Goal: Transaction & Acquisition: Purchase product/service

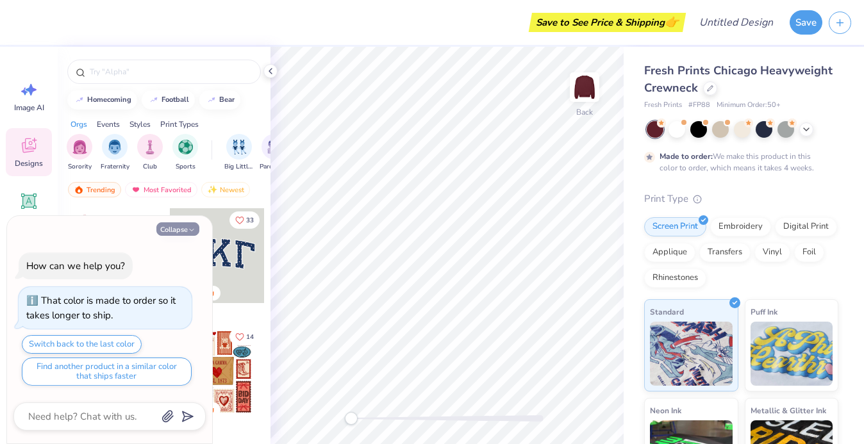
click at [171, 228] on button "Collapse" at bounding box center [177, 229] width 43 height 13
type textarea "x"
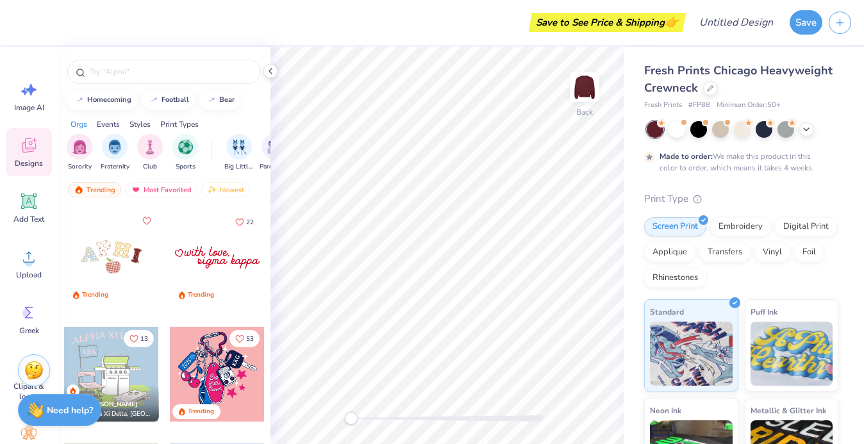
scroll to position [3606, 0]
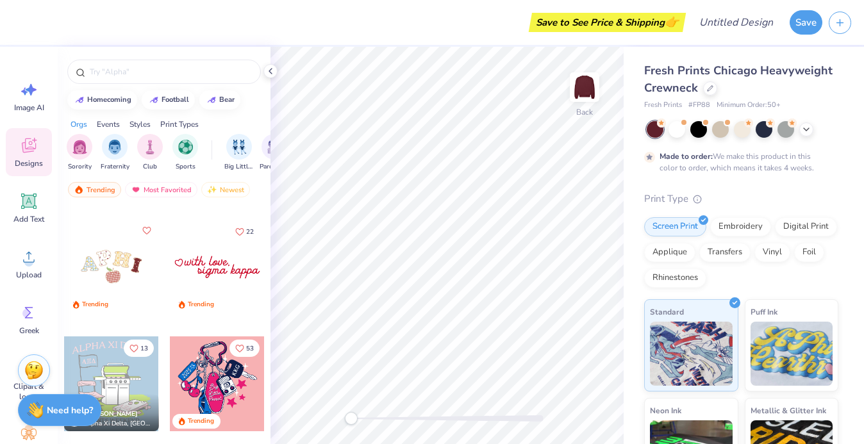
click at [226, 270] on div at bounding box center [217, 267] width 95 height 95
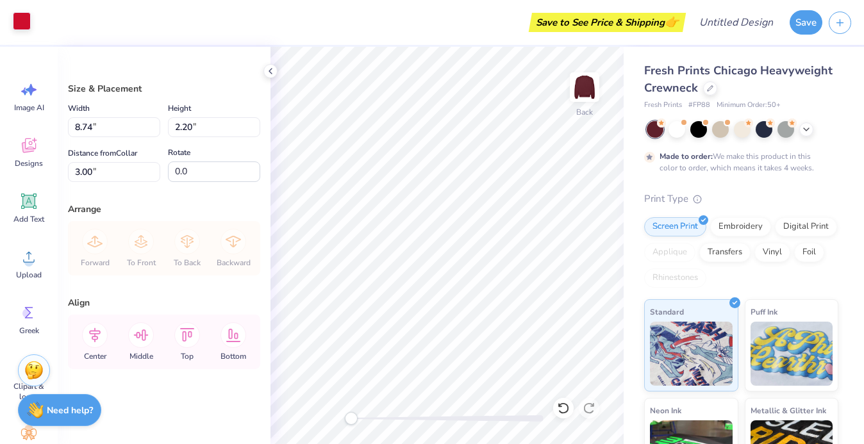
click at [16, 22] on div at bounding box center [22, 21] width 18 height 18
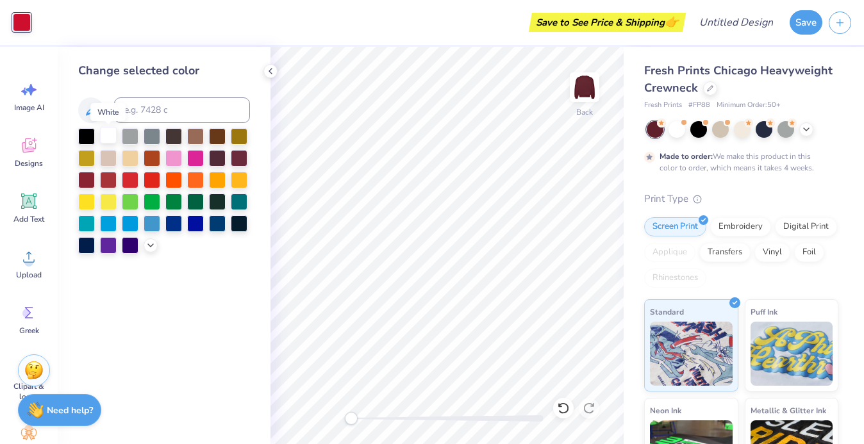
click at [108, 133] on div at bounding box center [108, 135] width 17 height 17
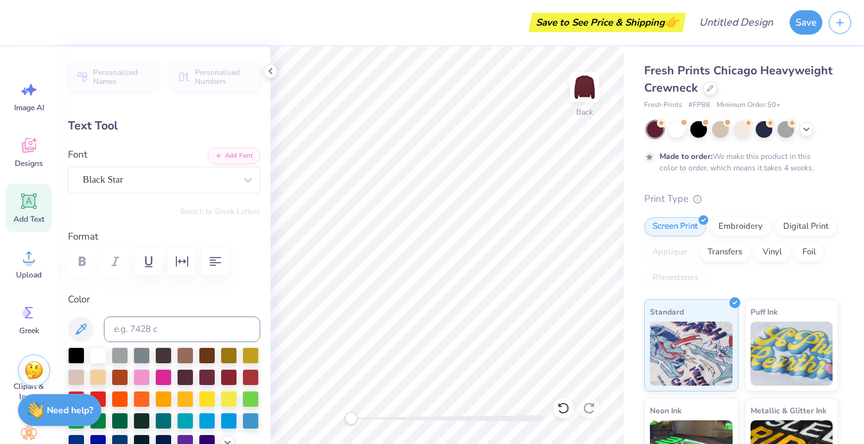
type input "4.68"
type input "1.08"
type input "3.00"
type input "6.37"
type input "1.35"
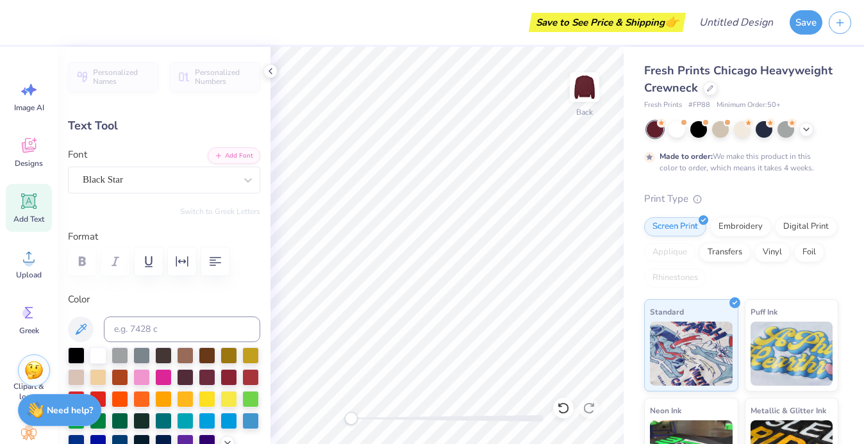
type input "3.85"
type input "4.68"
type input "1.08"
type input "3.00"
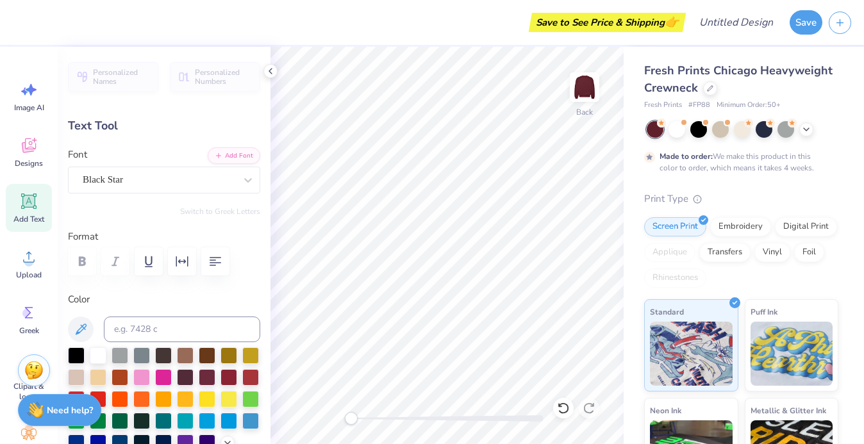
type textarea "letters of love,"
type input "6.37"
type input "1.35"
type input "3.85"
type input "7.10"
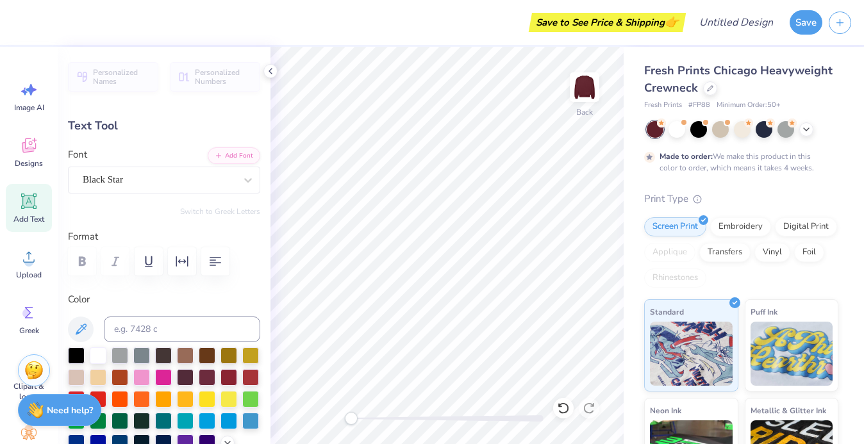
type input "1.31"
type input "2.90"
type input "3.85"
type input "0.71"
type input "3.60"
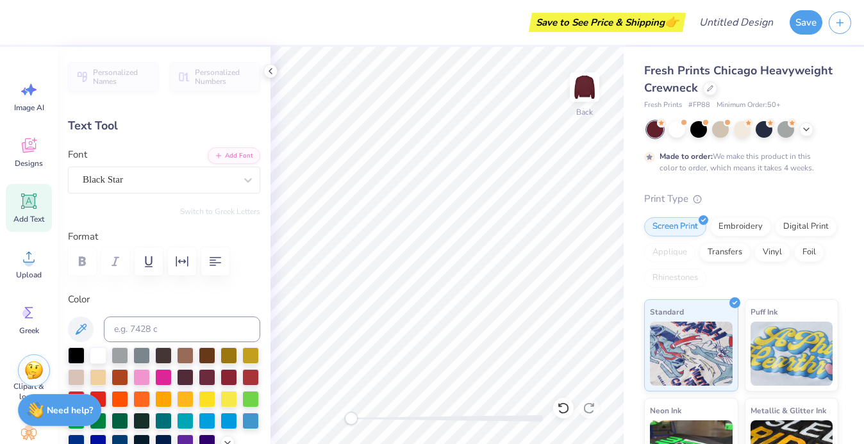
type input "6.37"
type input "1.35"
type input "4.63"
type textarea "sarah lawrence collge"
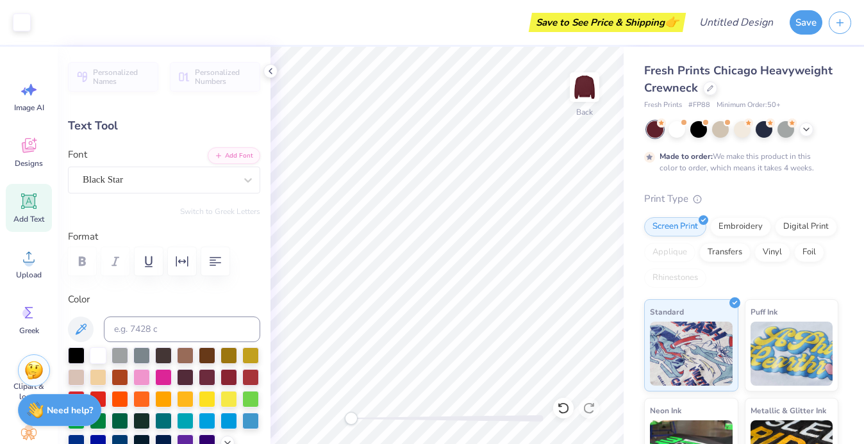
type input "11.19"
type input "1.44"
type input "4.47"
type input "4.80"
type input "0.62"
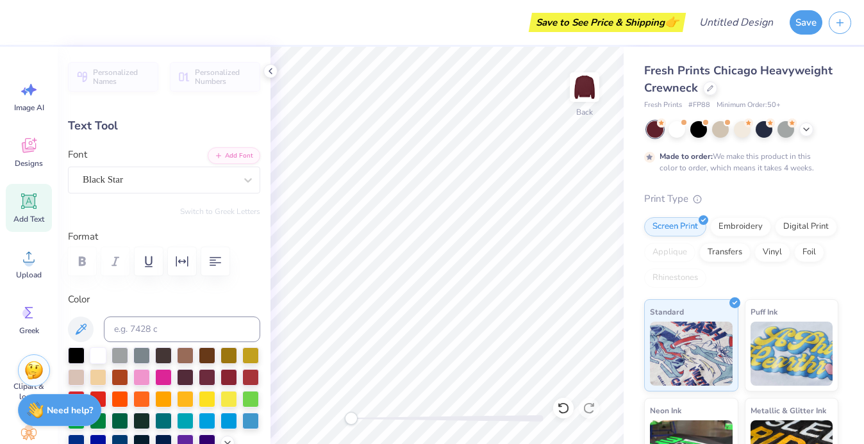
type input "5.29"
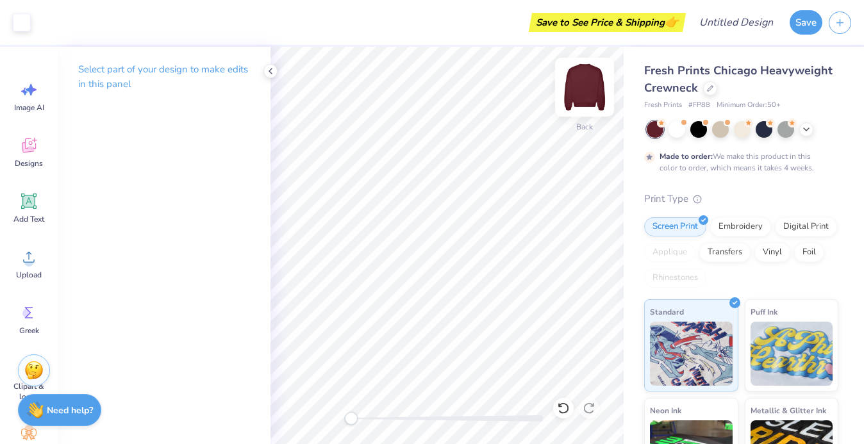
click at [585, 96] on img at bounding box center [584, 87] width 51 height 51
click at [29, 161] on span "Designs" at bounding box center [29, 163] width 28 height 10
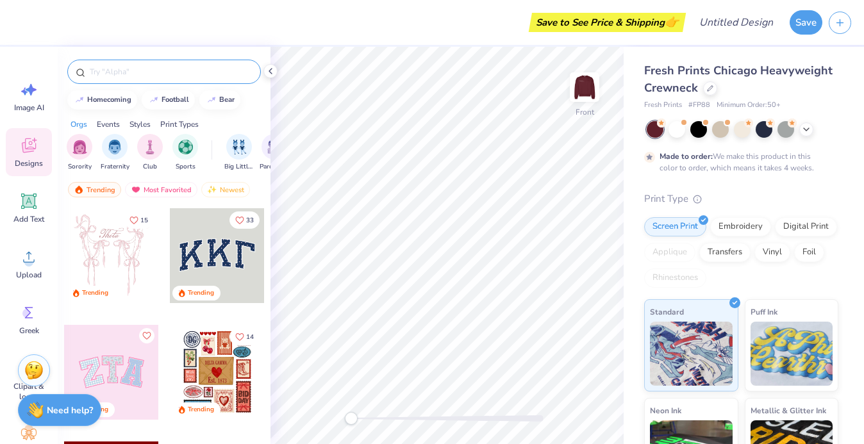
click at [154, 74] on input "text" at bounding box center [170, 71] width 164 height 13
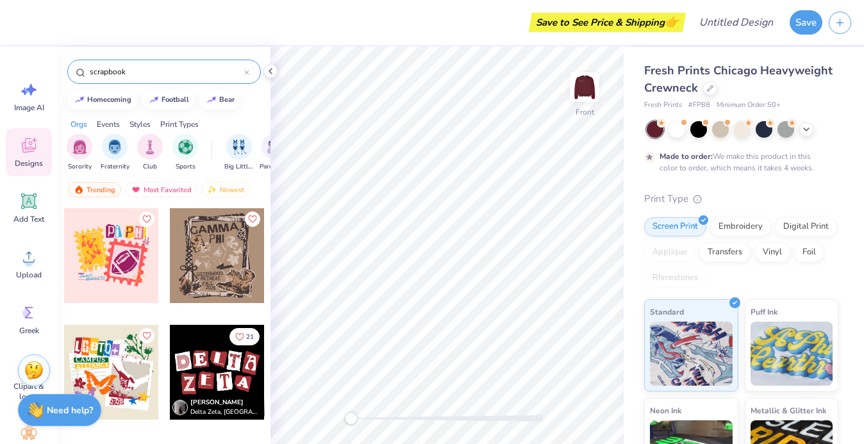
type input "scrapbook"
click at [198, 364] on div at bounding box center [217, 372] width 95 height 95
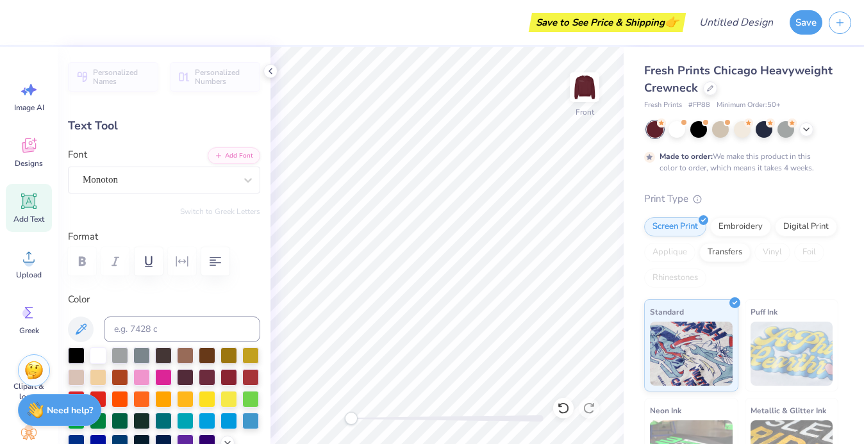
type textarea "w"
type input "1.43"
type input "1.56"
type input "3.27"
type input "-4.1"
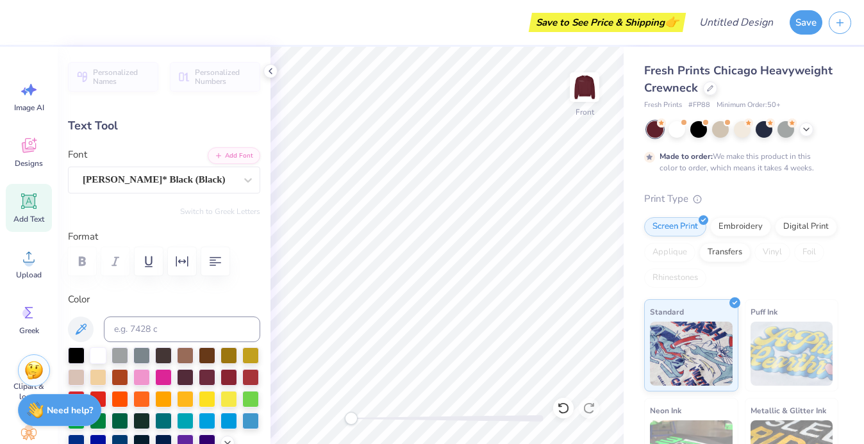
type textarea "r"
type input "1.12"
type input "1.44"
type input "3.20"
type input "12.1"
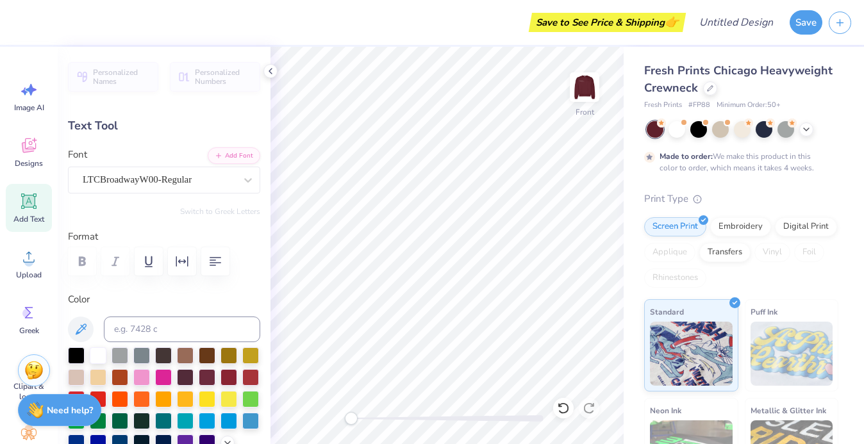
scroll to position [1, 0]
type textarea "i"
type input "1.25"
type input "1.85"
type input "3.54"
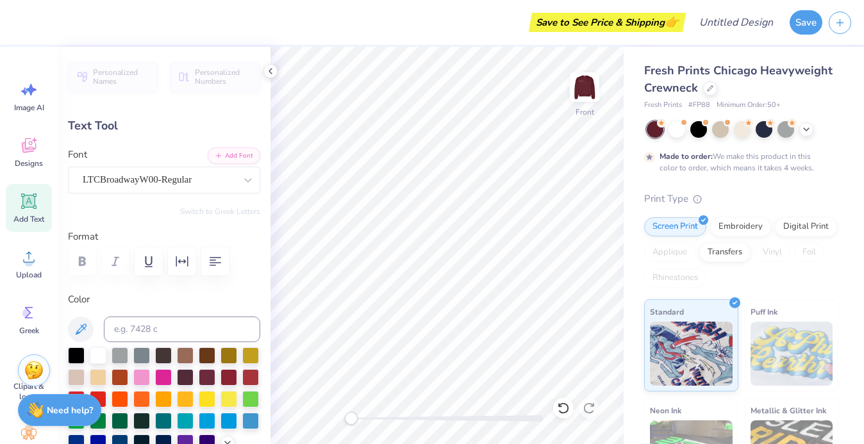
type input "13.4"
type textarea "e"
type input "0.0"
type input "1.34"
type input "1.62"
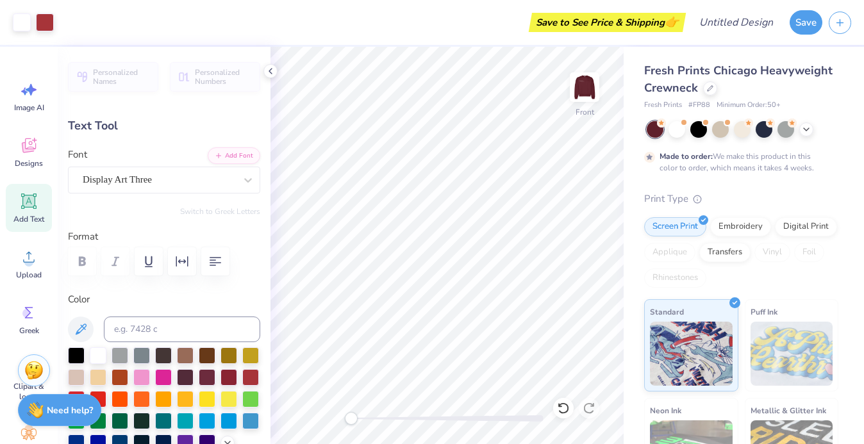
type input "6.08"
type textarea "m"
type input "1.12"
type input "1.28"
type input "5.77"
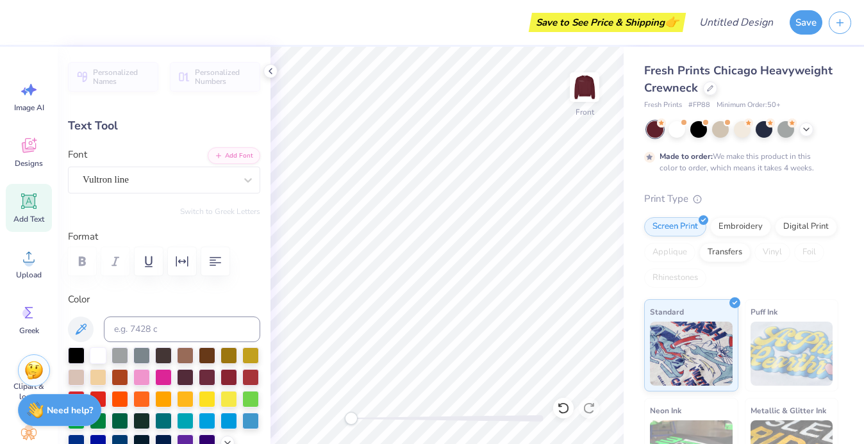
type input "3.3"
type textarea "o"
type input "1.10"
type input "1.68"
type input "5.72"
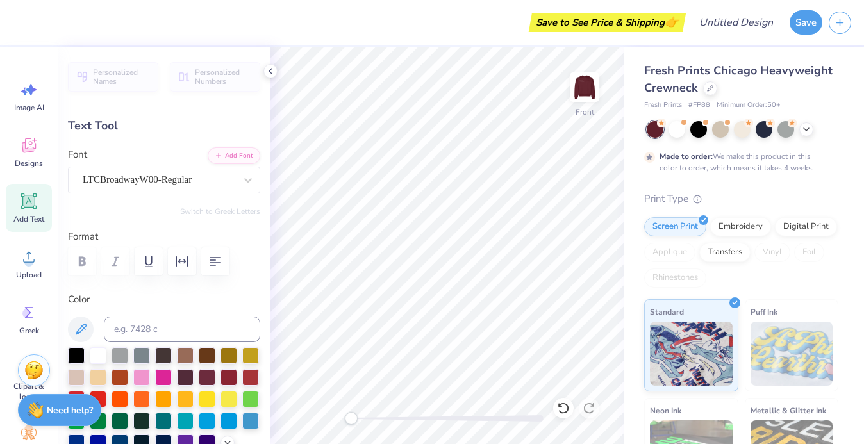
type input "-2.3"
type textarea "r"
type input "1.31"
type input "1.28"
type input "6.10"
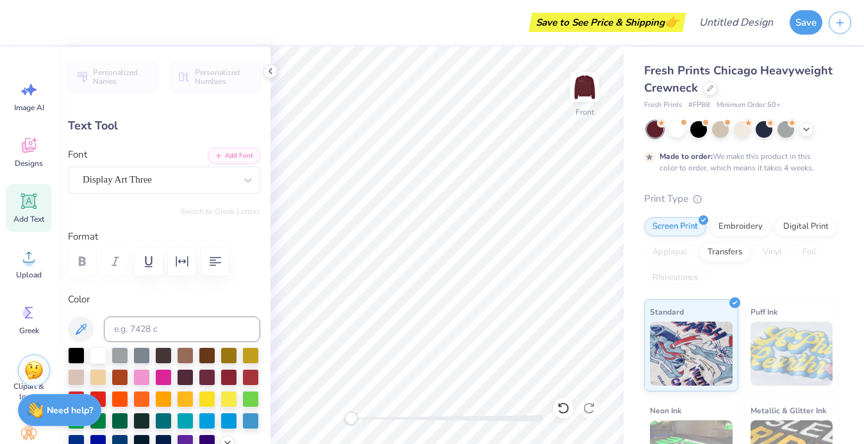
type input "14.6"
type textarea "e"
type input "0.0"
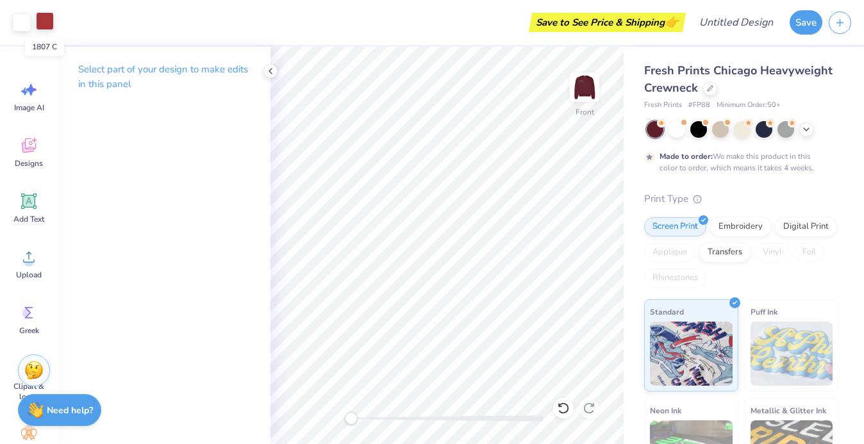
click at [46, 21] on div at bounding box center [45, 21] width 18 height 18
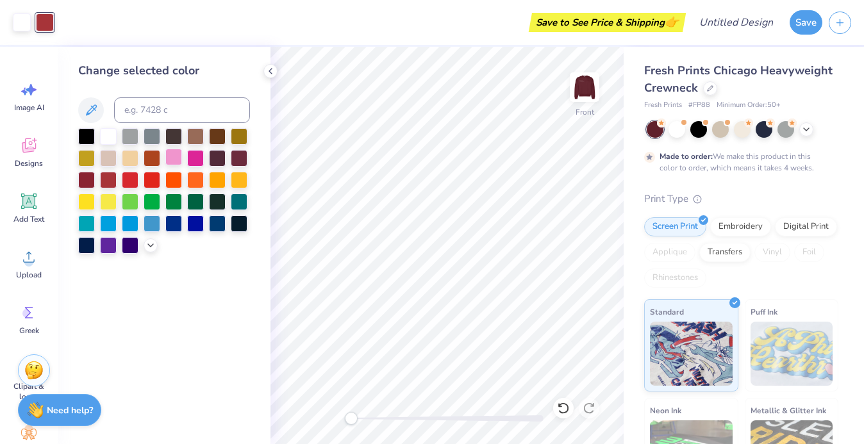
click at [176, 158] on div at bounding box center [173, 157] width 17 height 17
click at [105, 139] on div at bounding box center [108, 135] width 17 height 17
click at [90, 180] on div at bounding box center [86, 179] width 17 height 17
click at [108, 182] on div at bounding box center [108, 179] width 17 height 17
click at [104, 137] on div at bounding box center [108, 135] width 17 height 17
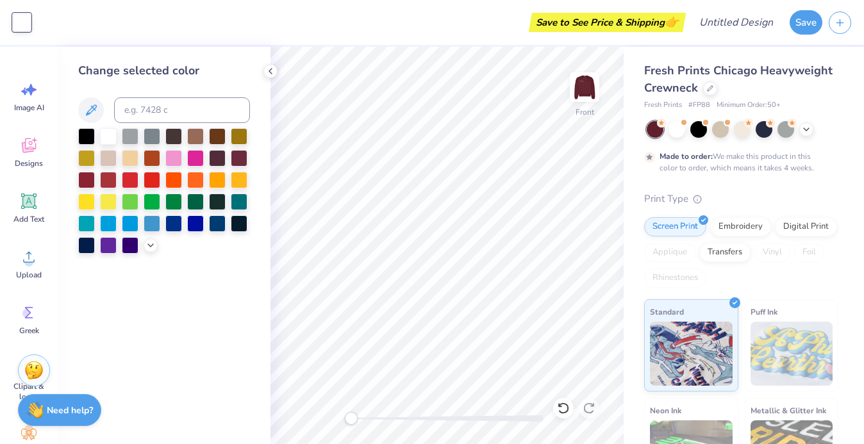
click at [22, 22] on div at bounding box center [22, 22] width 18 height 18
click at [267, 71] on icon at bounding box center [270, 71] width 10 height 10
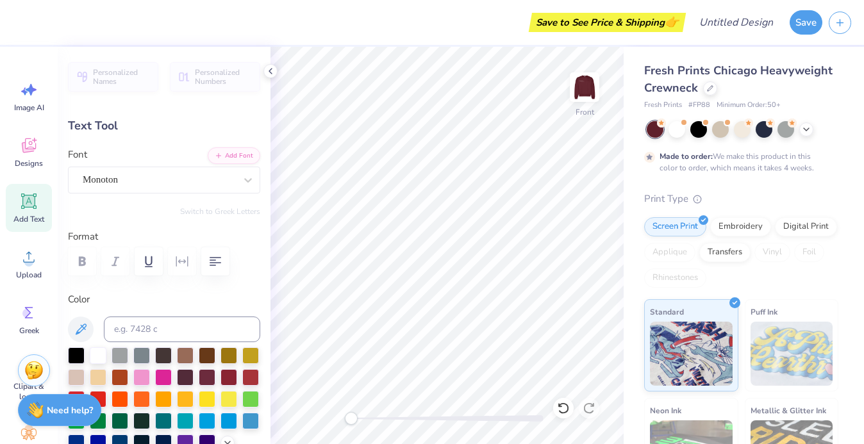
click at [31, 24] on div "Save to See Price & Shipping 👉" at bounding box center [351, 22] width 664 height 45
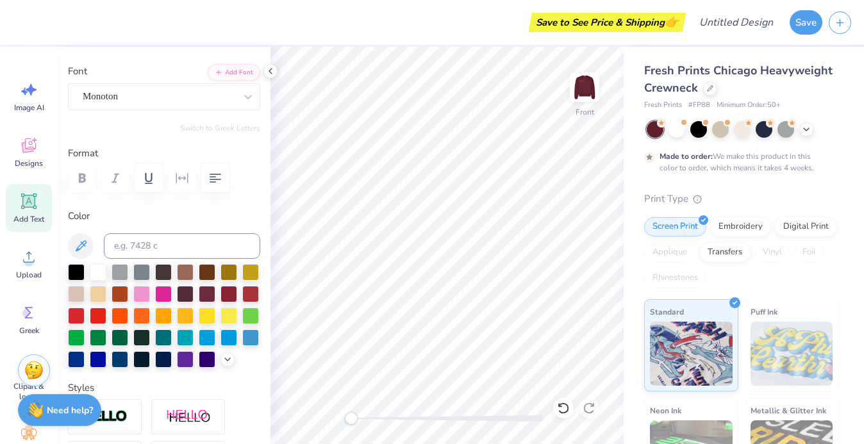
scroll to position [88, 0]
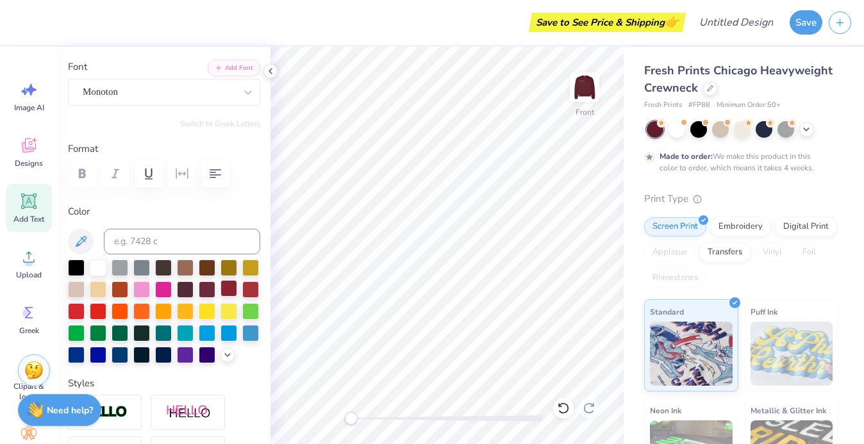
click at [229, 290] on div at bounding box center [229, 288] width 17 height 17
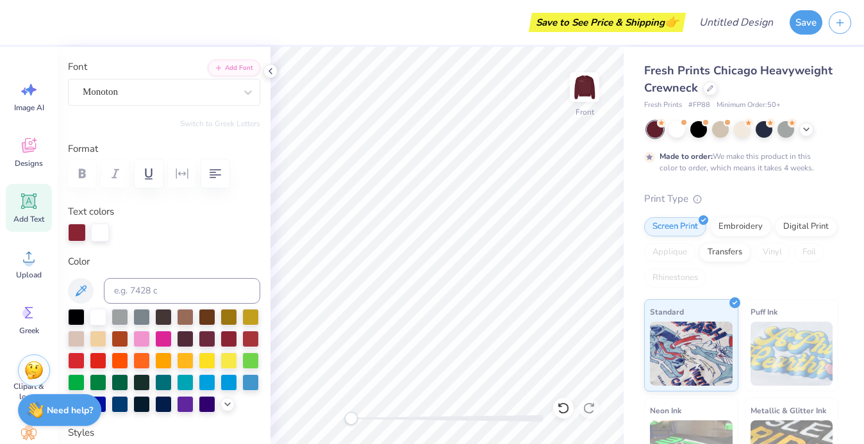
type input "1.10"
type input "1.13"
type input "3.48"
type input "-4.1"
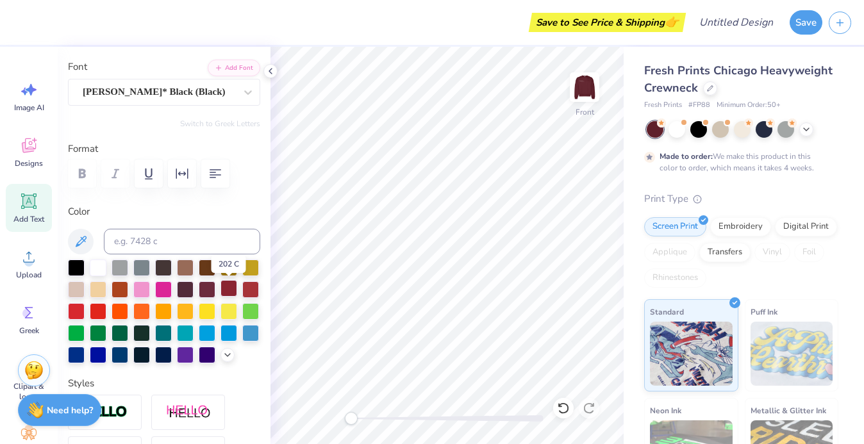
click at [231, 294] on div at bounding box center [229, 288] width 17 height 17
type input "0.68"
type input "1.29"
type input "3.30"
type input "12.1"
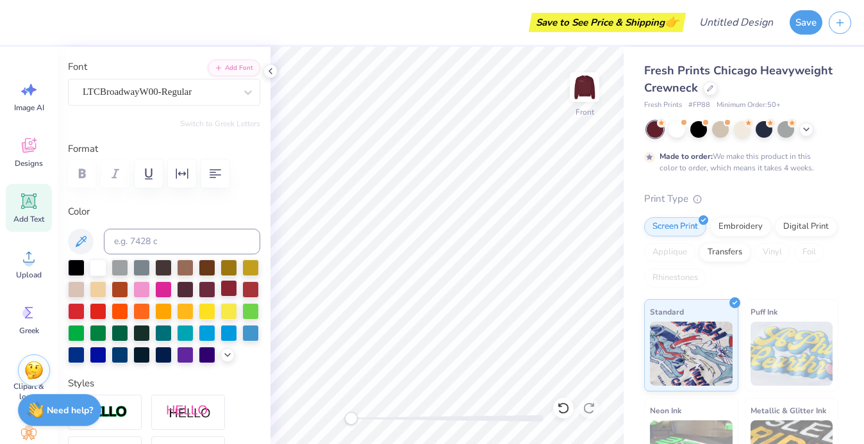
click at [230, 288] on div at bounding box center [229, 288] width 17 height 17
type input "1.25"
type input "1.63"
type input "3.39"
type input "9.6"
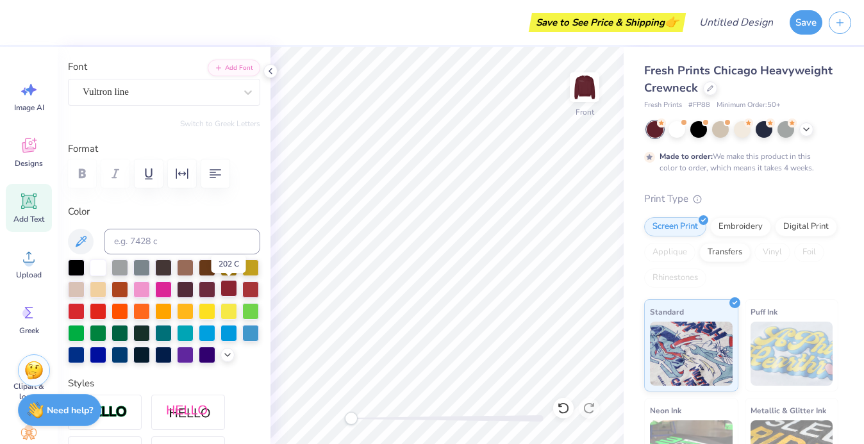
click at [230, 294] on div at bounding box center [229, 288] width 17 height 17
type input "1.19"
type input "1.81"
type input "3.54"
type input "13.4"
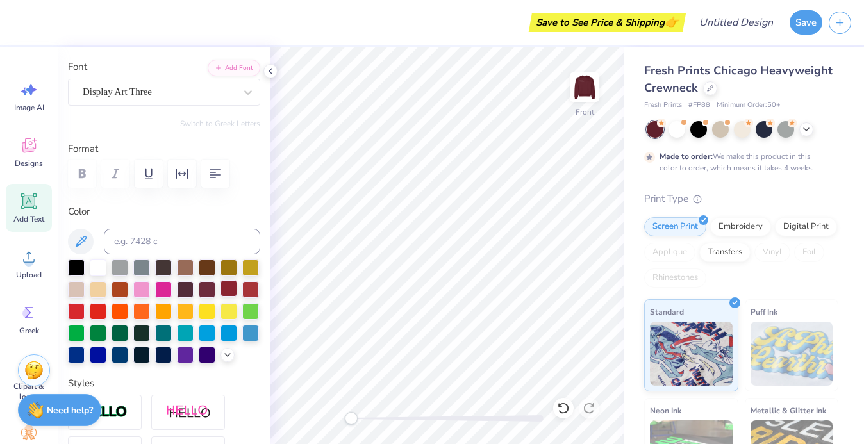
click at [226, 288] on div at bounding box center [229, 288] width 17 height 17
type input "1.79"
type input "1.62"
type input "6.08"
type input "0.0"
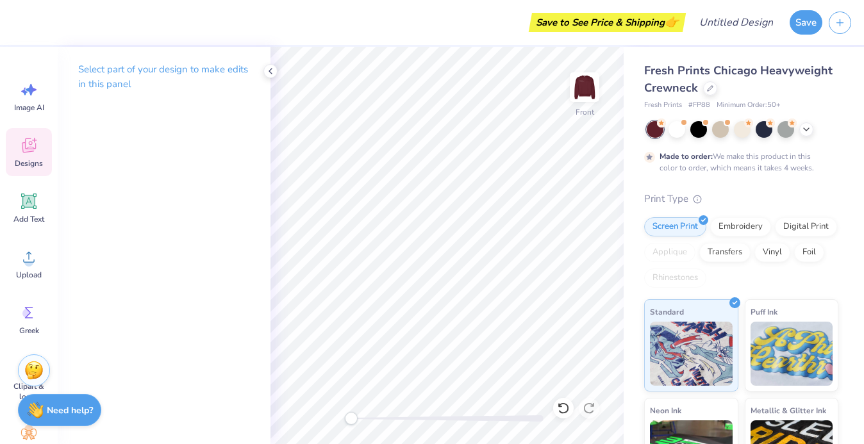
click at [27, 164] on span "Designs" at bounding box center [29, 163] width 28 height 10
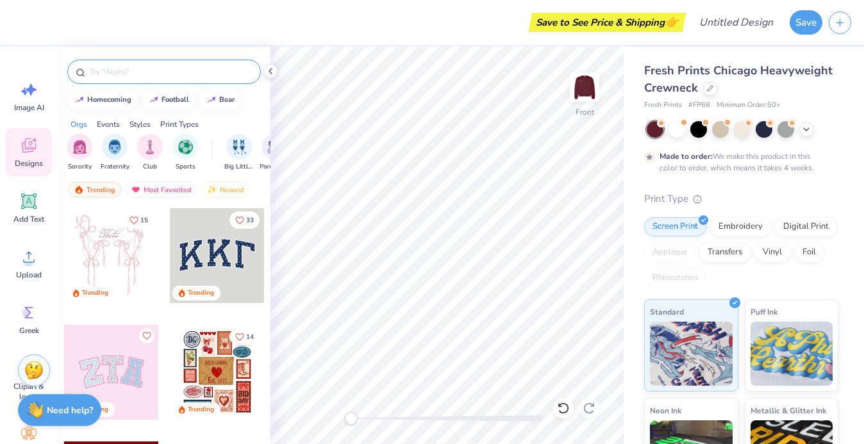
click at [167, 78] on input "text" at bounding box center [170, 71] width 164 height 13
type input "scrapbook"
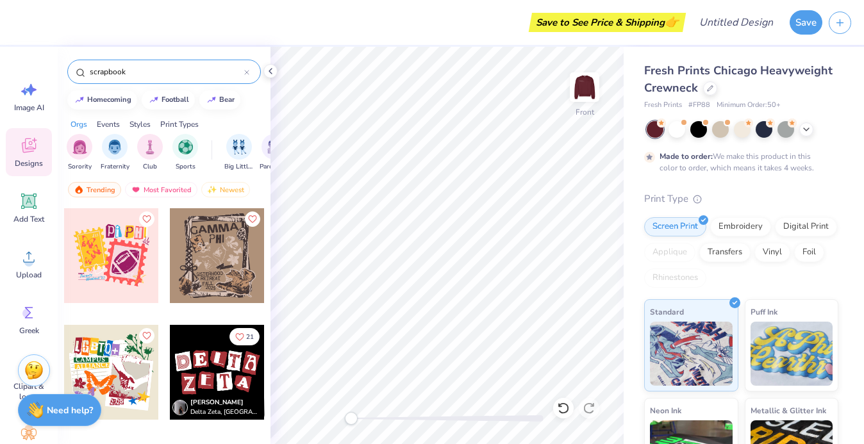
click at [244, 76] on div at bounding box center [246, 72] width 5 height 12
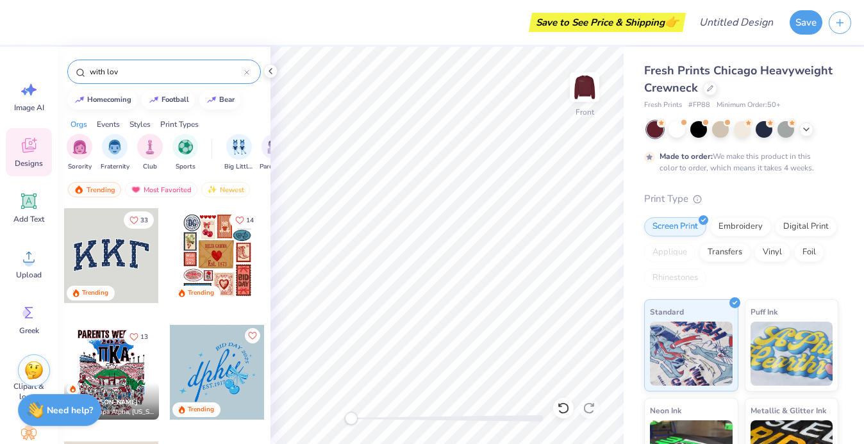
type input "with love"
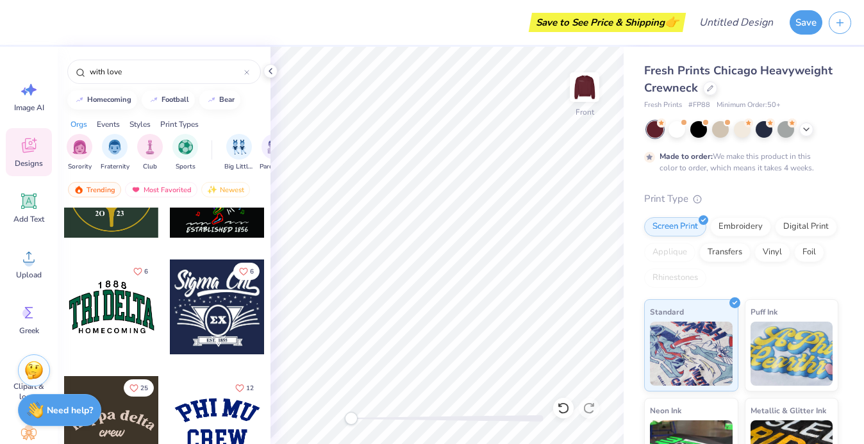
scroll to position [2449, 0]
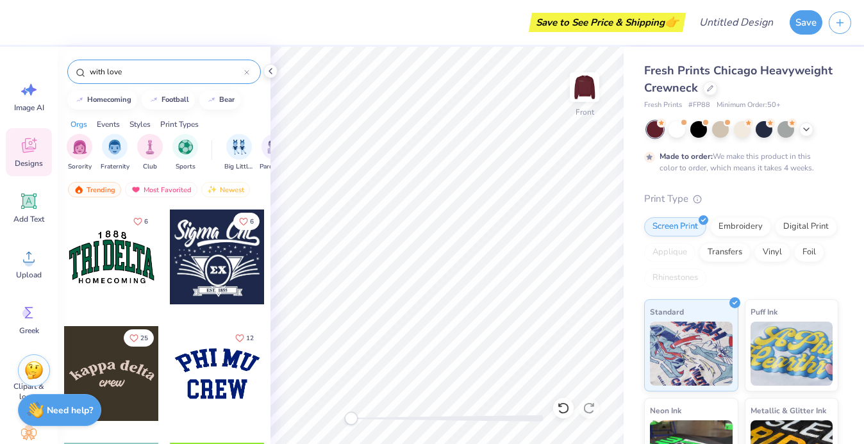
click at [245, 72] on icon at bounding box center [246, 72] width 5 height 5
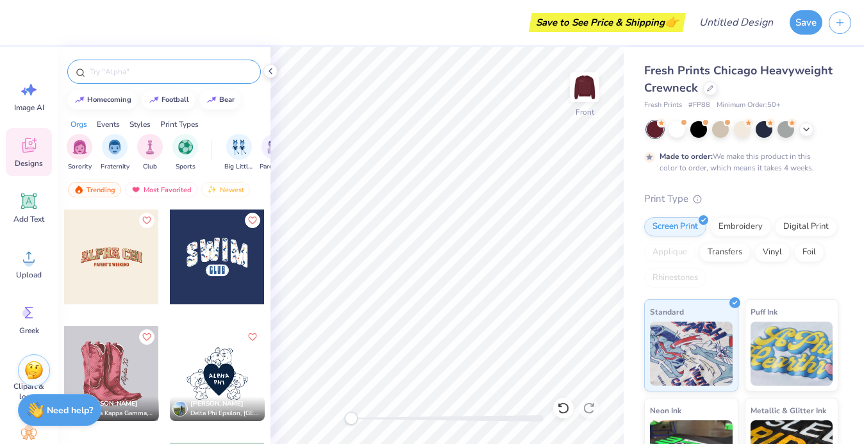
scroll to position [7139, 0]
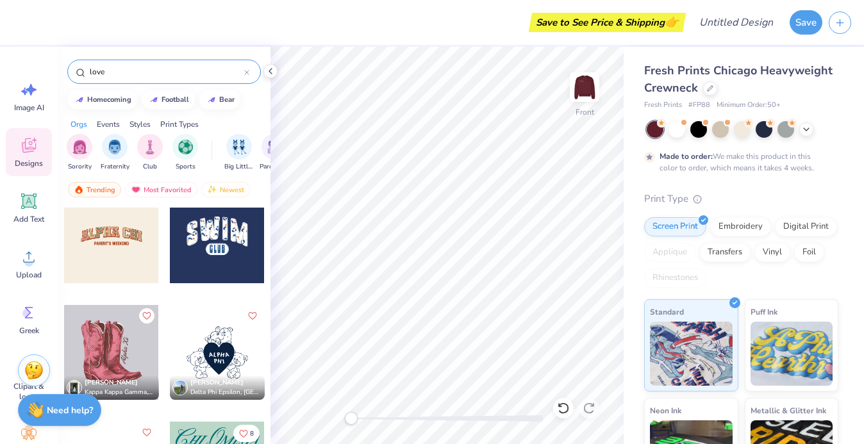
type input "love"
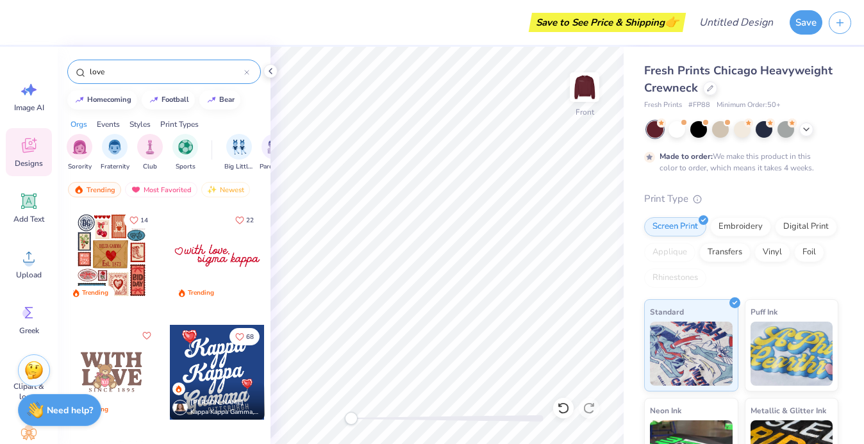
click at [213, 254] on div at bounding box center [217, 255] width 95 height 95
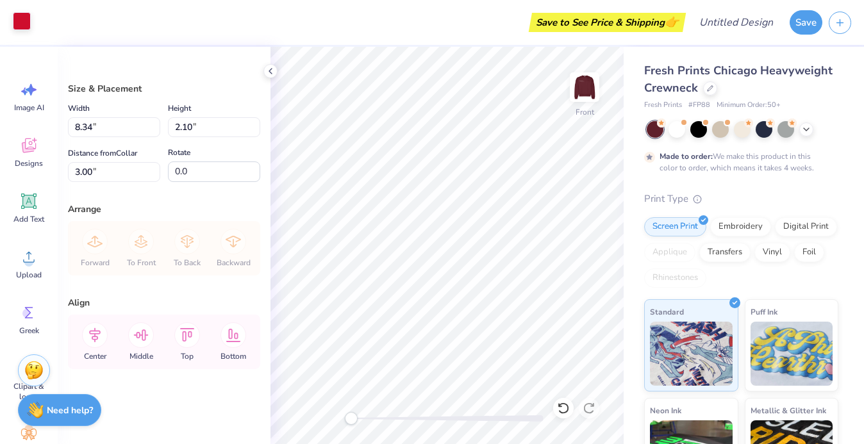
click at [19, 25] on div at bounding box center [22, 21] width 18 height 18
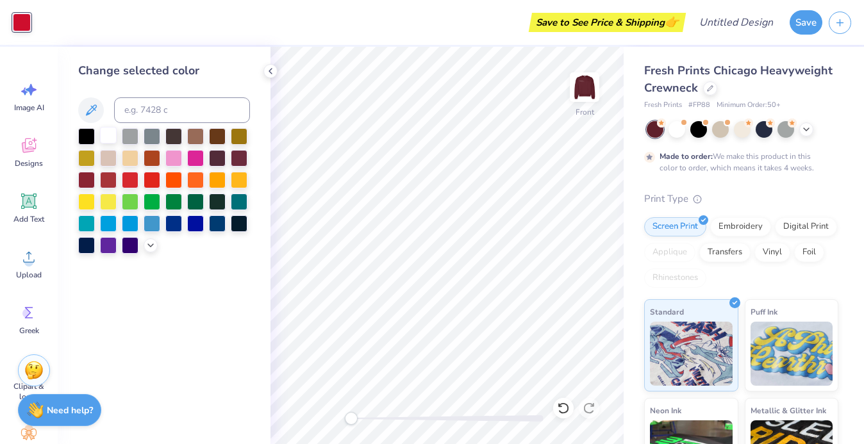
click at [110, 137] on div at bounding box center [108, 135] width 17 height 17
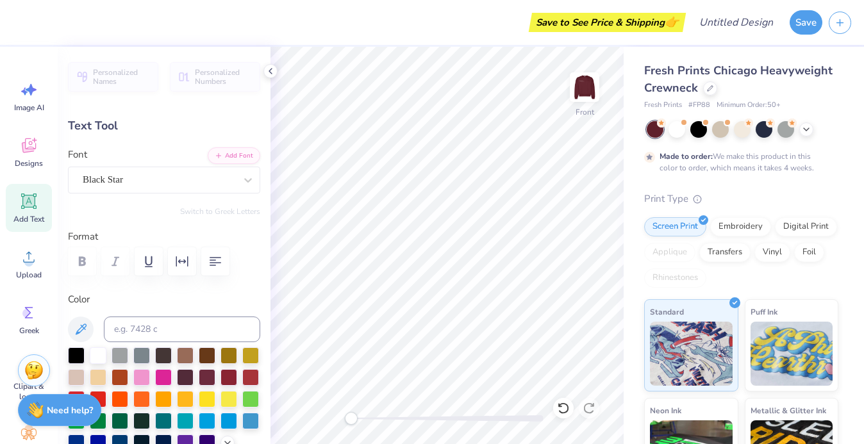
type input "6.09"
type input "1.29"
type input "3.81"
type textarea "k"
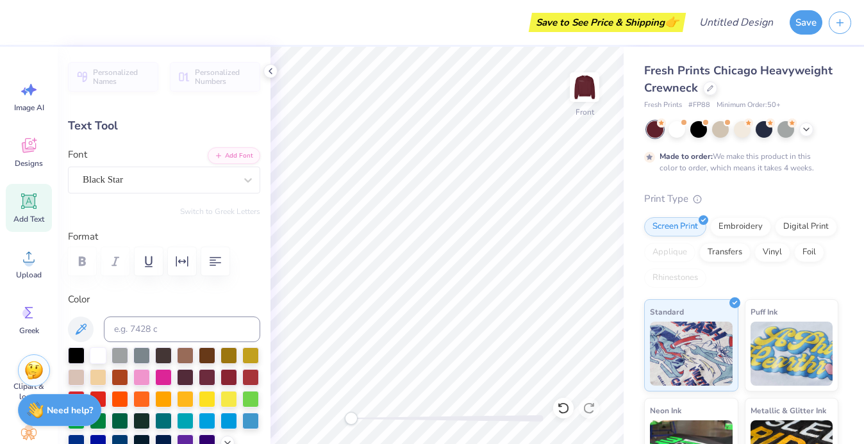
type input "4.47"
type input "1.03"
type input "3.00"
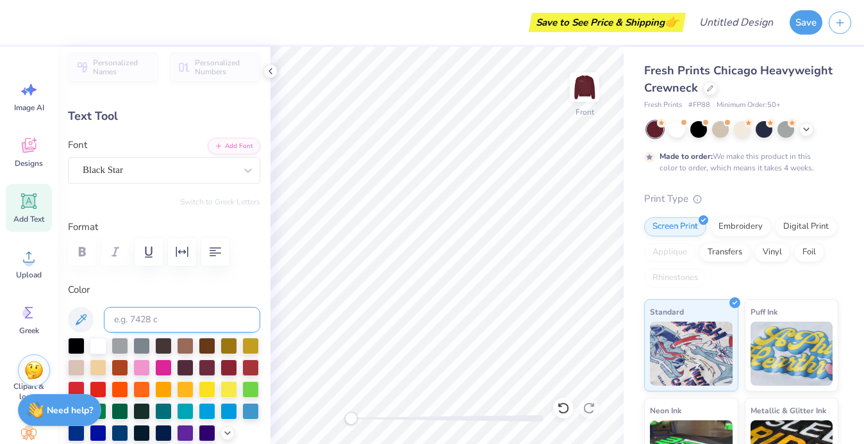
scroll to position [10, 0]
type textarea "write more letters,"
click at [217, 252] on icon "button" at bounding box center [216, 251] width 12 height 9
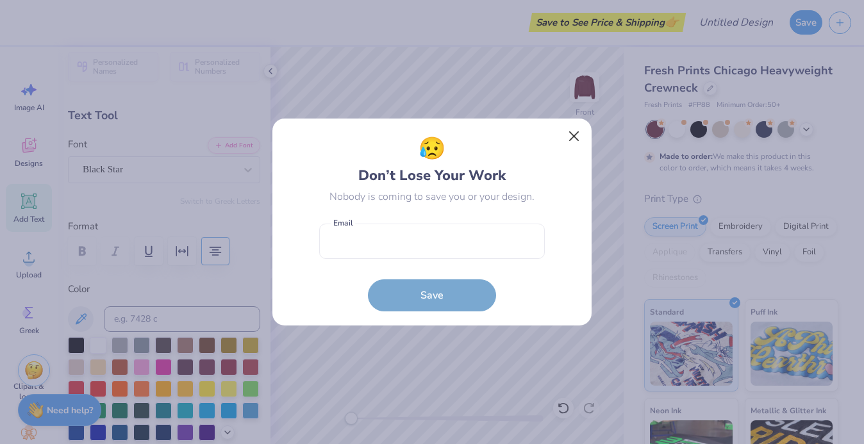
click at [573, 133] on button "Close" at bounding box center [574, 136] width 24 height 24
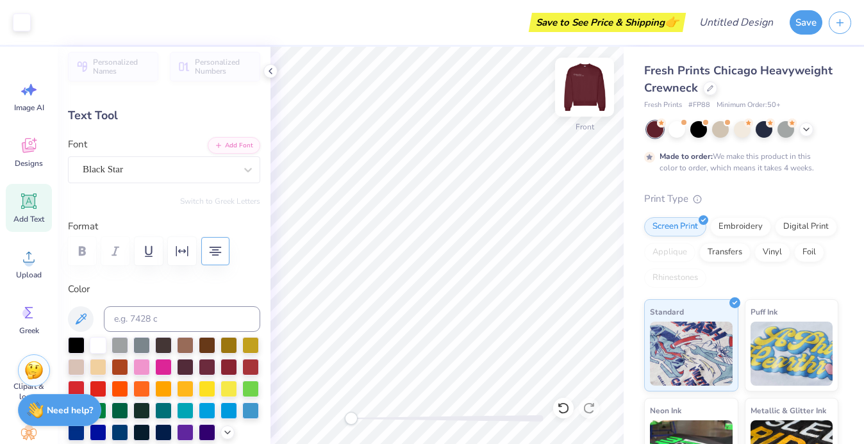
type input "3.23"
type input "4.61"
type input "1.23"
type input "8.60"
type input "12.28"
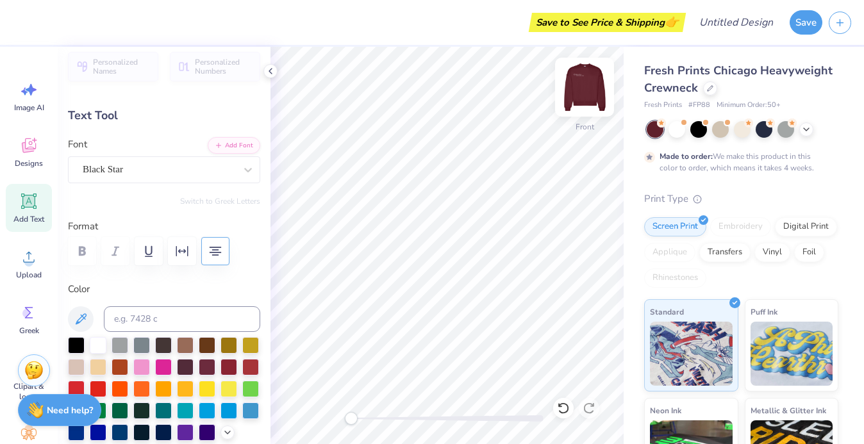
type input "1.36"
type input "10.25"
type input "14.64"
type input "3.66"
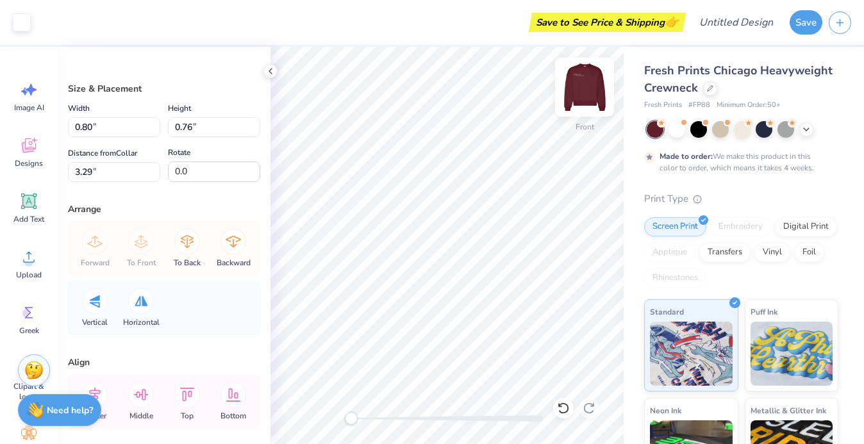
type input "3.00"
type input "2.85"
type input "1.19"
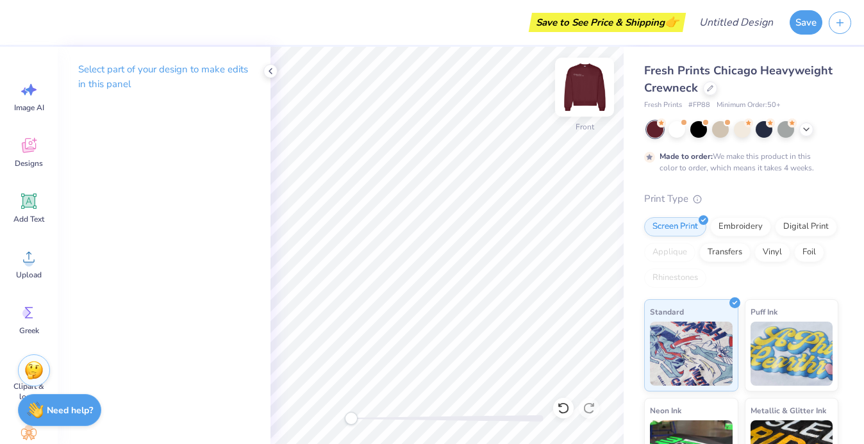
click at [586, 88] on img at bounding box center [584, 87] width 51 height 51
click at [598, 91] on img at bounding box center [584, 87] width 51 height 51
click at [36, 146] on icon at bounding box center [29, 146] width 14 height 15
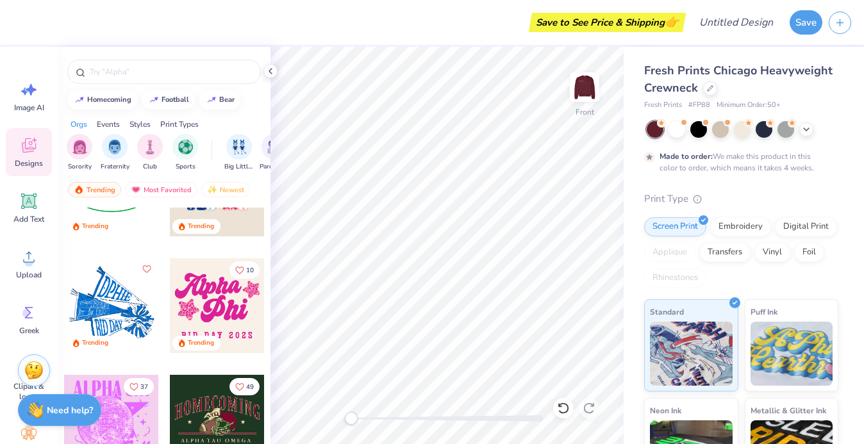
scroll to position [2520, 0]
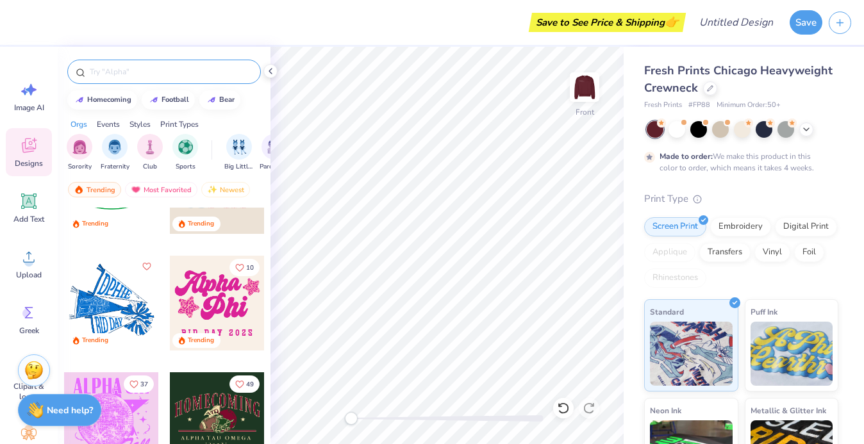
click at [130, 75] on input "text" at bounding box center [170, 71] width 164 height 13
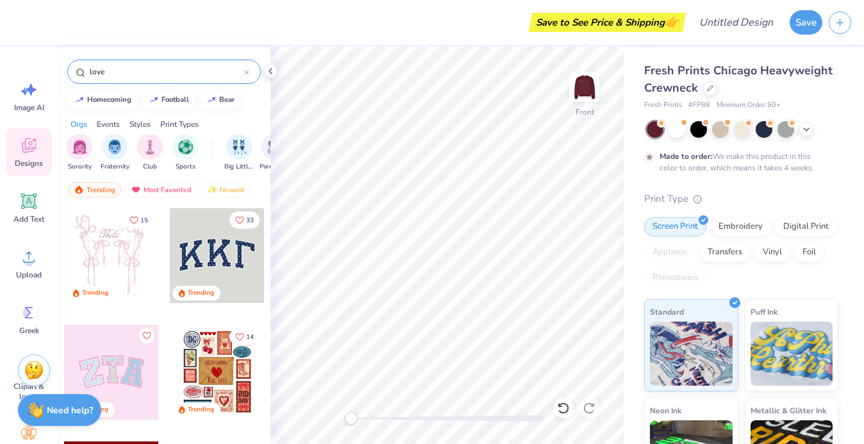
type input "love"
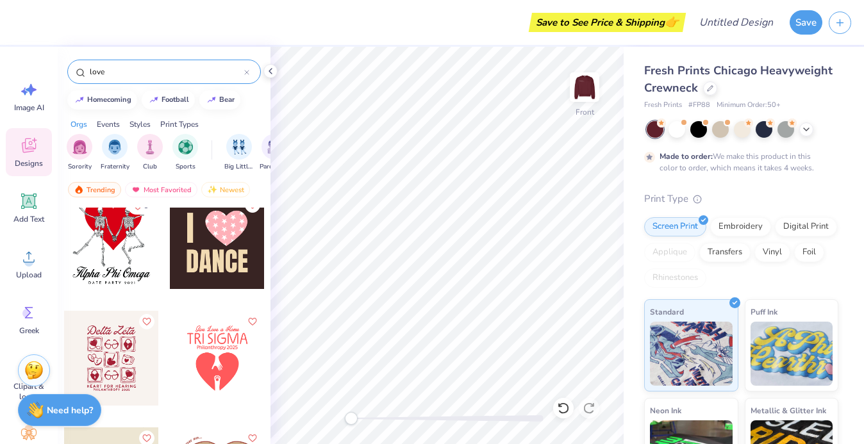
scroll to position [2701, 0]
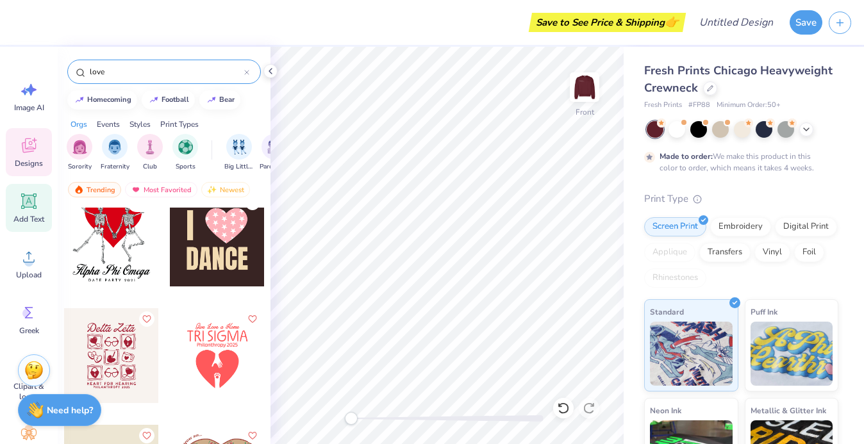
click at [26, 205] on icon at bounding box center [29, 202] width 12 height 12
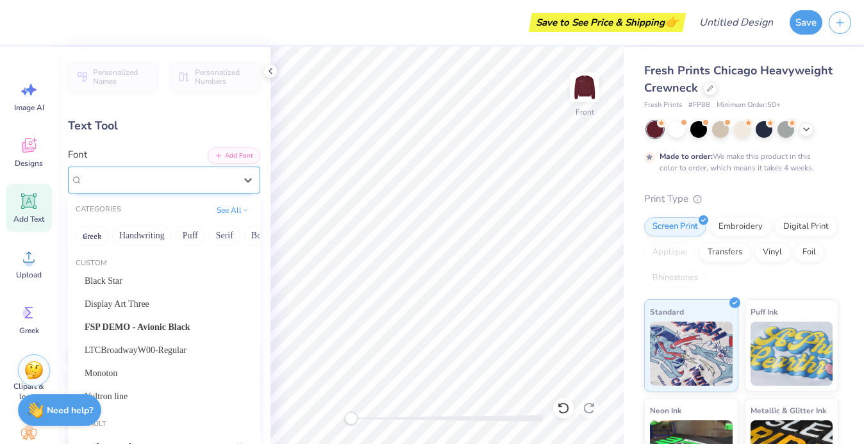
click at [202, 181] on div "Super Dream" at bounding box center [158, 180] width 155 height 20
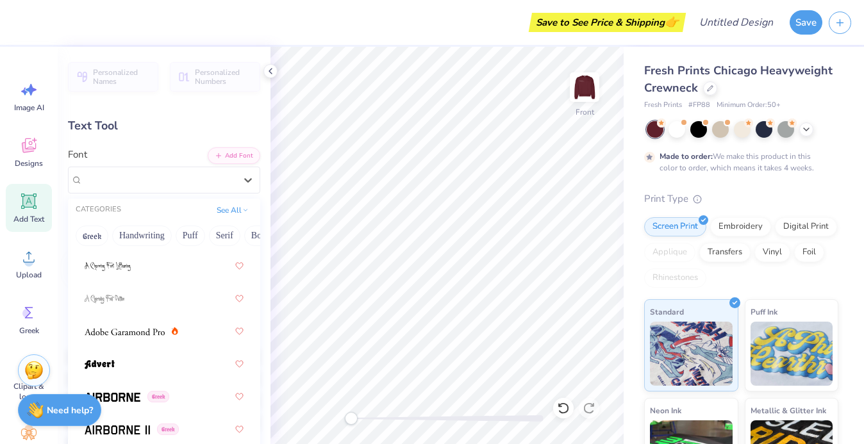
scroll to position [374, 0]
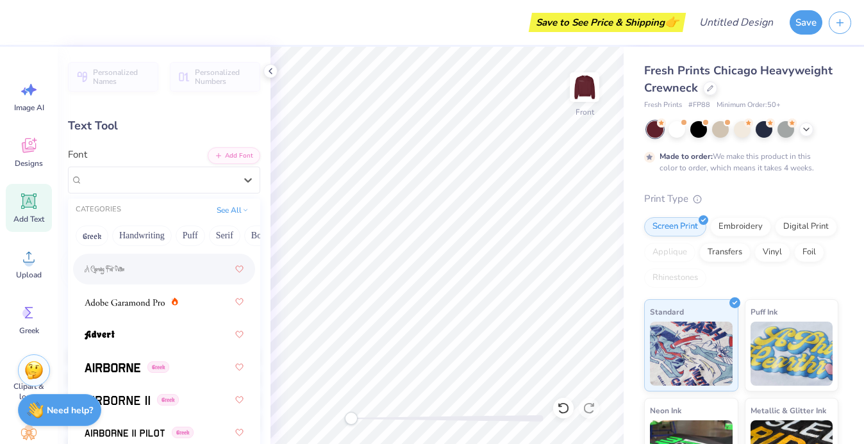
click at [153, 272] on div at bounding box center [164, 269] width 159 height 23
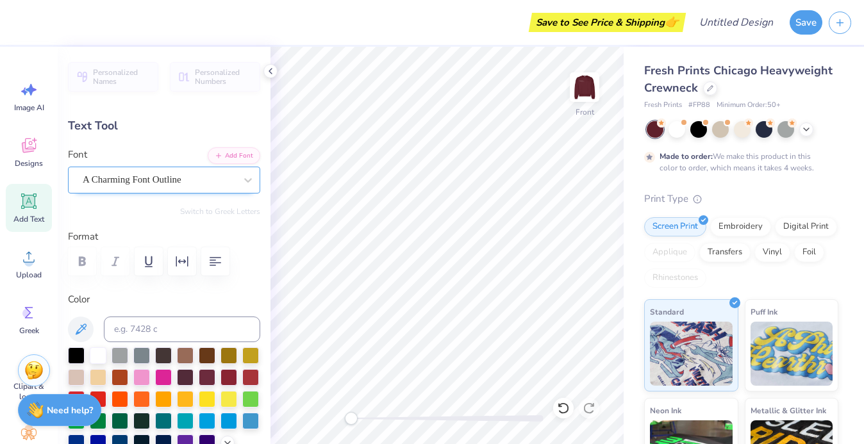
click at [168, 177] on div "A Charming Font Outline" at bounding box center [158, 180] width 155 height 20
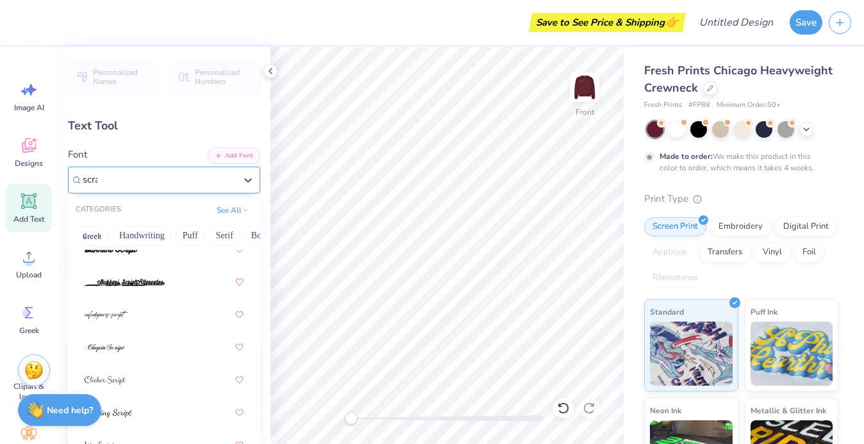
scroll to position [0, 0]
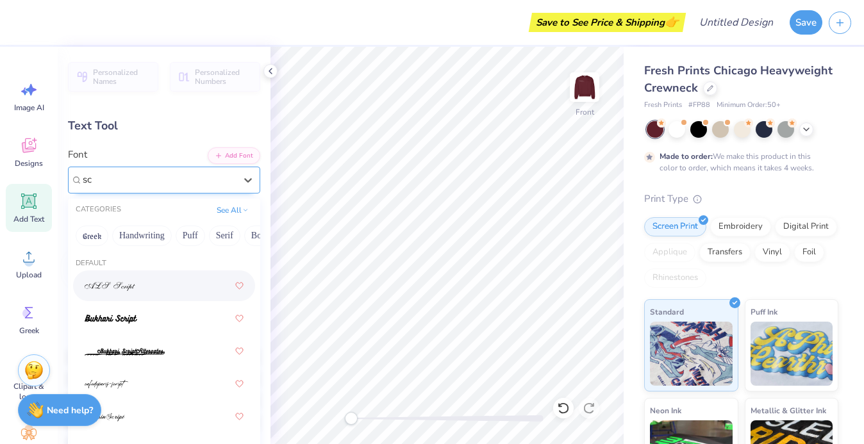
type input "s"
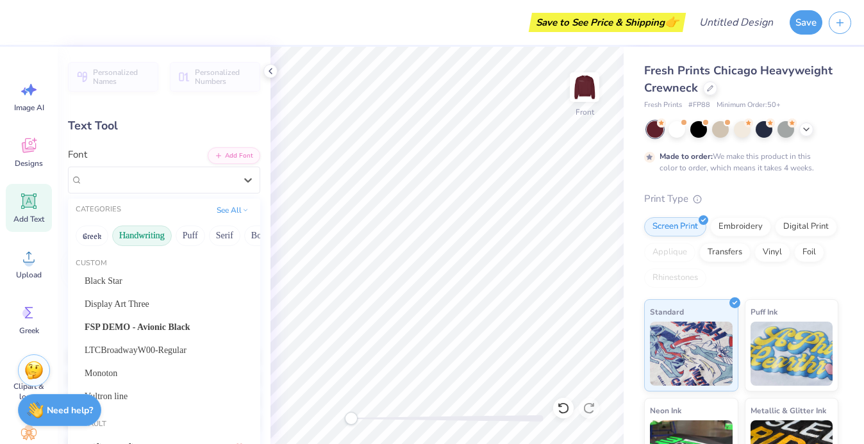
click at [154, 231] on button "Handwriting" at bounding box center [142, 236] width 60 height 21
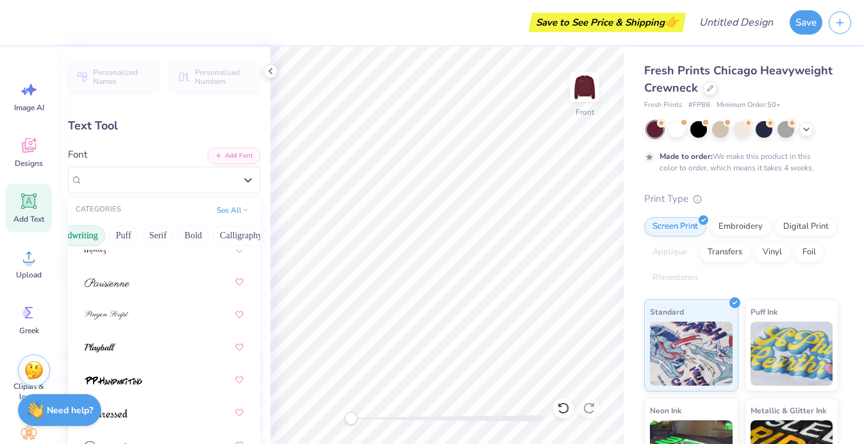
scroll to position [42, 0]
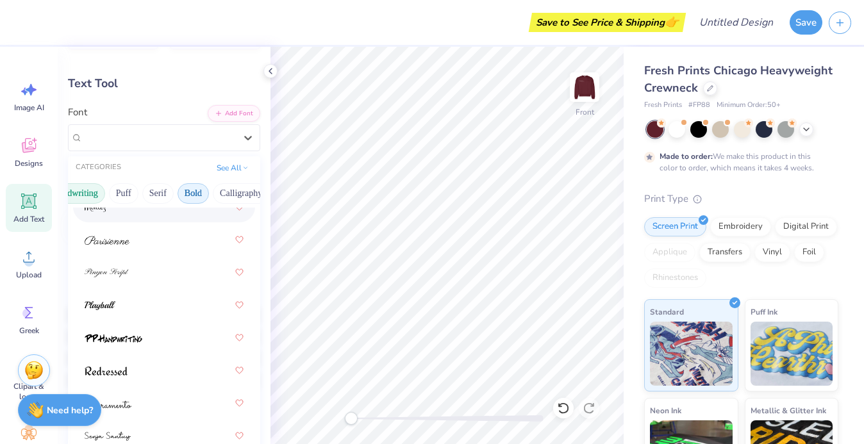
click at [190, 196] on button "Bold" at bounding box center [193, 193] width 31 height 21
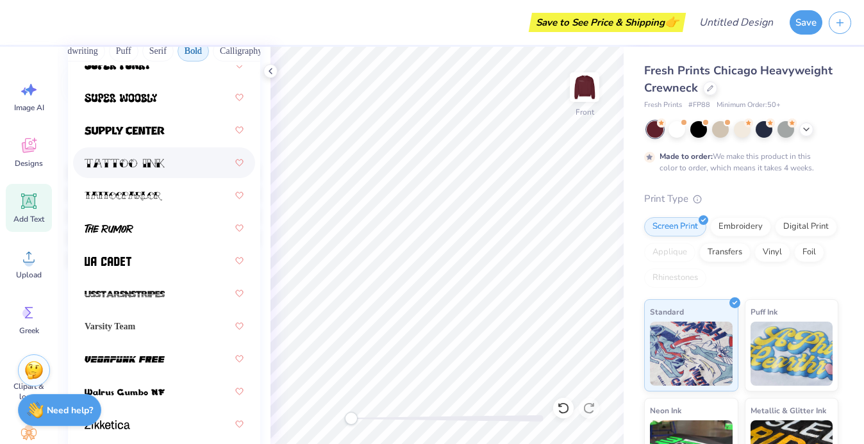
scroll to position [41, 0]
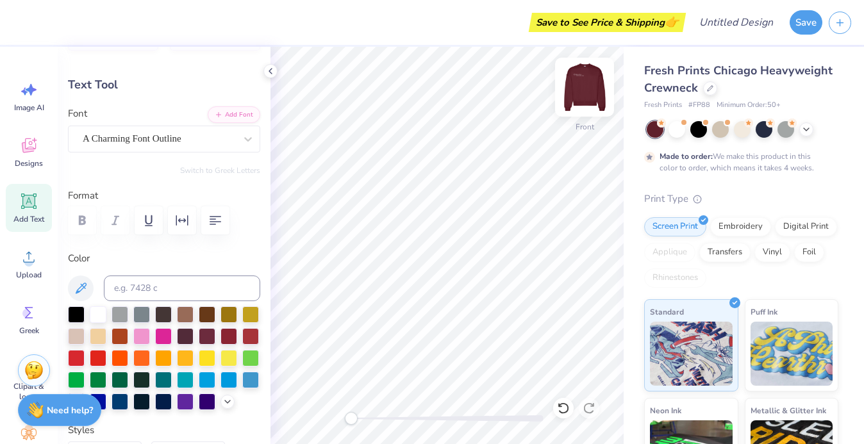
type textarea "T"
click at [211, 140] on div "A Charming Font Outline" at bounding box center [158, 139] width 155 height 20
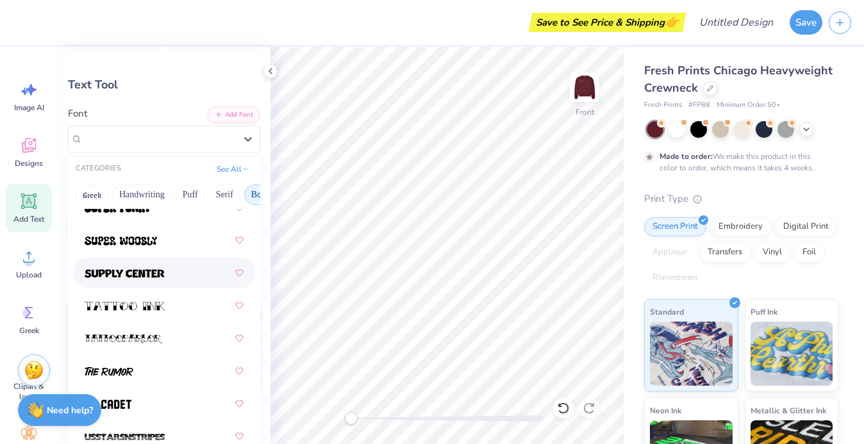
scroll to position [2129, 0]
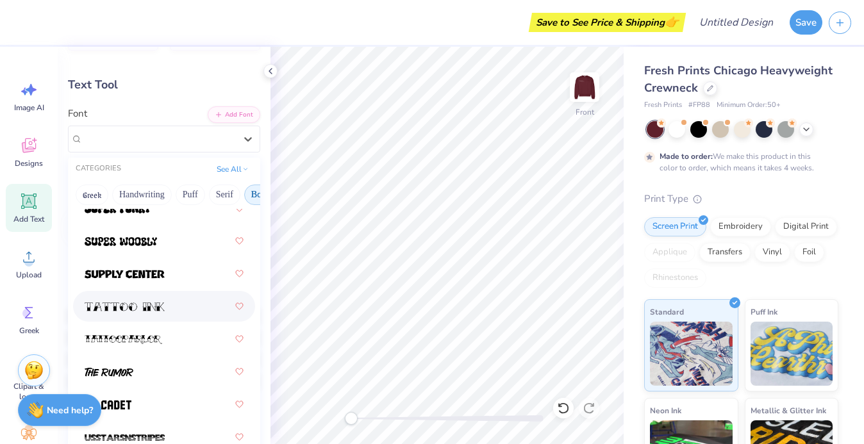
click at [190, 308] on div at bounding box center [164, 306] width 159 height 23
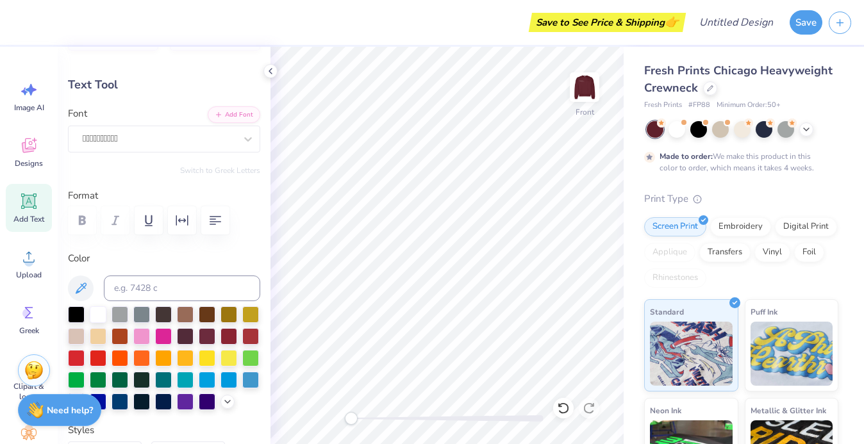
type textarea "  "
type input "12.65"
type input "7.52"
type input "7.74"
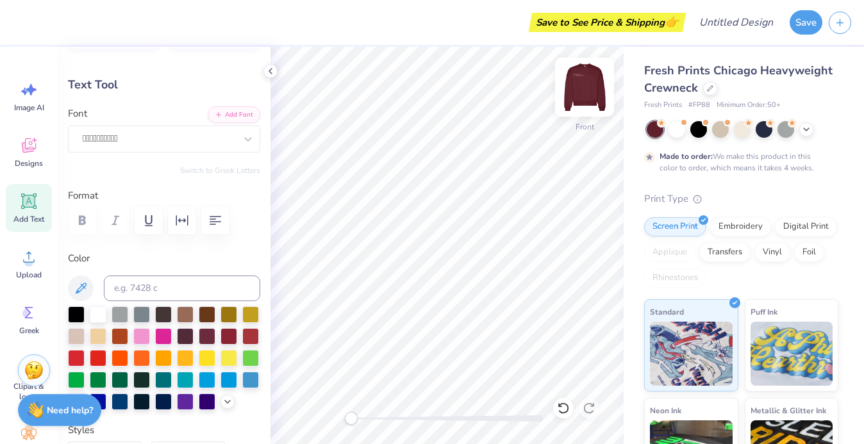
click at [584, 99] on img at bounding box center [584, 87] width 51 height 51
type input "3.85"
type input "0.71"
type input "3.40"
type input "4.80"
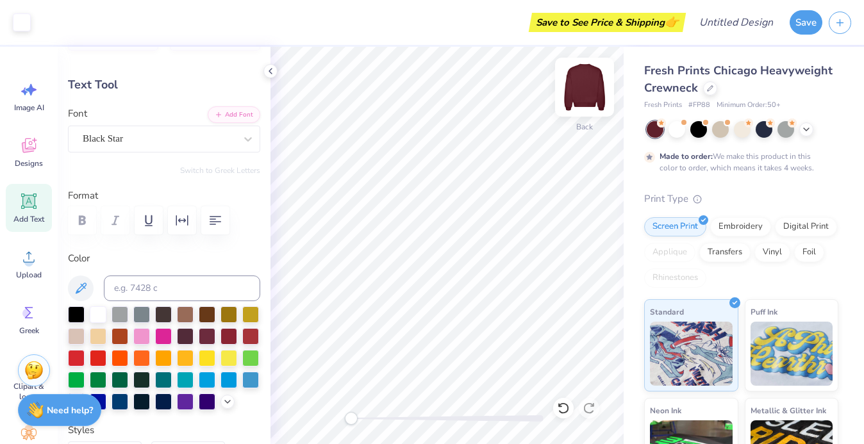
type input "0.62"
type input "4.11"
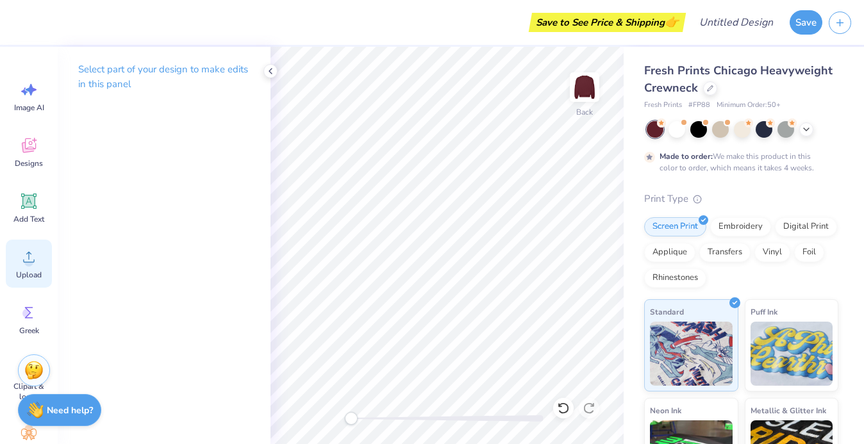
click at [33, 263] on circle at bounding box center [28, 262] width 9 height 9
click at [29, 271] on span "Upload" at bounding box center [29, 275] width 26 height 10
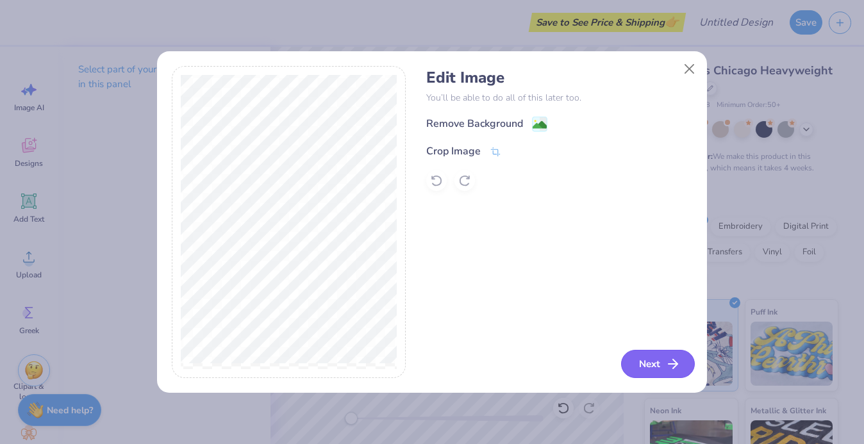
click at [646, 363] on button "Next" at bounding box center [658, 364] width 74 height 28
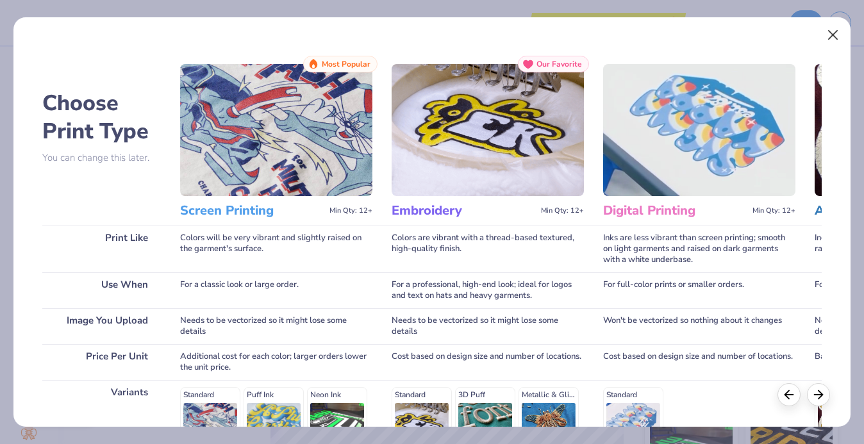
click at [830, 37] on button "Close" at bounding box center [833, 35] width 24 height 24
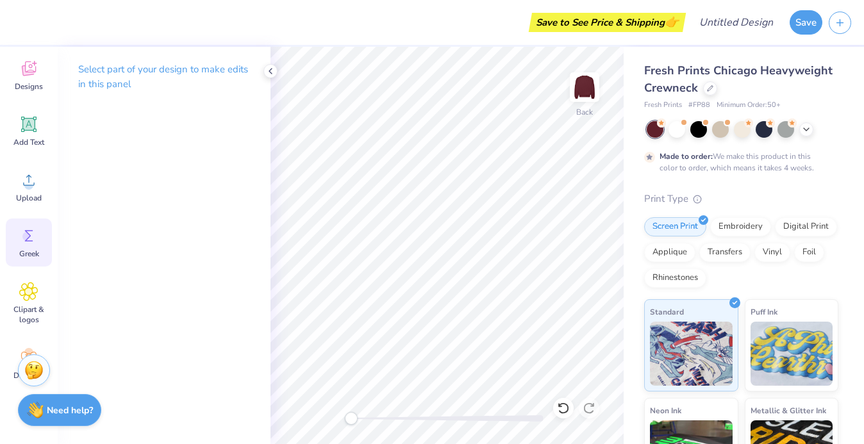
scroll to position [96, 0]
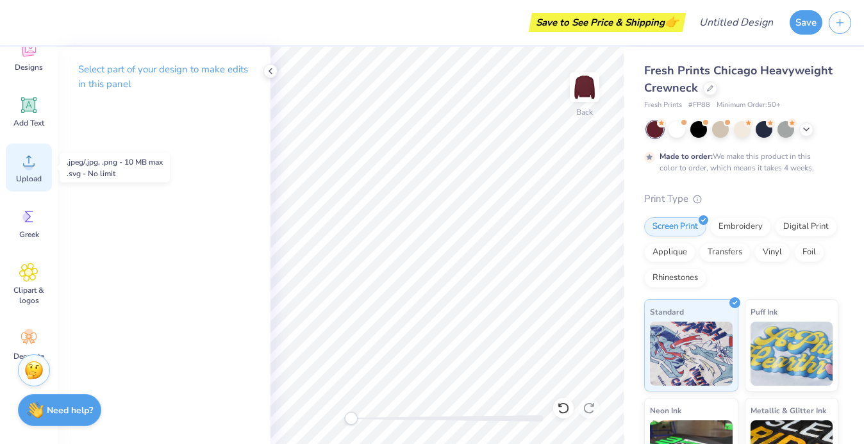
click at [38, 160] on div "Upload" at bounding box center [29, 168] width 46 height 48
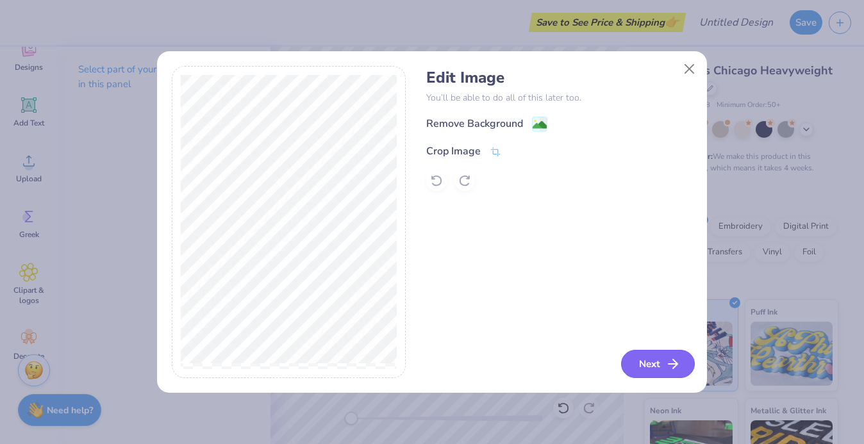
click at [662, 364] on button "Next" at bounding box center [658, 364] width 74 height 28
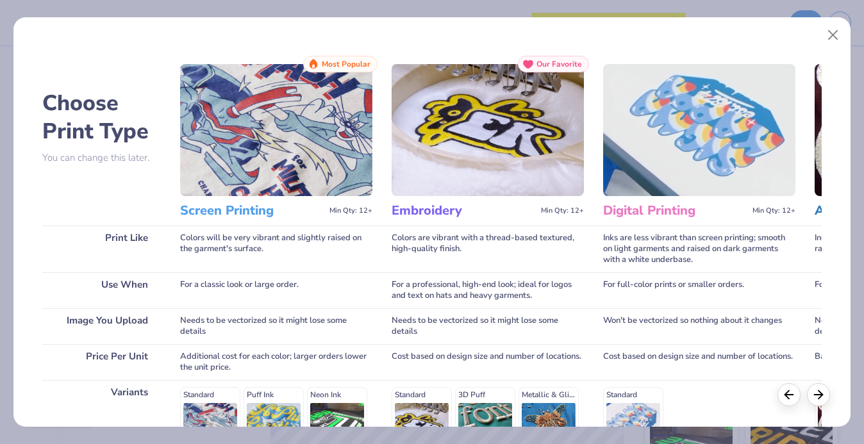
click at [248, 197] on div "Screen Printing Min Qty: 12+" at bounding box center [276, 210] width 192 height 29
click at [287, 148] on img at bounding box center [276, 130] width 192 height 132
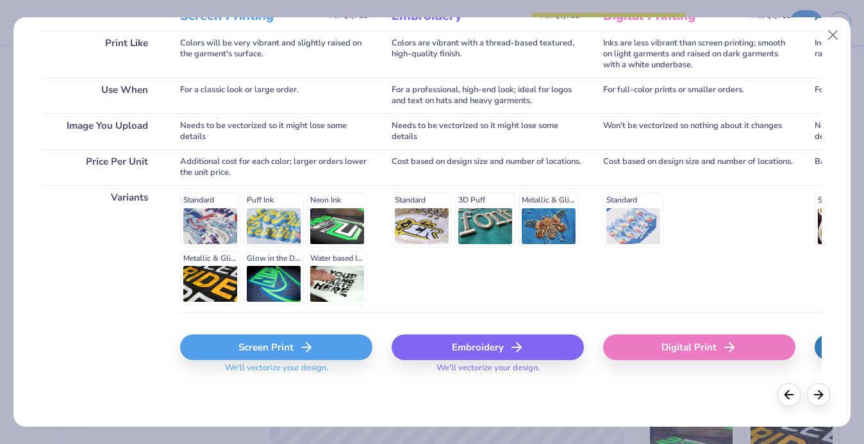
scroll to position [194, 0]
click at [305, 341] on icon at bounding box center [306, 347] width 15 height 15
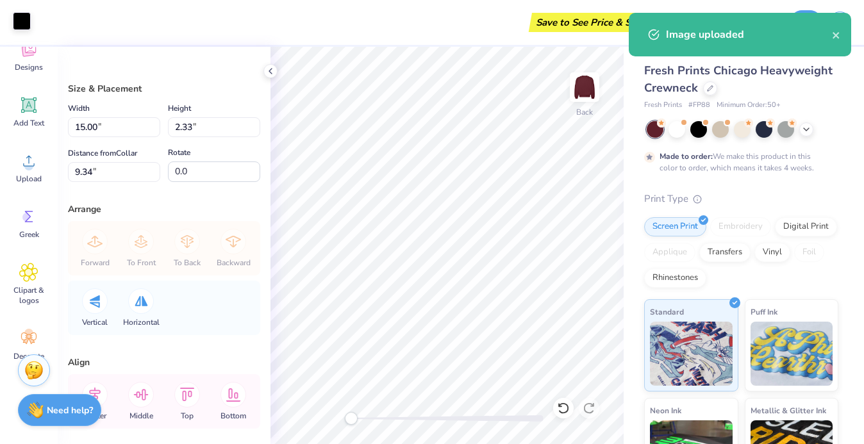
click at [25, 19] on div at bounding box center [22, 21] width 18 height 18
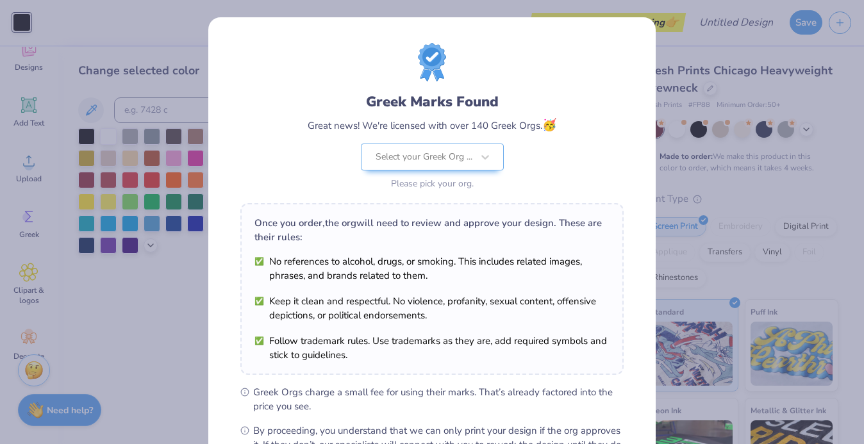
click at [651, 149] on div "Greek Marks Found Great news! We're licensed with over 140 Greek Orgs. 🥳 Select…" at bounding box center [432, 292] width 448 height 551
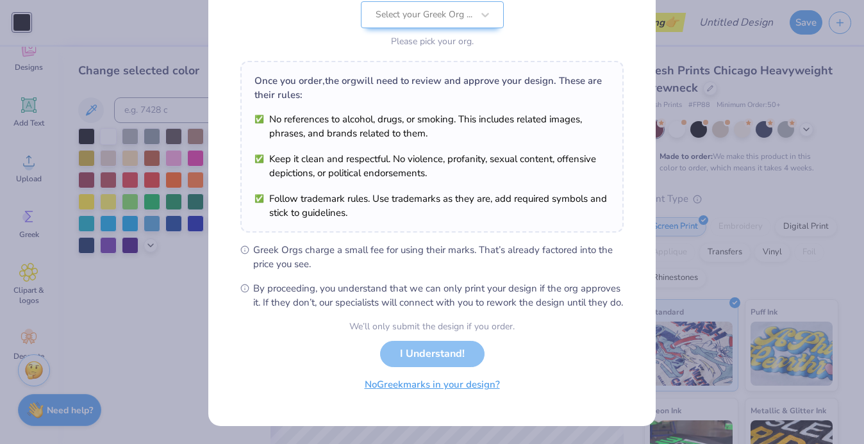
scroll to position [156, 0]
click at [439, 385] on button "No Greek marks in your design?" at bounding box center [432, 385] width 157 height 26
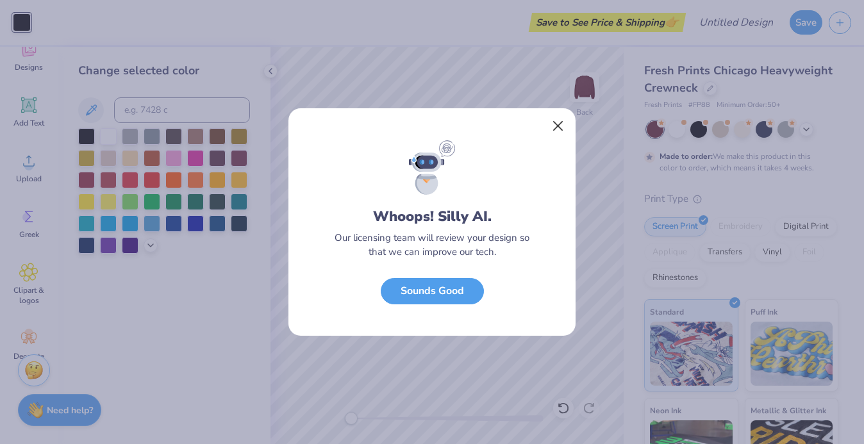
click at [558, 122] on button "Close" at bounding box center [558, 126] width 24 height 24
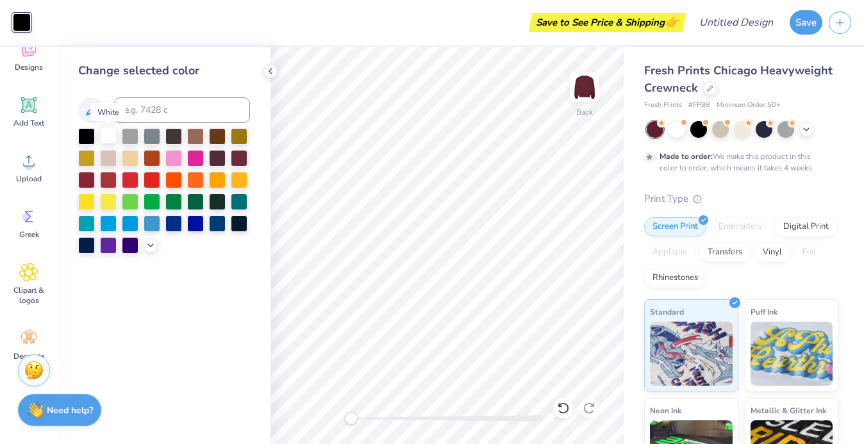
click at [108, 139] on div at bounding box center [108, 135] width 17 height 17
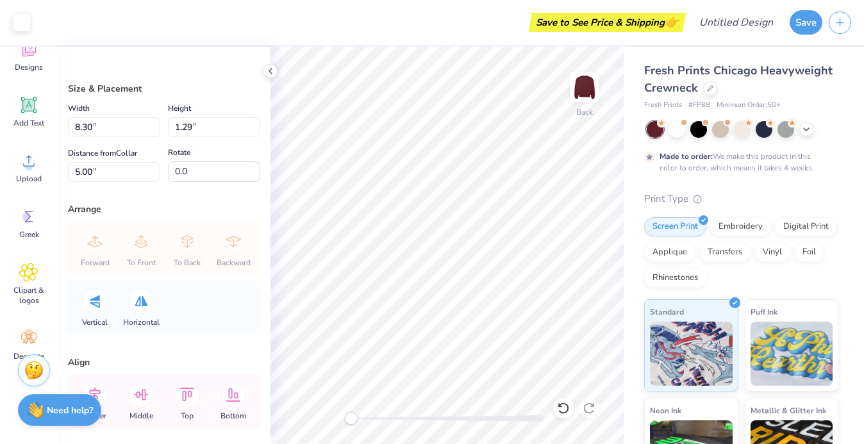
type input "4.12"
type input "0.64"
type input "5.65"
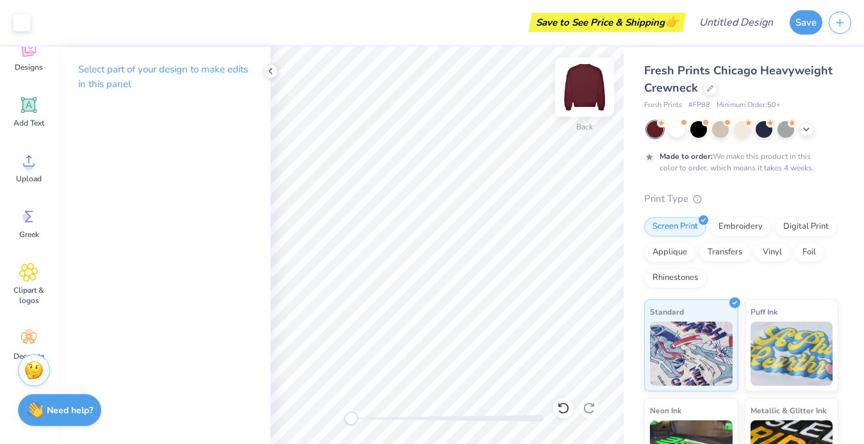
click at [590, 90] on img at bounding box center [584, 87] width 51 height 51
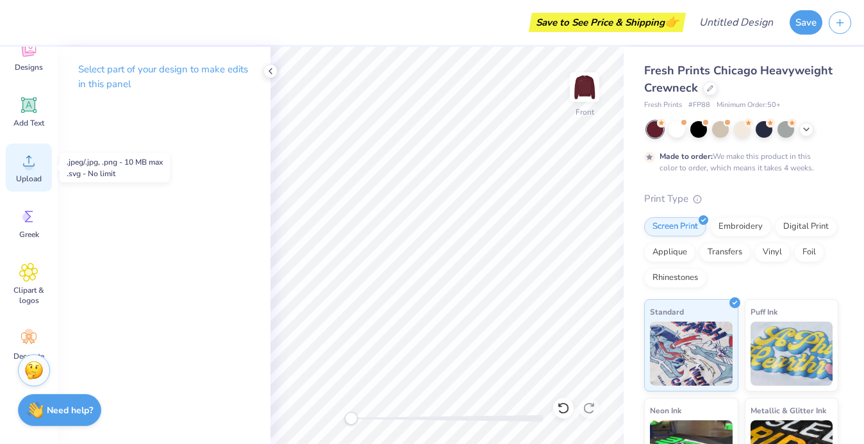
click at [35, 163] on icon at bounding box center [28, 160] width 19 height 19
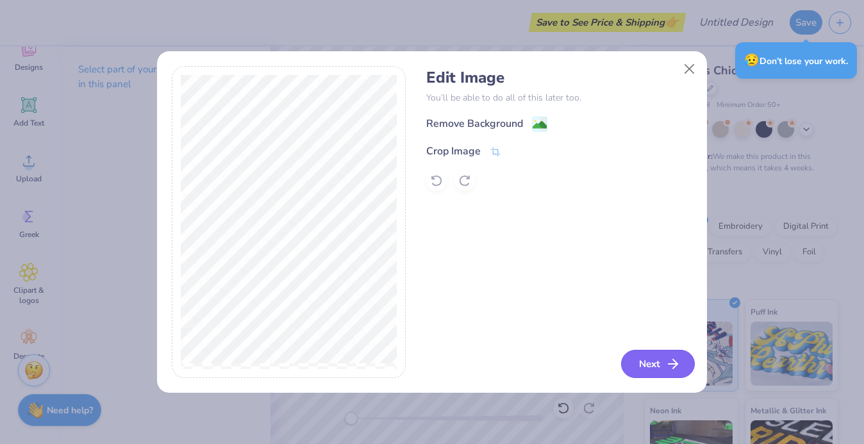
click at [647, 366] on button "Next" at bounding box center [658, 364] width 74 height 28
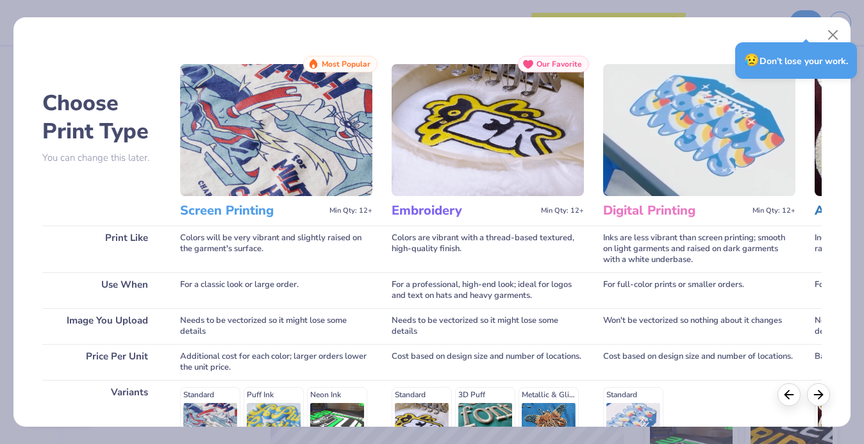
click at [259, 148] on img at bounding box center [276, 130] width 192 height 132
click at [256, 156] on img at bounding box center [276, 130] width 192 height 132
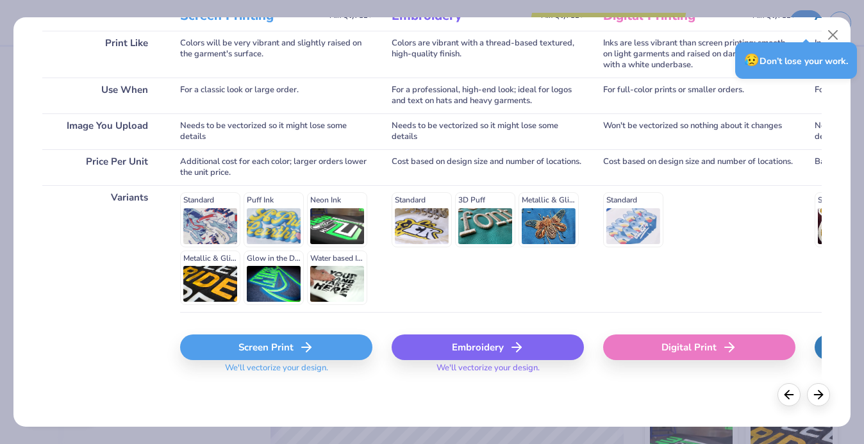
scroll to position [194, 0]
click at [242, 353] on div "Screen Print" at bounding box center [276, 348] width 192 height 26
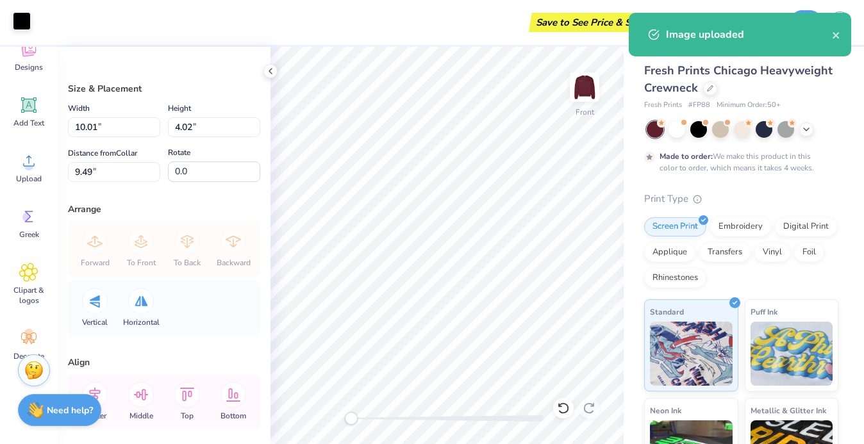
click at [22, 20] on div at bounding box center [22, 21] width 18 height 18
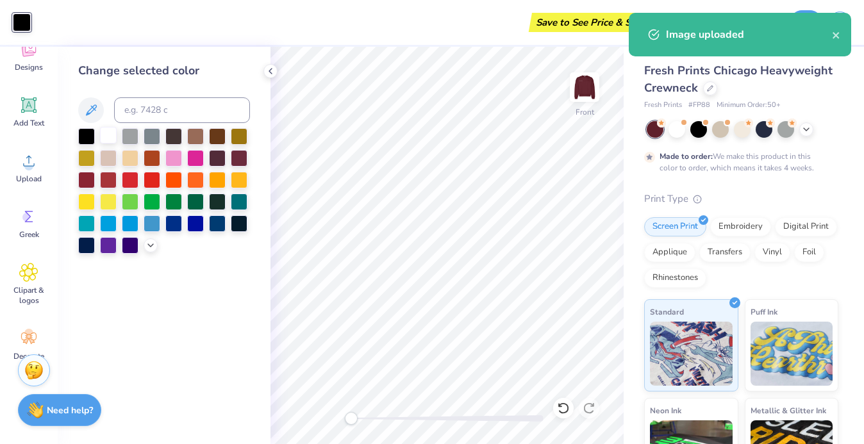
click at [109, 135] on div at bounding box center [108, 135] width 17 height 17
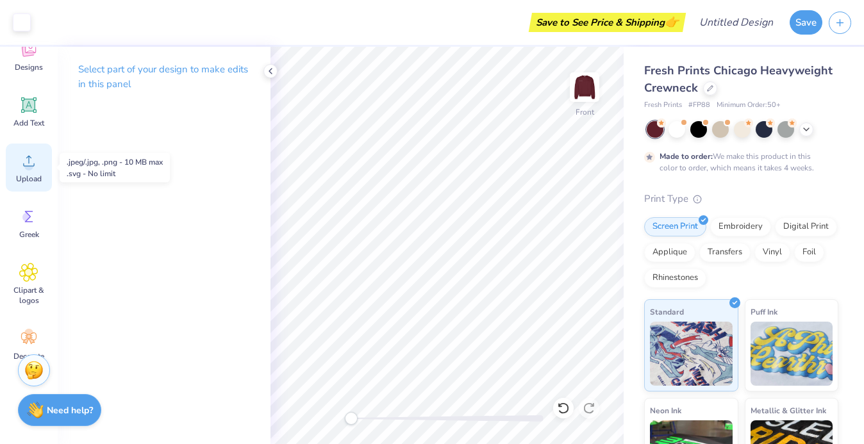
click at [28, 155] on icon at bounding box center [28, 160] width 19 height 19
click at [24, 160] on icon at bounding box center [28, 160] width 19 height 19
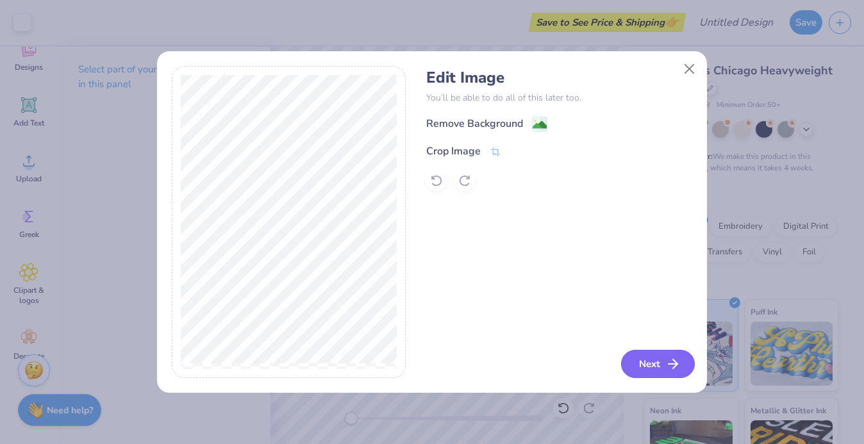
click at [661, 364] on button "Next" at bounding box center [658, 364] width 74 height 28
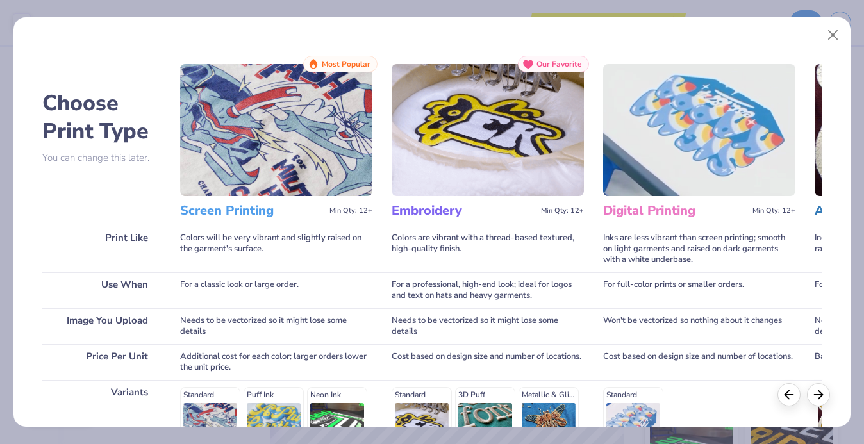
click at [221, 172] on img at bounding box center [276, 130] width 192 height 132
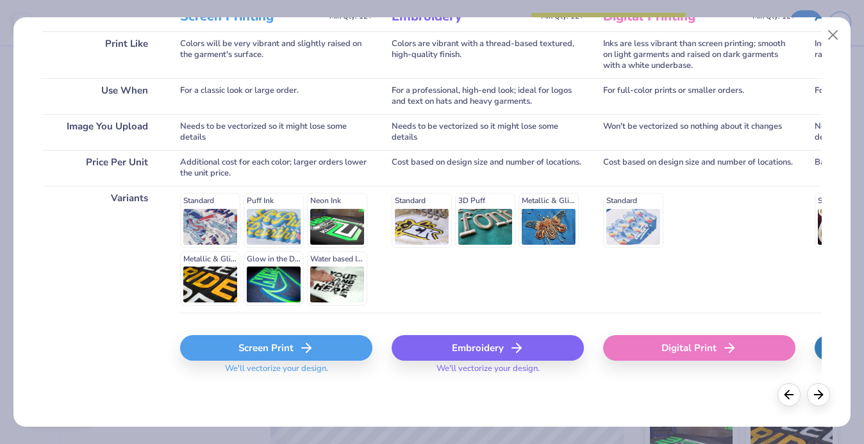
click at [256, 346] on div "Screen Print" at bounding box center [276, 348] width 192 height 26
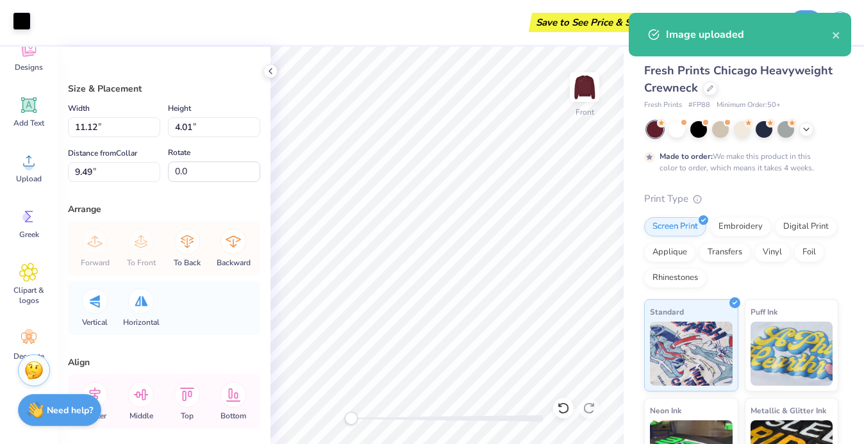
click at [21, 25] on div at bounding box center [22, 21] width 18 height 18
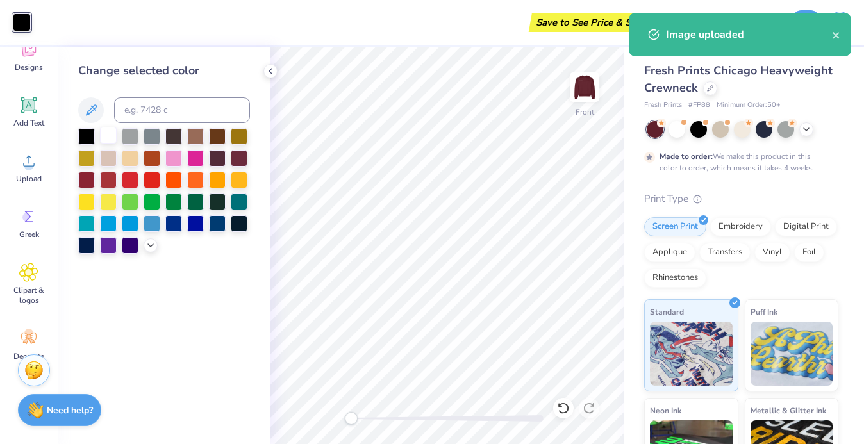
click at [103, 136] on div at bounding box center [108, 135] width 17 height 17
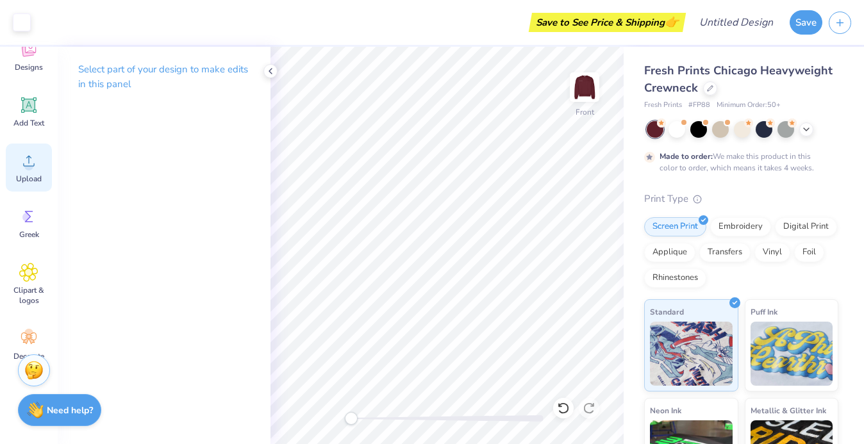
click at [30, 171] on div "Upload" at bounding box center [29, 168] width 46 height 48
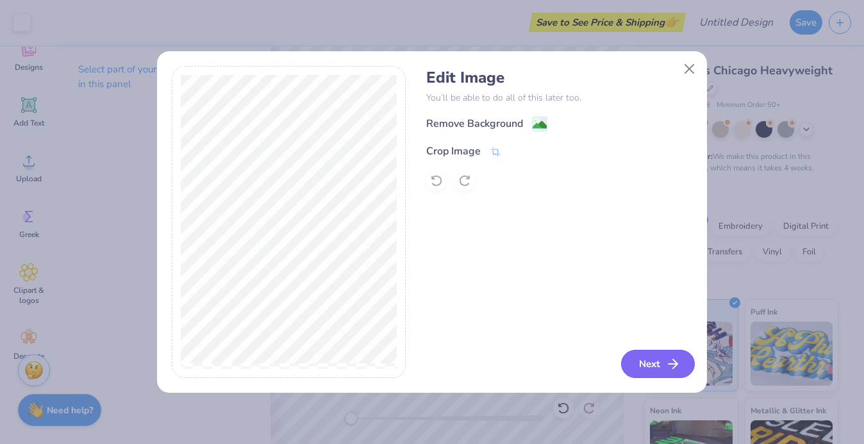
click at [646, 373] on button "Next" at bounding box center [658, 364] width 74 height 28
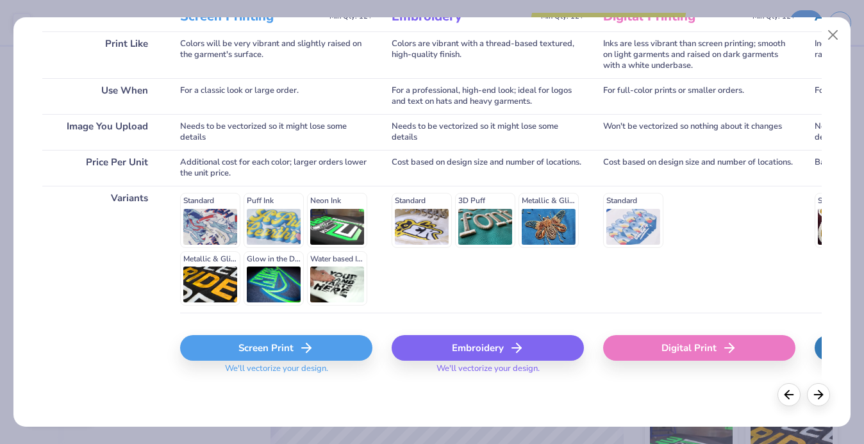
click at [261, 353] on div "Screen Print" at bounding box center [276, 348] width 192 height 26
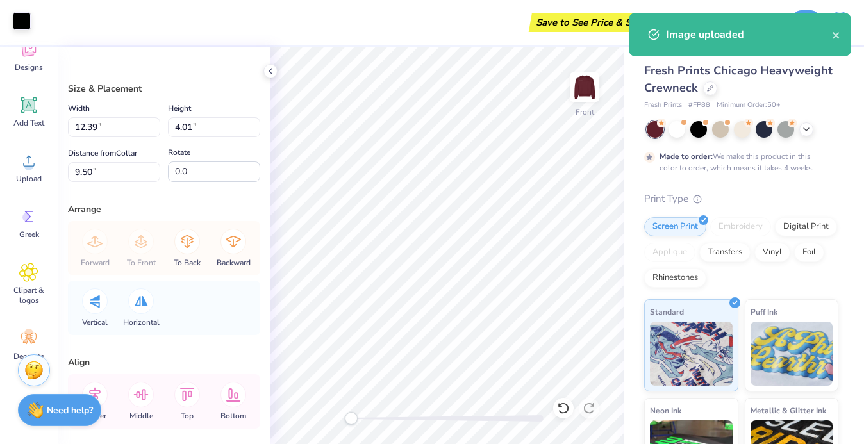
click at [20, 22] on div at bounding box center [22, 21] width 18 height 18
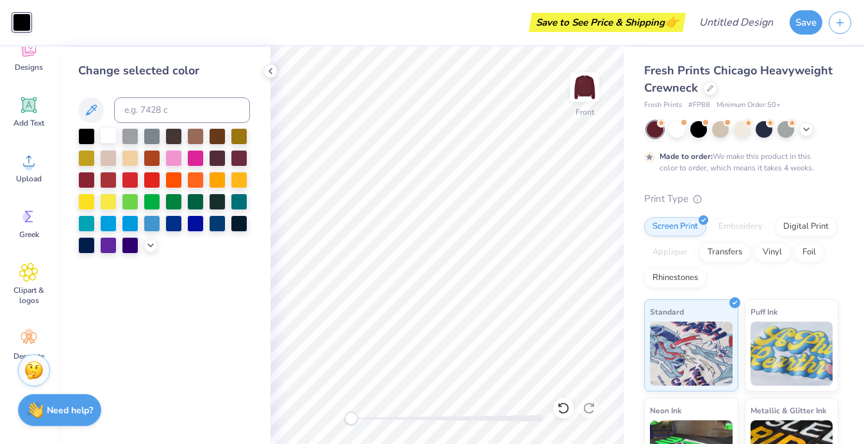
click at [112, 142] on div at bounding box center [108, 135] width 17 height 17
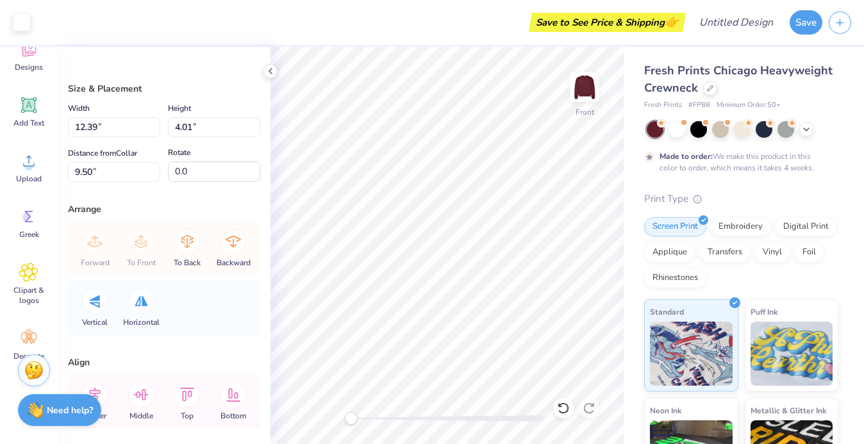
type input "10.54"
type input "3.41"
type input "12.97"
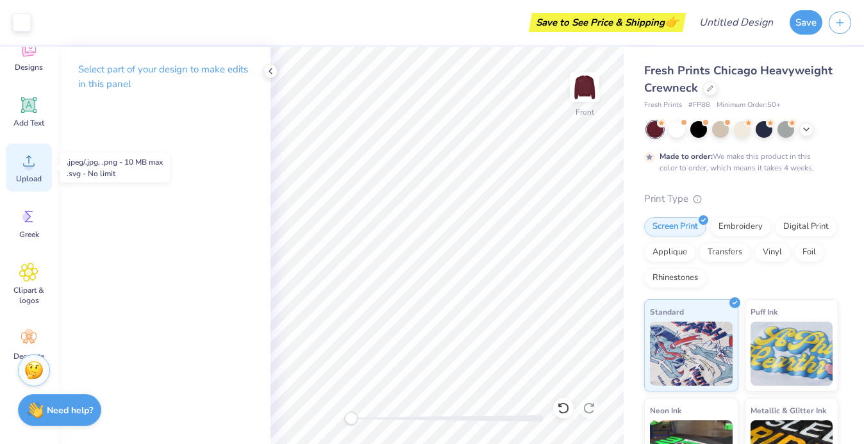
click at [24, 178] on span "Upload" at bounding box center [29, 179] width 26 height 10
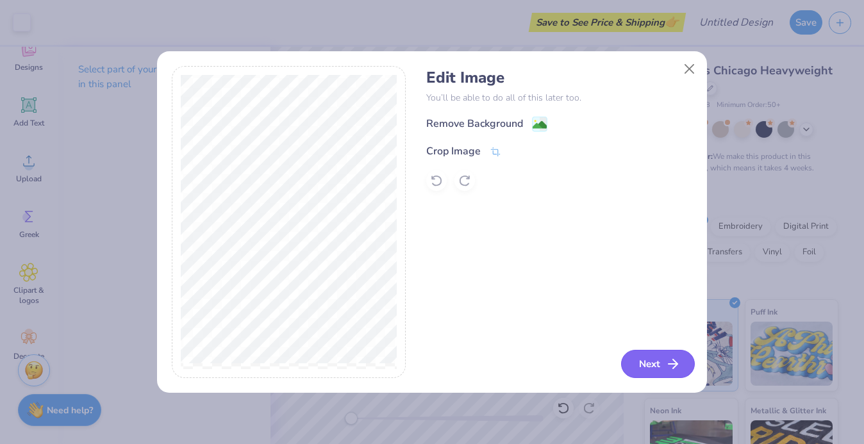
click at [651, 356] on button "Next" at bounding box center [658, 364] width 74 height 28
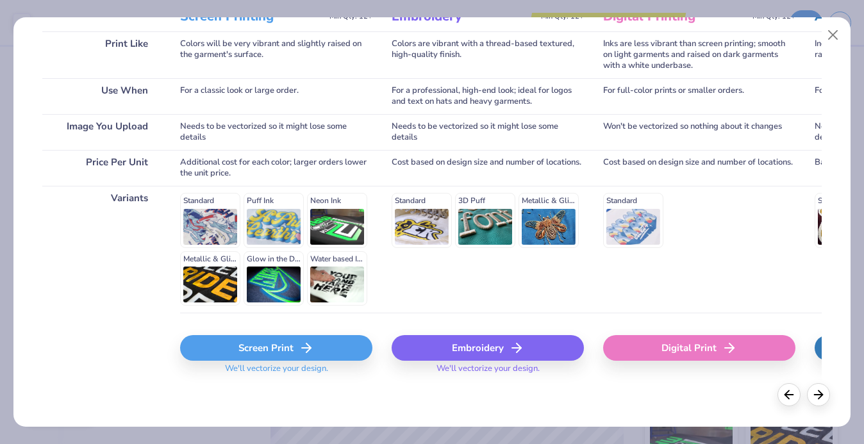
click at [246, 349] on div "Screen Print" at bounding box center [276, 348] width 192 height 26
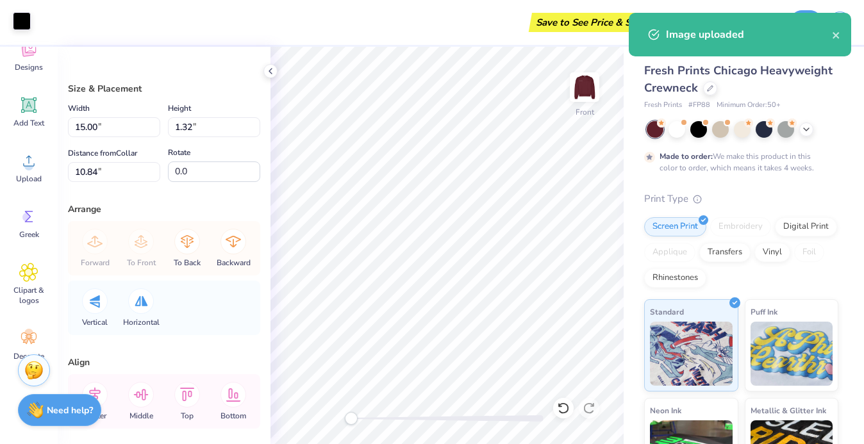
click at [17, 23] on div at bounding box center [22, 21] width 18 height 18
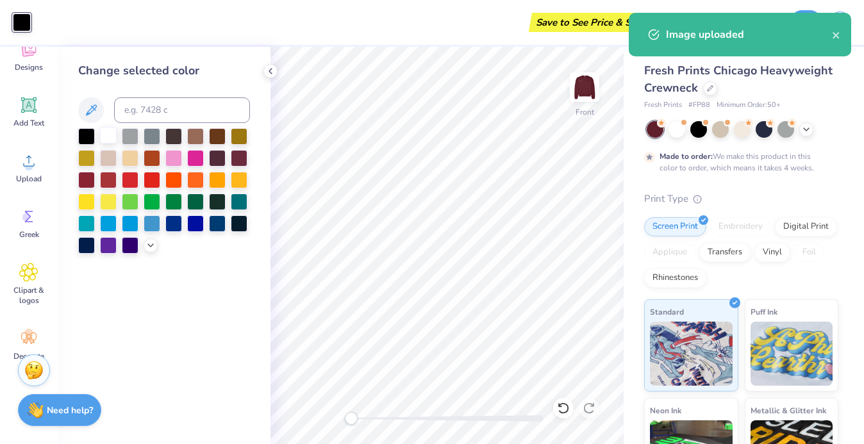
click at [105, 141] on div at bounding box center [108, 135] width 17 height 17
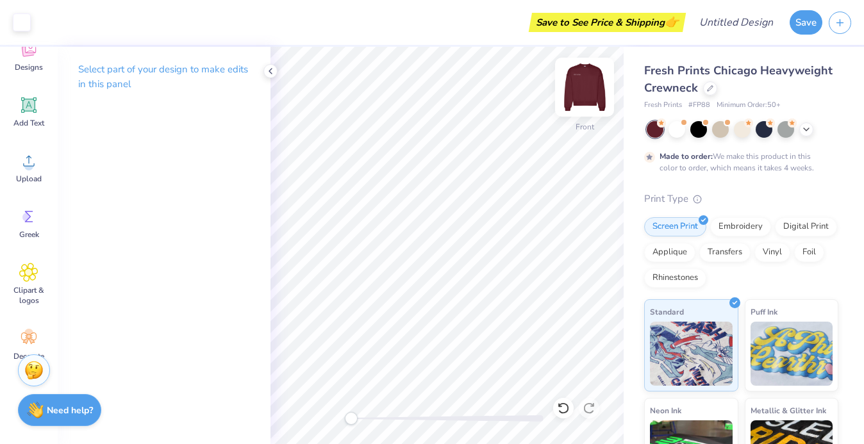
click at [586, 81] on img at bounding box center [584, 87] width 51 height 51
click at [586, 81] on img at bounding box center [585, 87] width 26 height 26
click at [583, 99] on img at bounding box center [584, 87] width 51 height 51
click at [592, 79] on img at bounding box center [584, 87] width 51 height 51
click at [589, 97] on img at bounding box center [584, 87] width 51 height 51
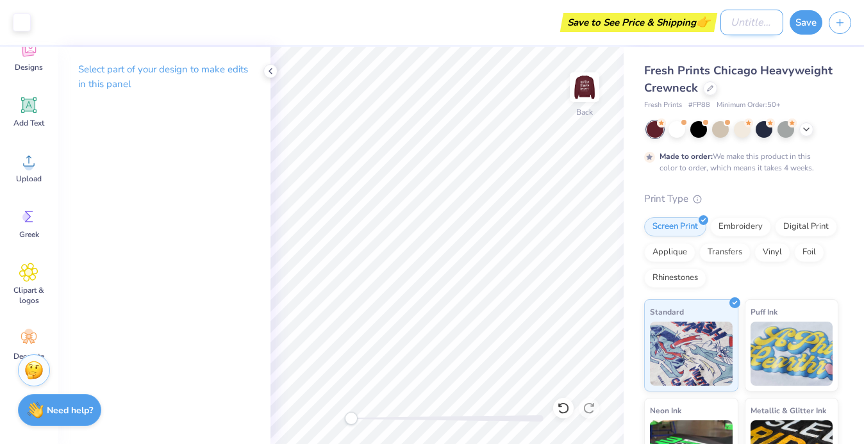
click at [743, 29] on input "Design Title" at bounding box center [752, 23] width 63 height 26
type input "Letters of Love"
click at [818, 10] on div "Save" at bounding box center [827, 22] width 74 height 45
click at [818, 15] on button "Save" at bounding box center [806, 20] width 33 height 24
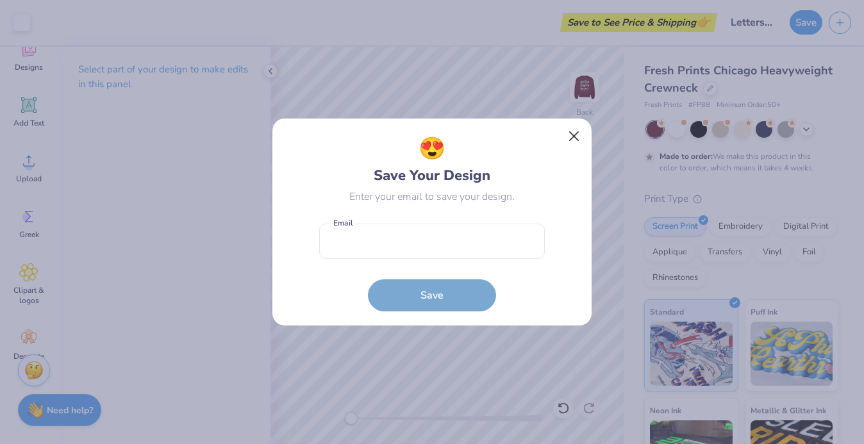
click at [579, 128] on button "Close" at bounding box center [574, 136] width 24 height 24
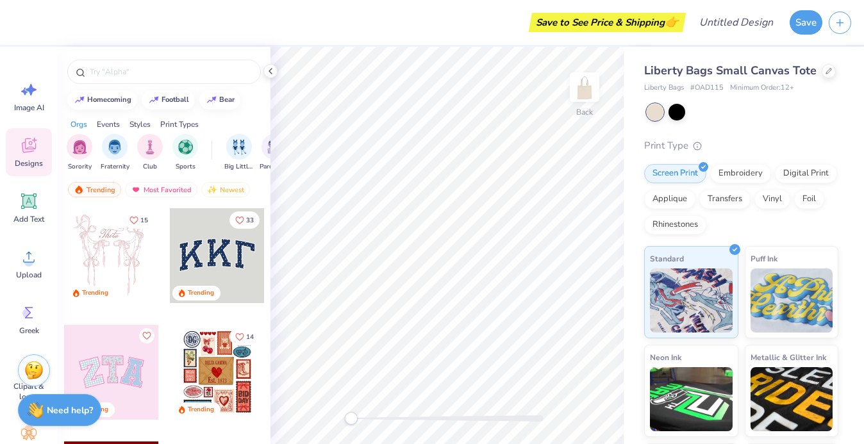
click at [659, 3] on div "Save to See Price & Shipping 👉" at bounding box center [351, 22] width 664 height 45
click at [22, 256] on icon at bounding box center [28, 257] width 19 height 19
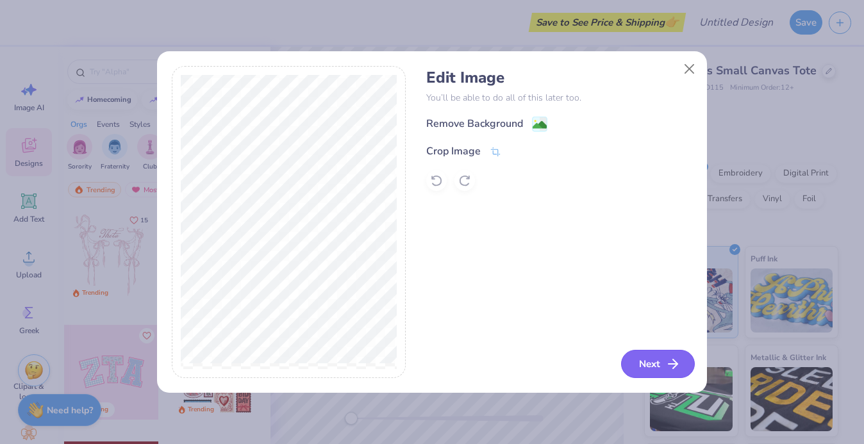
click at [655, 373] on button "Next" at bounding box center [658, 364] width 74 height 28
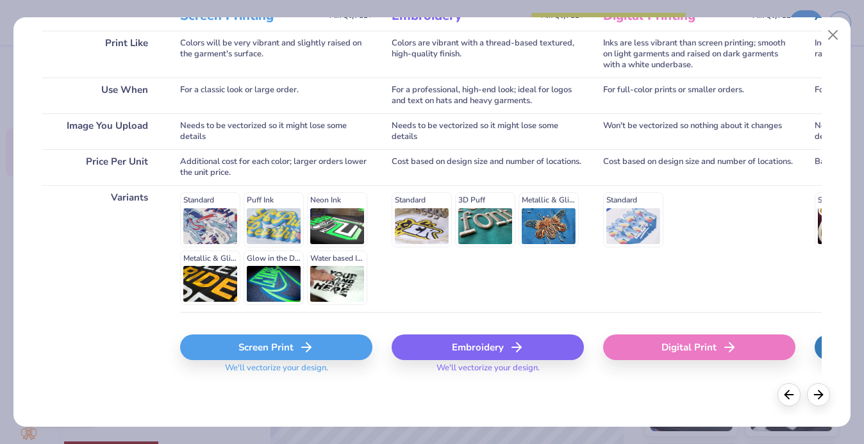
scroll to position [194, 0]
click at [225, 335] on div "Screen Print" at bounding box center [276, 348] width 192 height 26
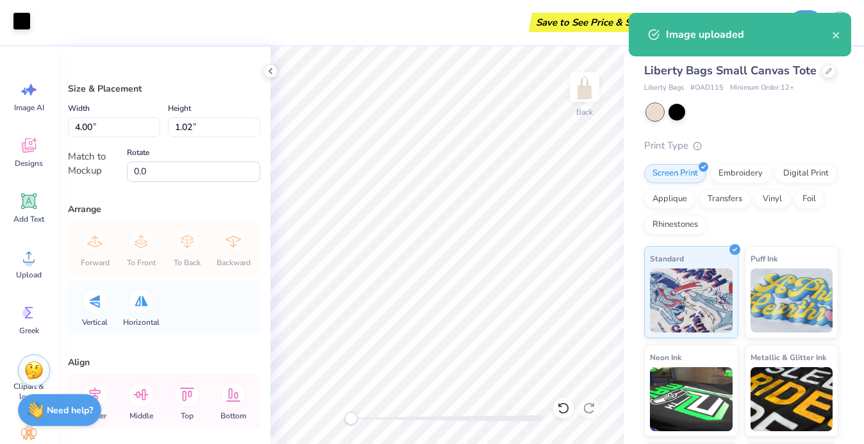
click at [19, 24] on body "Art colors Save to See Price & Shipping 👉 Design Title Save Image AI Designs Ad…" at bounding box center [432, 222] width 864 height 444
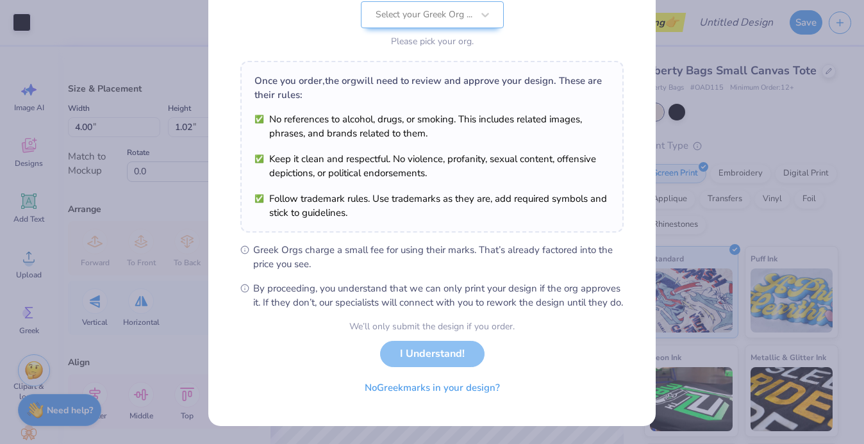
scroll to position [156, 0]
click at [405, 387] on button "No Greek marks in your design?" at bounding box center [432, 385] width 157 height 26
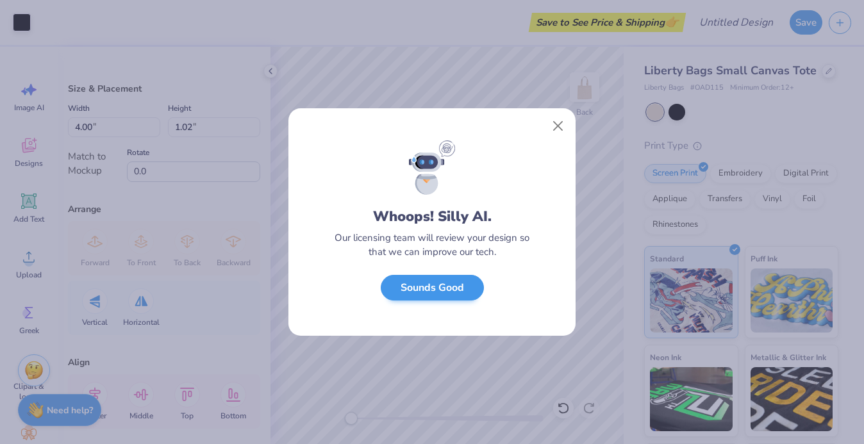
click at [414, 287] on button "Sounds Good" at bounding box center [432, 288] width 103 height 26
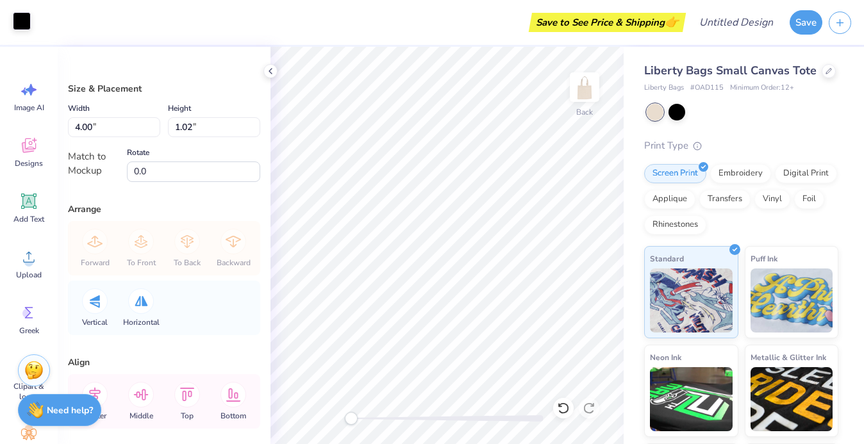
click at [18, 27] on div at bounding box center [22, 21] width 18 height 18
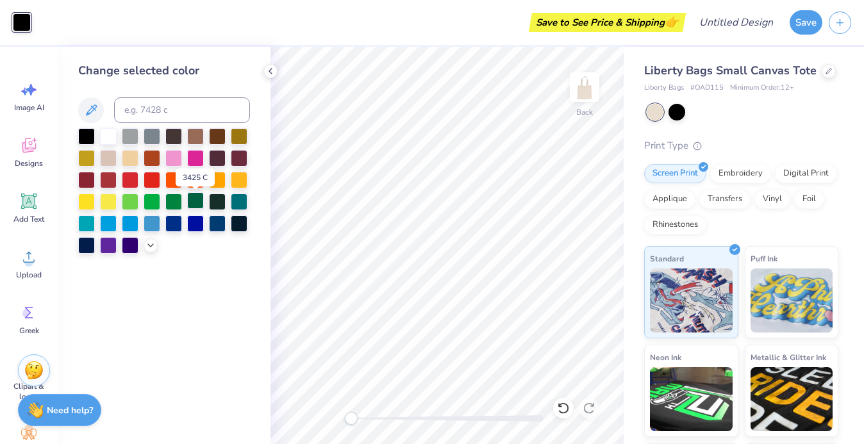
click at [192, 203] on div at bounding box center [195, 200] width 17 height 17
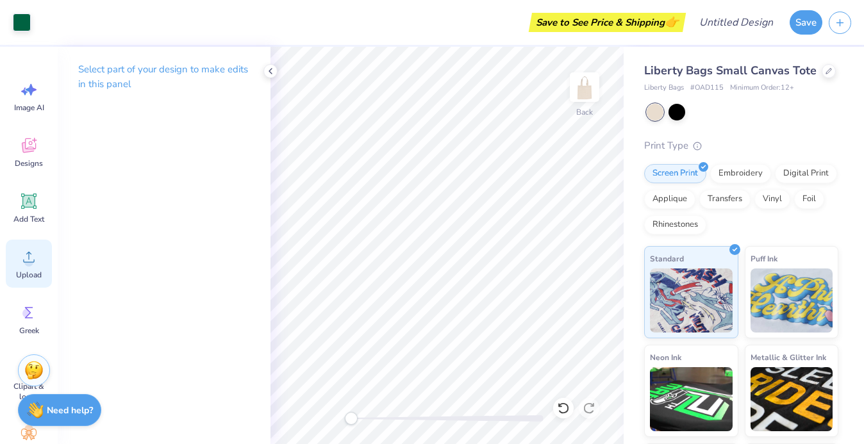
click at [25, 255] on icon at bounding box center [28, 257] width 19 height 19
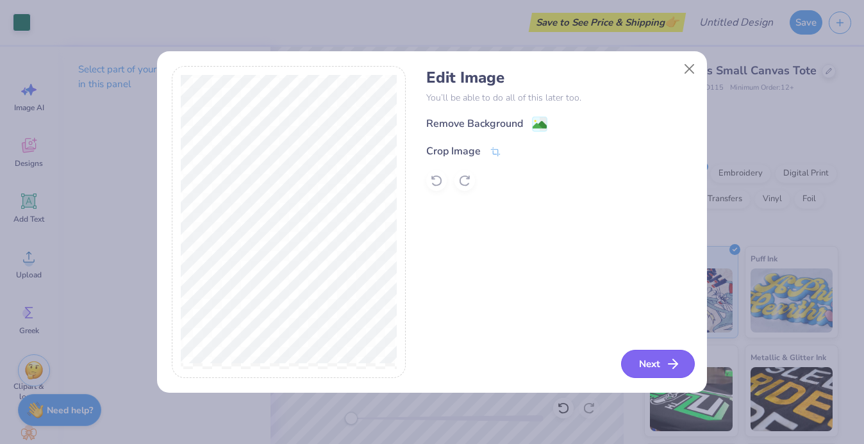
click at [662, 371] on button "Next" at bounding box center [658, 364] width 74 height 28
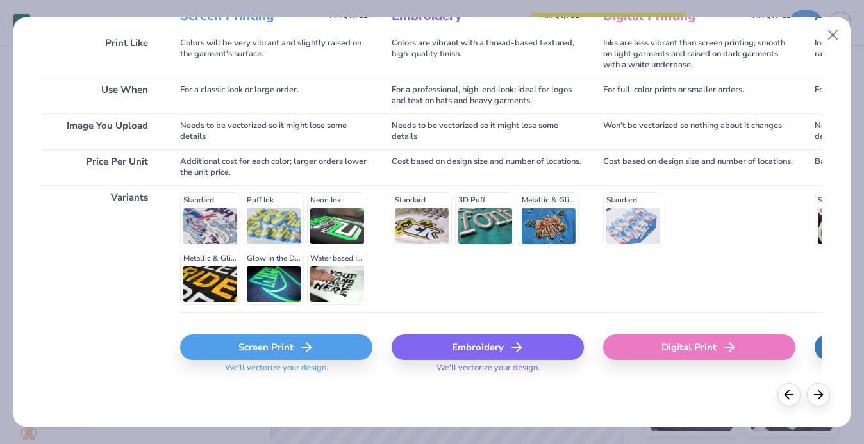
scroll to position [194, 0]
click at [245, 345] on div "Screen Print" at bounding box center [276, 348] width 192 height 26
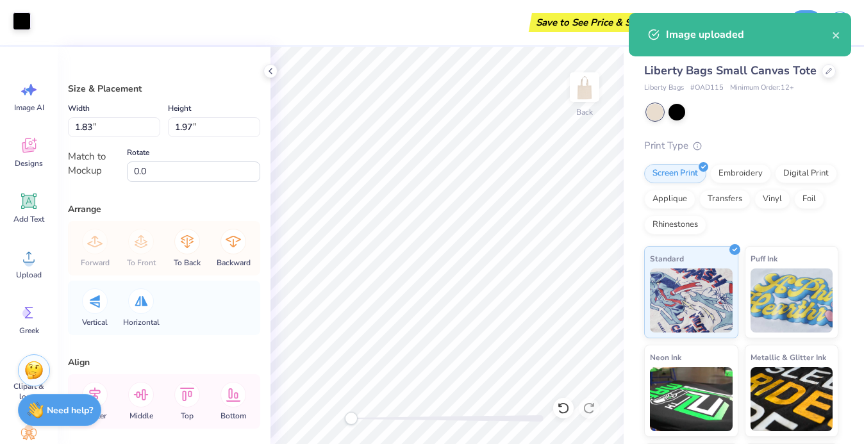
click at [25, 23] on div at bounding box center [22, 21] width 18 height 18
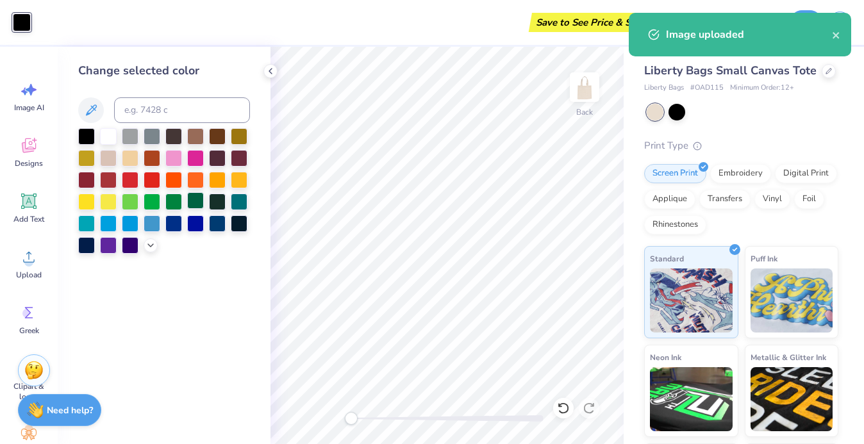
click at [189, 203] on div at bounding box center [195, 200] width 17 height 17
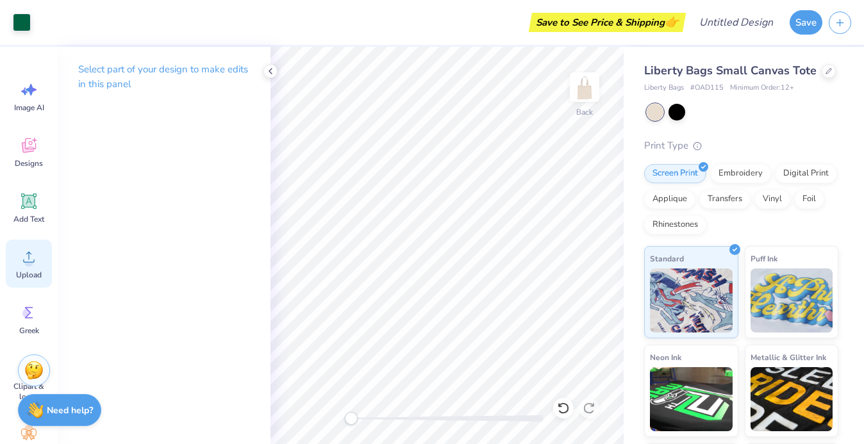
click at [24, 271] on span "Upload" at bounding box center [29, 275] width 26 height 10
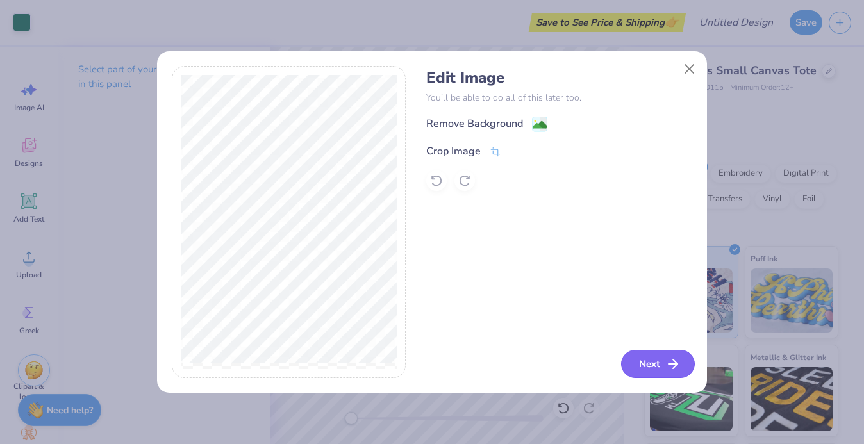
click at [645, 358] on button "Next" at bounding box center [658, 364] width 74 height 28
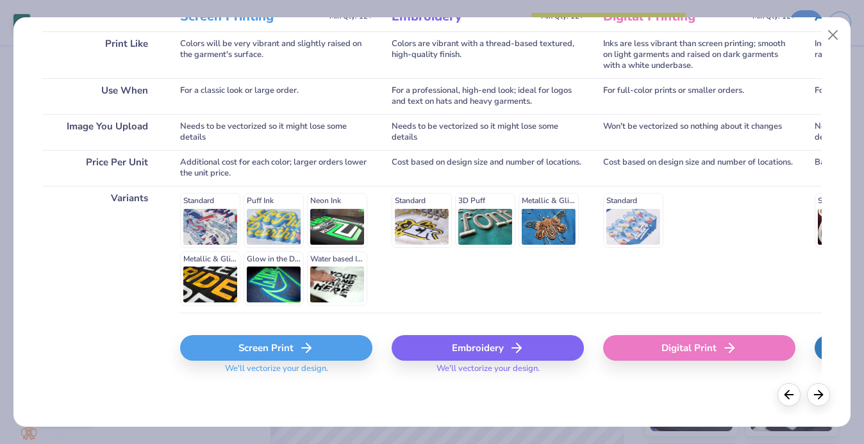
click at [258, 345] on div "Screen Print" at bounding box center [276, 348] width 192 height 26
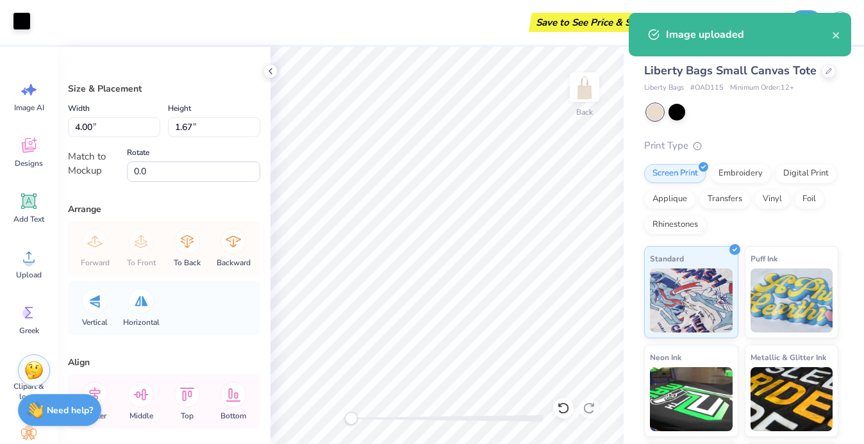
click at [24, 22] on div at bounding box center [22, 21] width 18 height 18
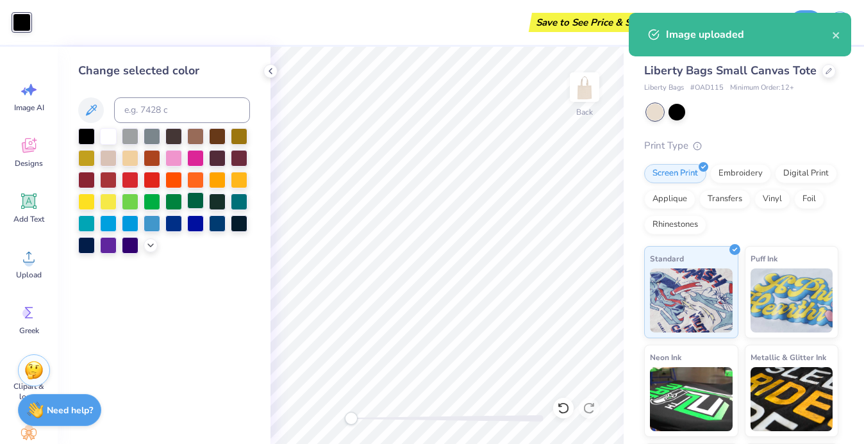
click at [187, 202] on div at bounding box center [195, 200] width 17 height 17
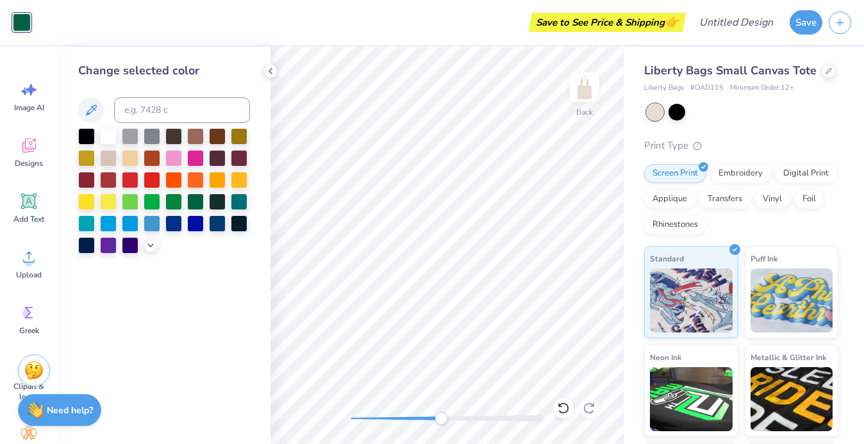
click at [441, 422] on div at bounding box center [447, 418] width 192 height 13
click at [348, 412] on div "Back" at bounding box center [447, 246] width 353 height 398
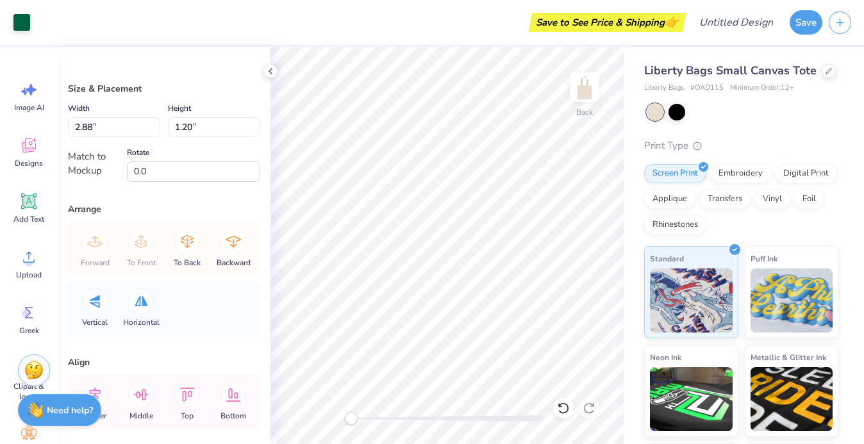
type input "0.99"
type input "1.06"
type input "4.00"
type input "1.02"
type input "2.88"
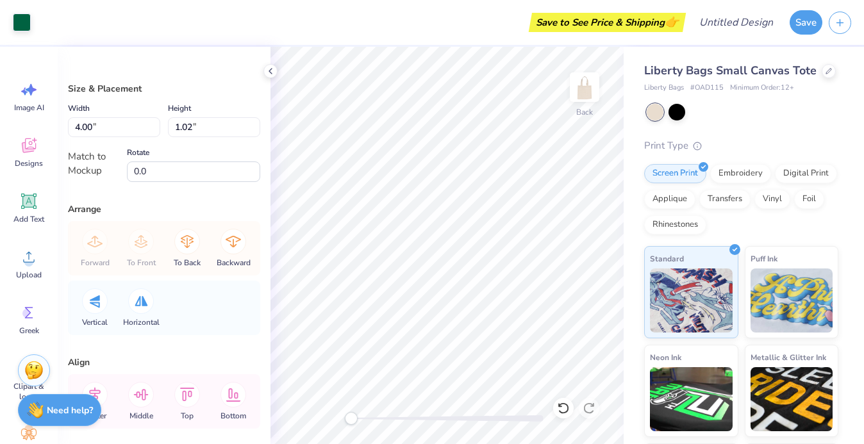
type input "1.20"
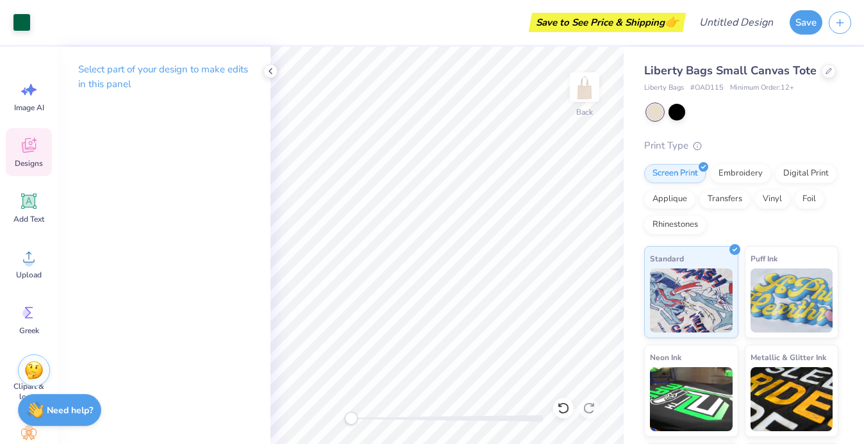
click at [27, 149] on icon at bounding box center [28, 147] width 12 height 10
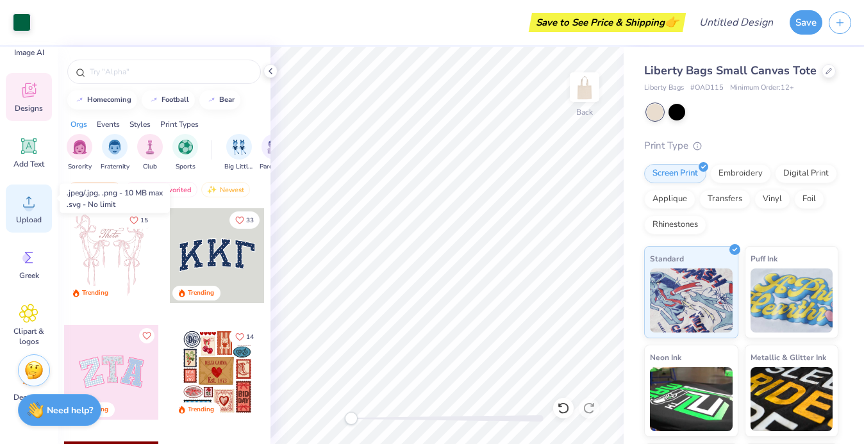
scroll to position [67, 0]
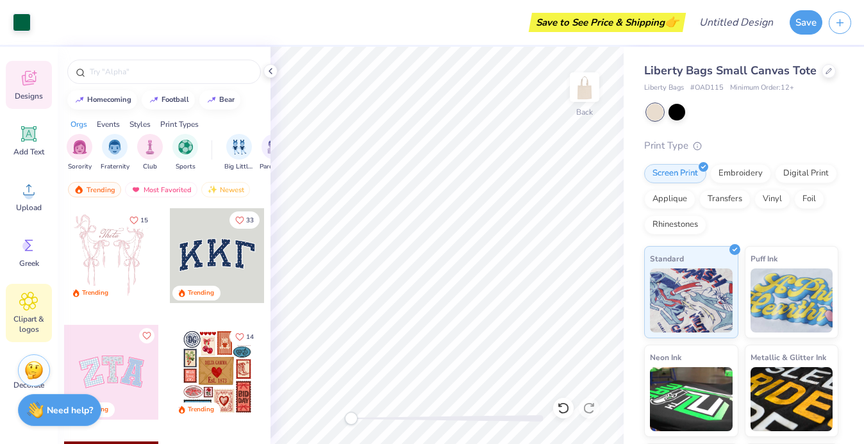
click at [33, 308] on icon at bounding box center [28, 301] width 19 height 19
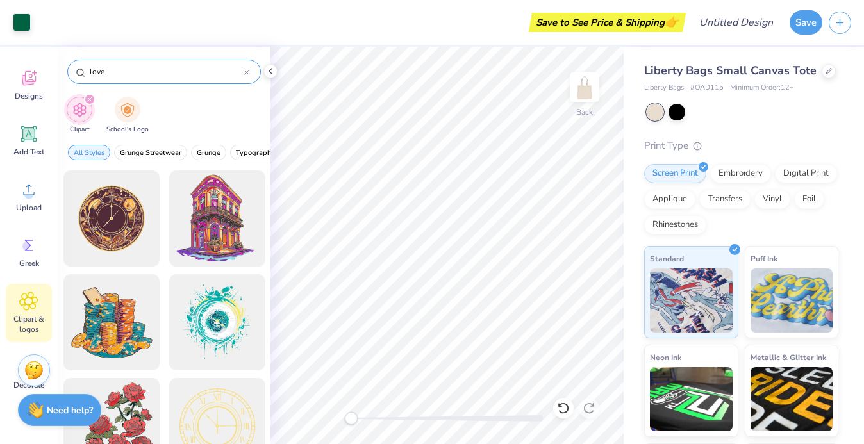
type input "love"
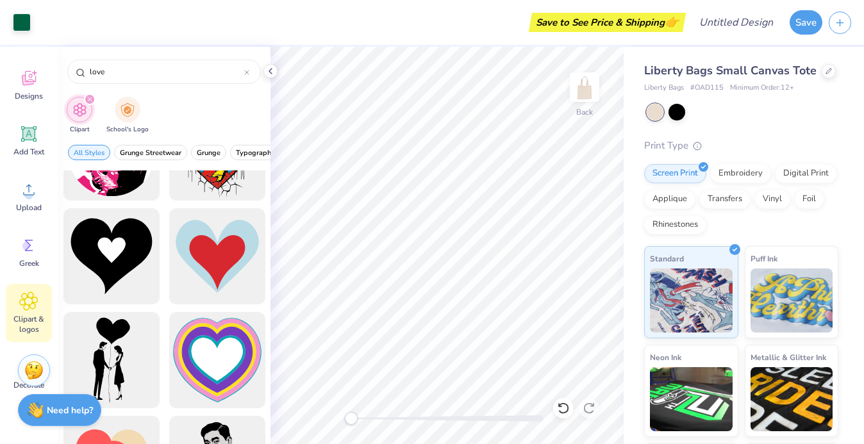
scroll to position [1622, 0]
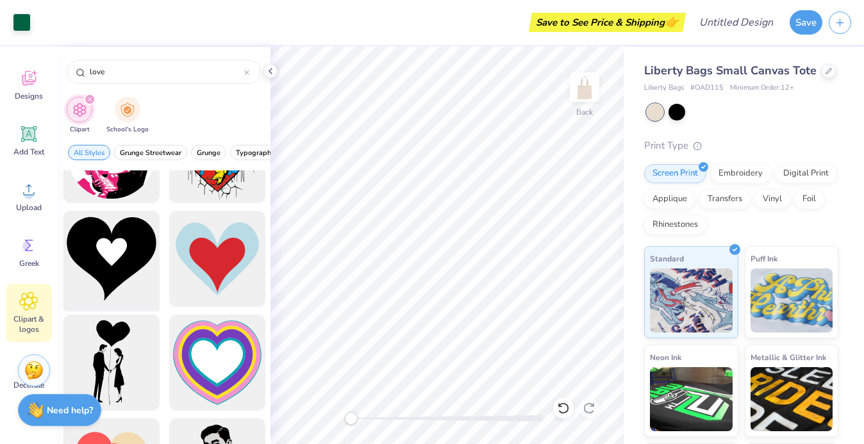
click at [127, 244] on div at bounding box center [111, 259] width 106 height 106
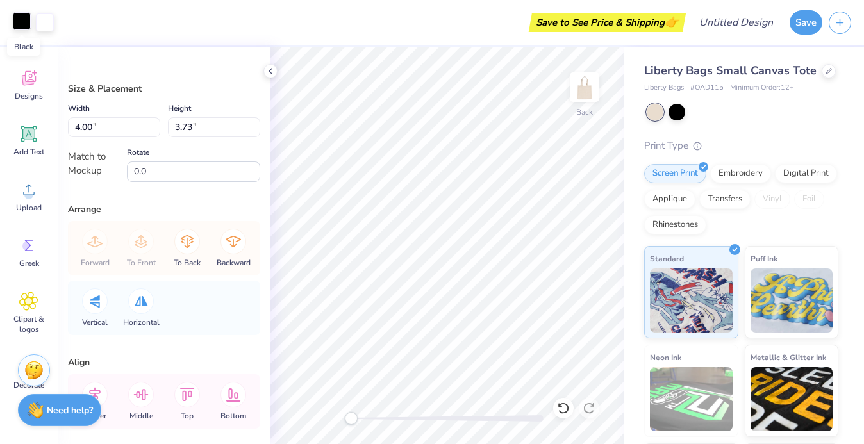
click at [17, 19] on div at bounding box center [22, 21] width 18 height 18
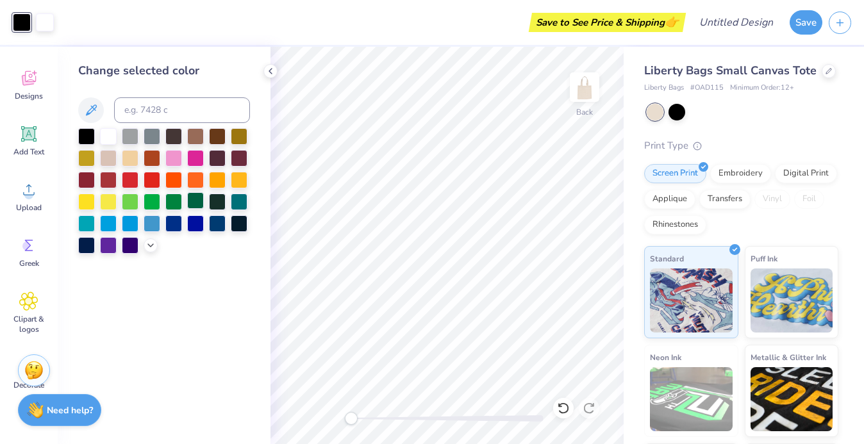
click at [194, 203] on div at bounding box center [195, 200] width 17 height 17
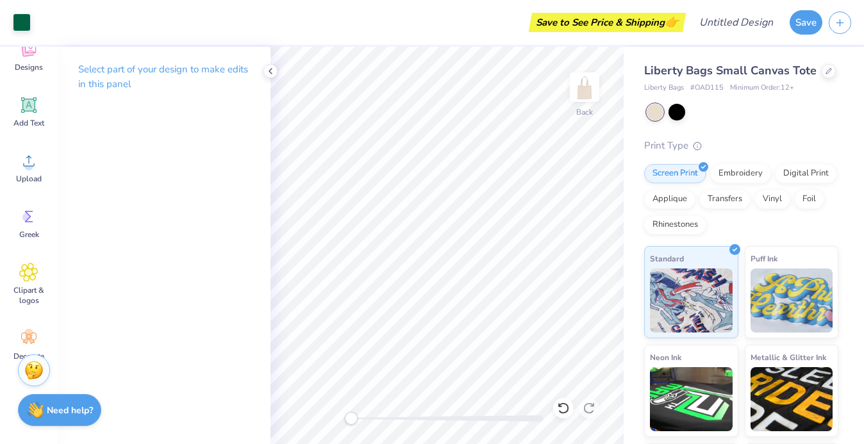
scroll to position [117, 0]
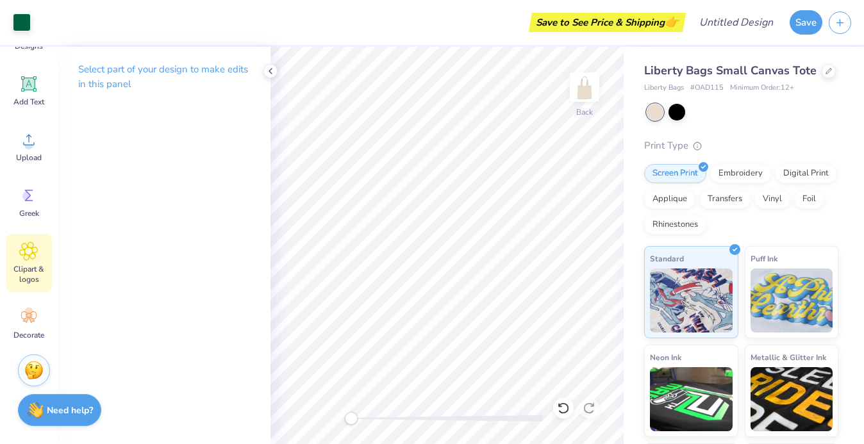
click at [27, 246] on icon at bounding box center [28, 251] width 19 height 19
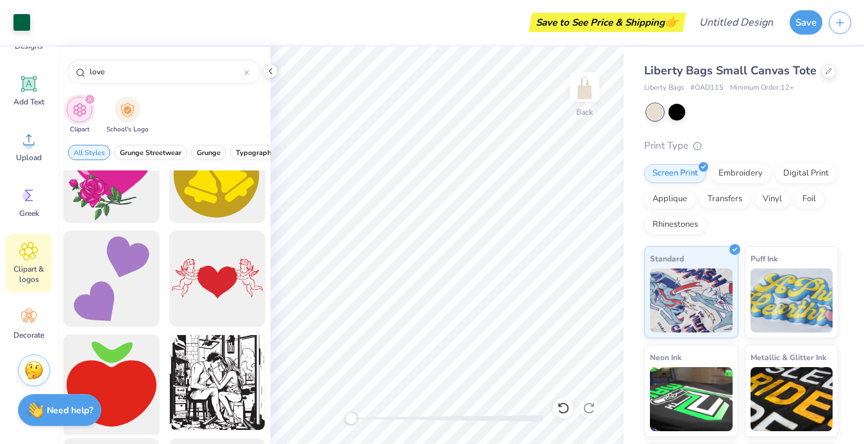
scroll to position [3262, 0]
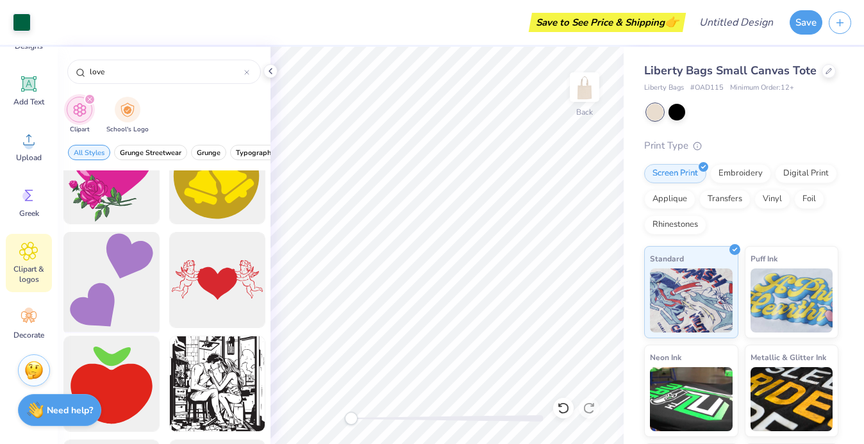
click at [140, 275] on div at bounding box center [111, 281] width 106 height 106
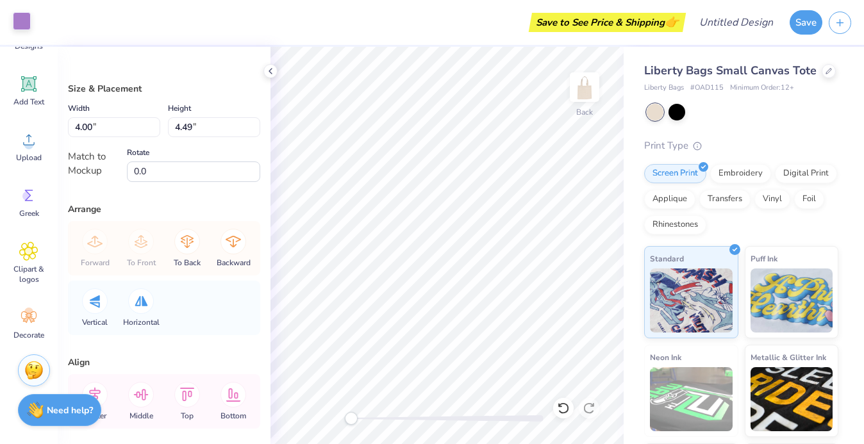
click at [19, 22] on div at bounding box center [22, 21] width 18 height 18
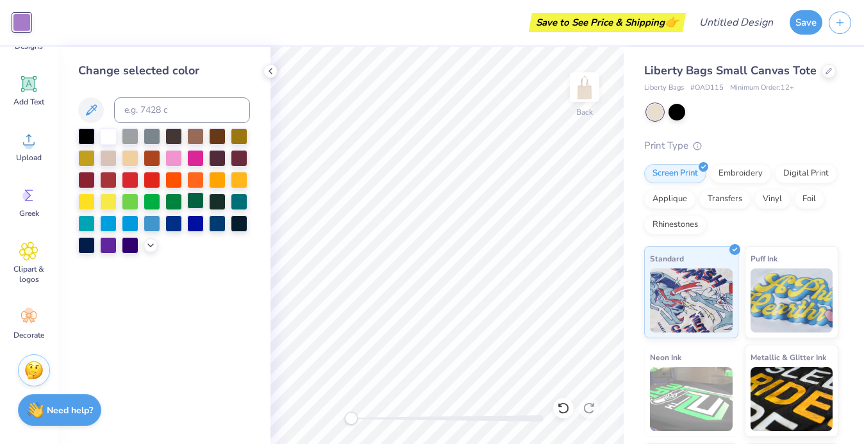
click at [193, 198] on div at bounding box center [195, 200] width 17 height 17
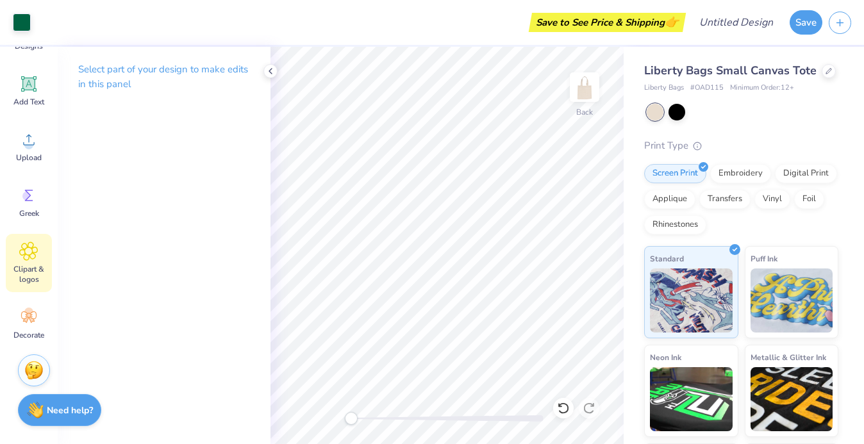
click at [33, 247] on icon at bounding box center [28, 251] width 19 height 19
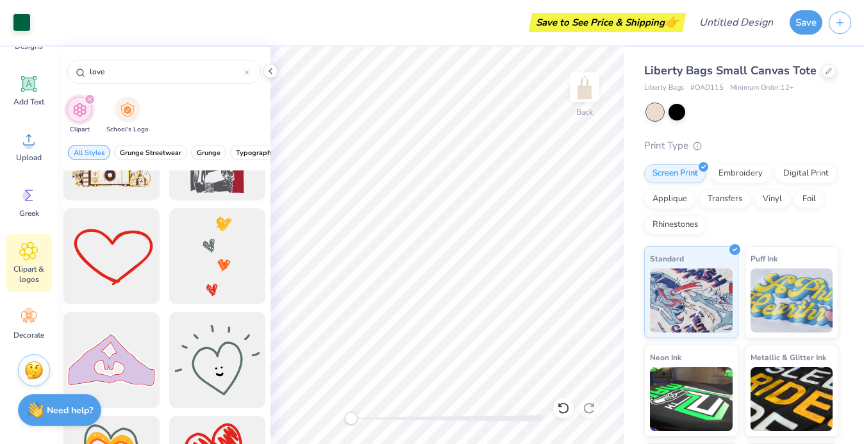
scroll to position [4425, 0]
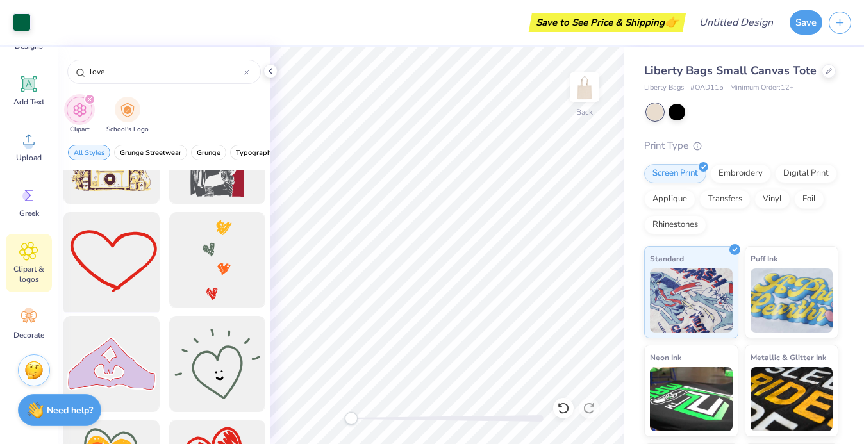
click at [103, 268] on div at bounding box center [111, 261] width 106 height 106
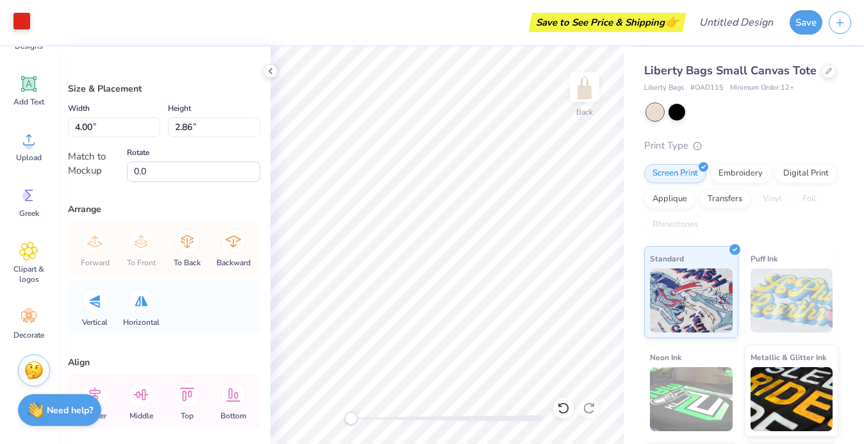
click at [24, 26] on div at bounding box center [22, 21] width 18 height 18
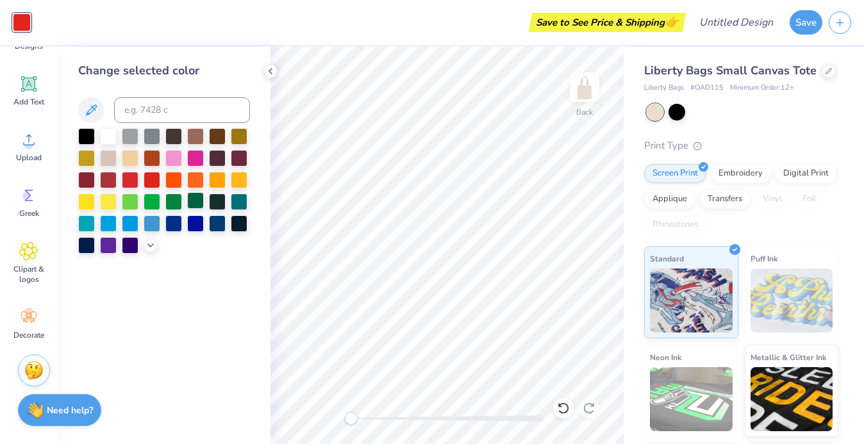
click at [197, 206] on div at bounding box center [195, 200] width 17 height 17
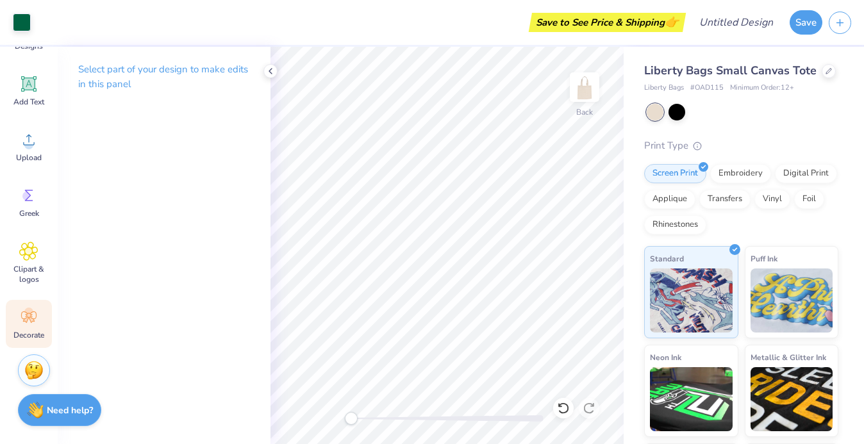
click at [31, 314] on icon at bounding box center [28, 317] width 19 height 19
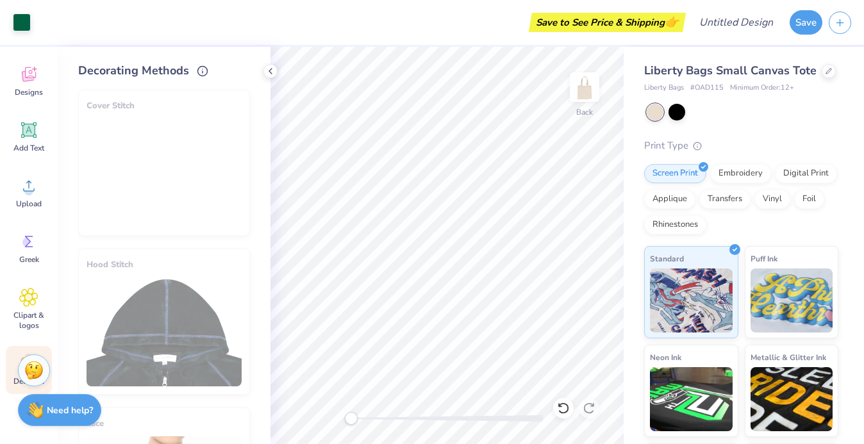
scroll to position [0, 0]
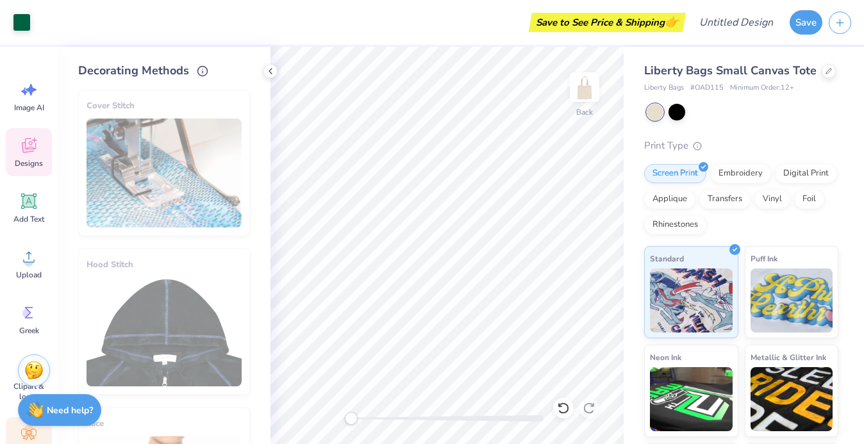
click at [33, 154] on icon at bounding box center [28, 145] width 19 height 19
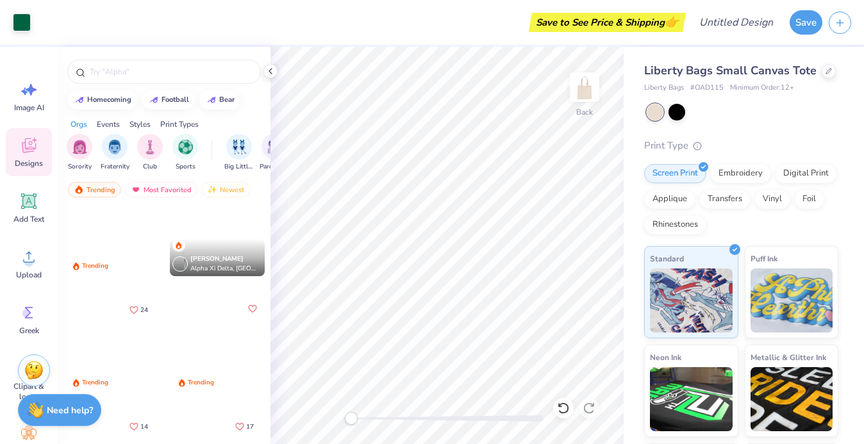
scroll to position [1205, 0]
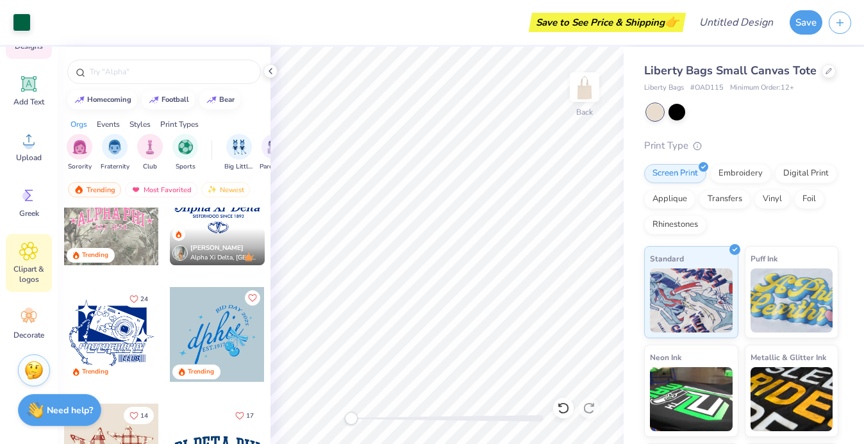
click at [29, 268] on span "Clipart & logos" at bounding box center [29, 274] width 42 height 21
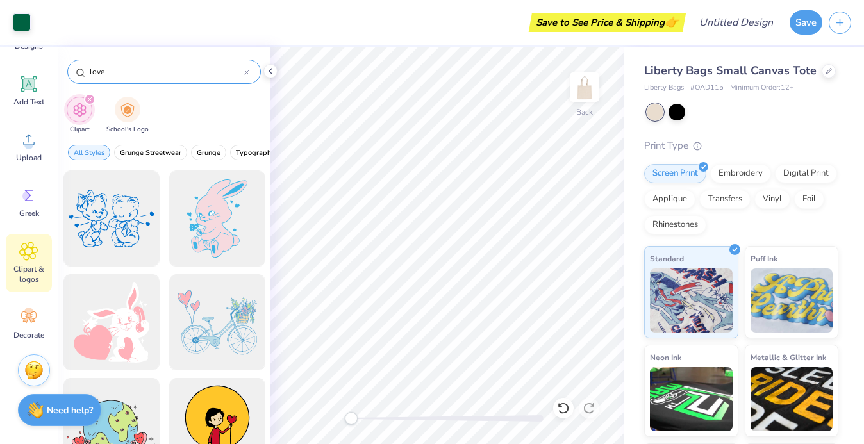
click at [247, 74] on icon at bounding box center [246, 72] width 5 height 5
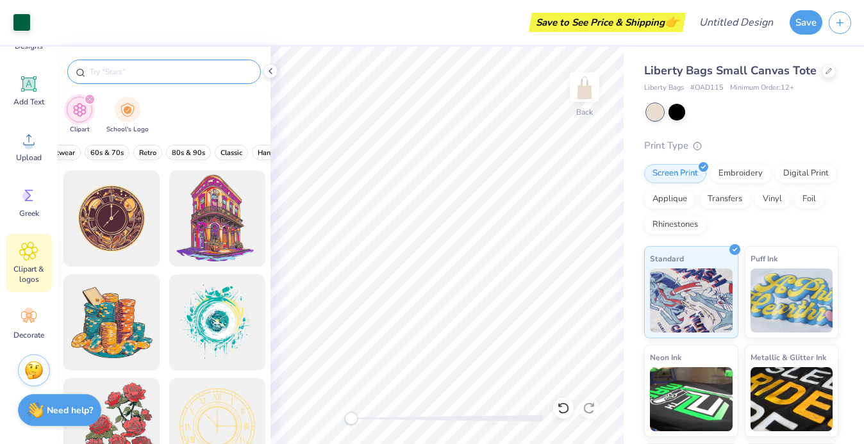
scroll to position [0, 296]
click at [178, 153] on span "80s & 90s" at bounding box center [171, 153] width 33 height 10
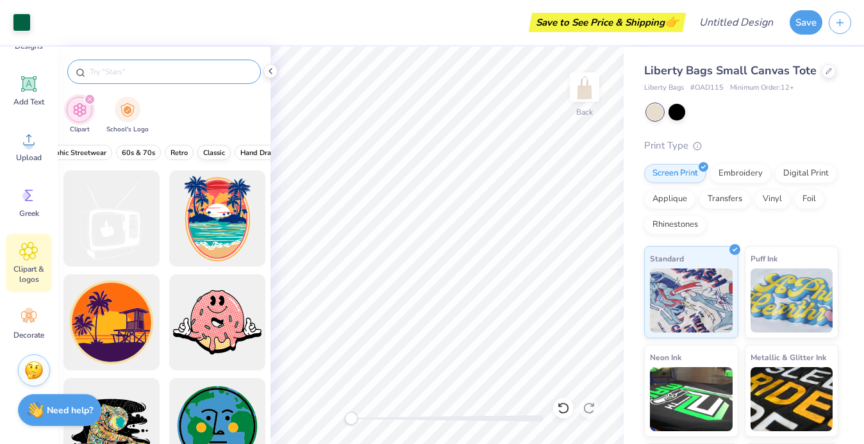
scroll to position [0, 321]
click at [183, 151] on span "Classic" at bounding box center [189, 153] width 22 height 10
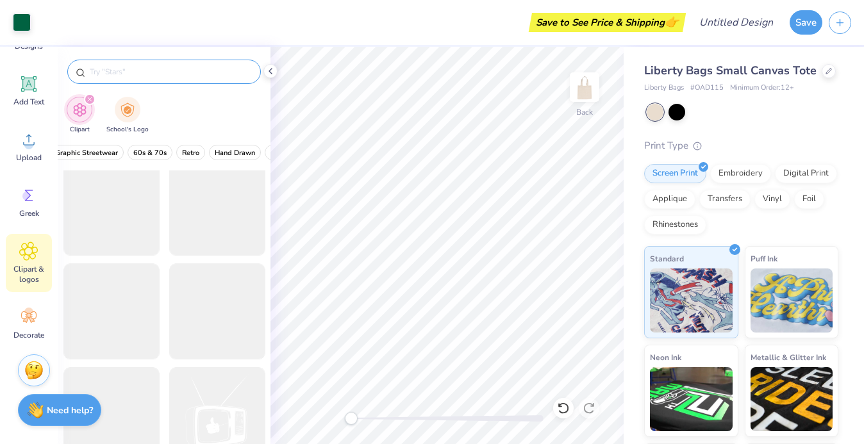
scroll to position [519, 0]
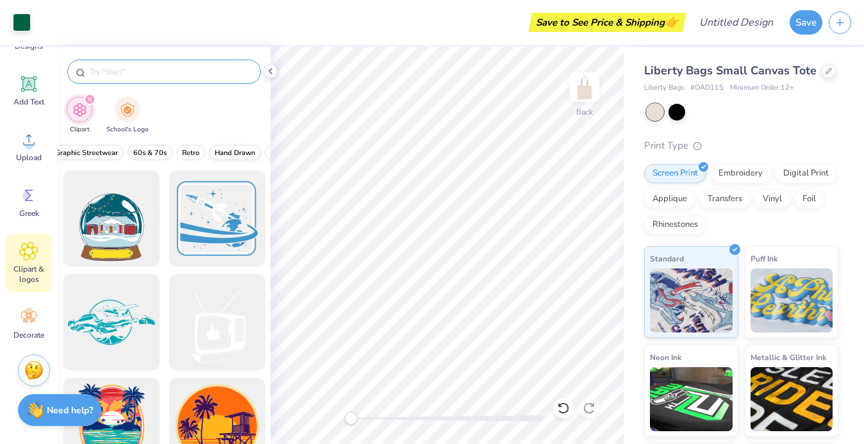
click at [242, 158] on button "Hand Drawn" at bounding box center [235, 152] width 52 height 15
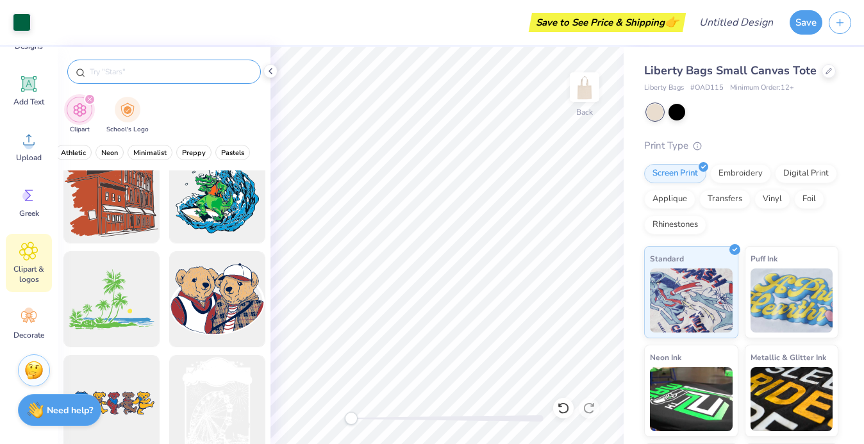
scroll to position [0, 0]
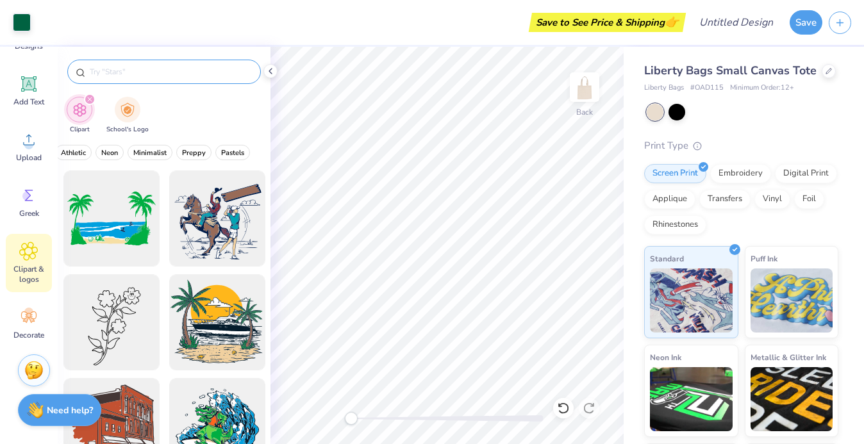
click at [90, 101] on icon "filter for Clipart" at bounding box center [89, 99] width 5 height 5
click at [90, 98] on icon "filter for Clipart" at bounding box center [89, 99] width 5 height 5
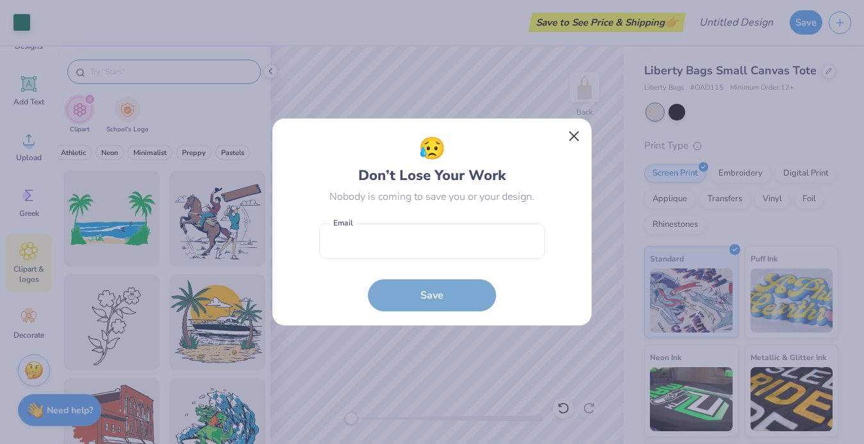
click at [575, 133] on button "Close" at bounding box center [574, 136] width 24 height 24
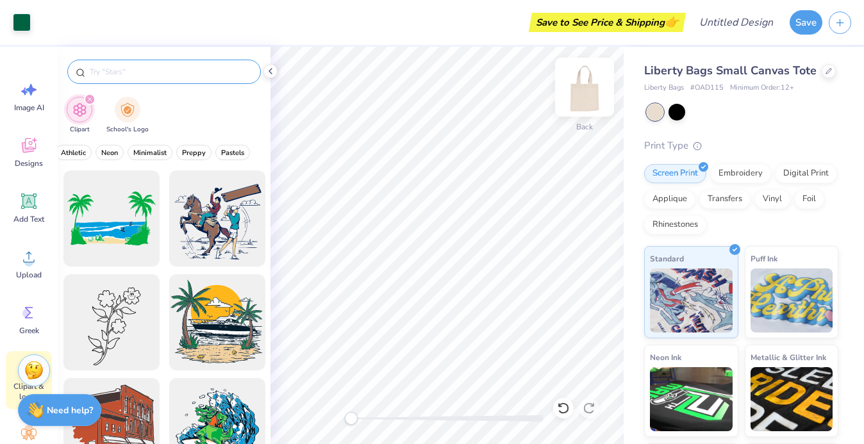
click at [584, 97] on img at bounding box center [584, 87] width 51 height 51
click at [677, 0] on div "Save to See Price & Shipping 👉" at bounding box center [351, 22] width 664 height 45
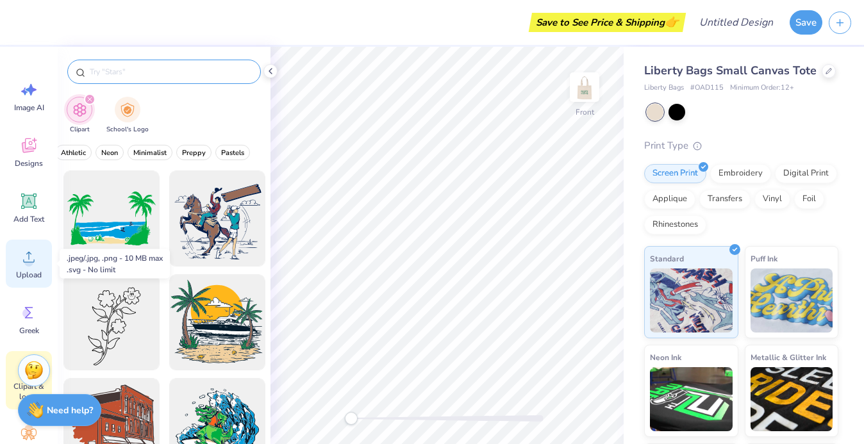
click at [32, 274] on span "Upload" at bounding box center [29, 275] width 26 height 10
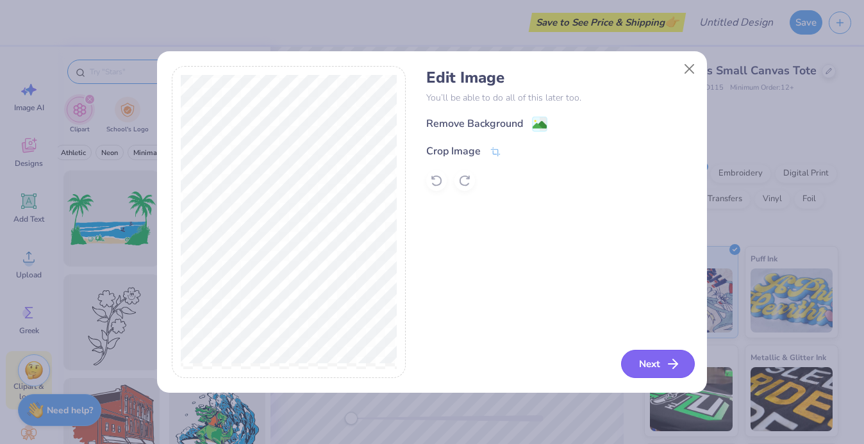
click at [638, 358] on button "Next" at bounding box center [658, 364] width 74 height 28
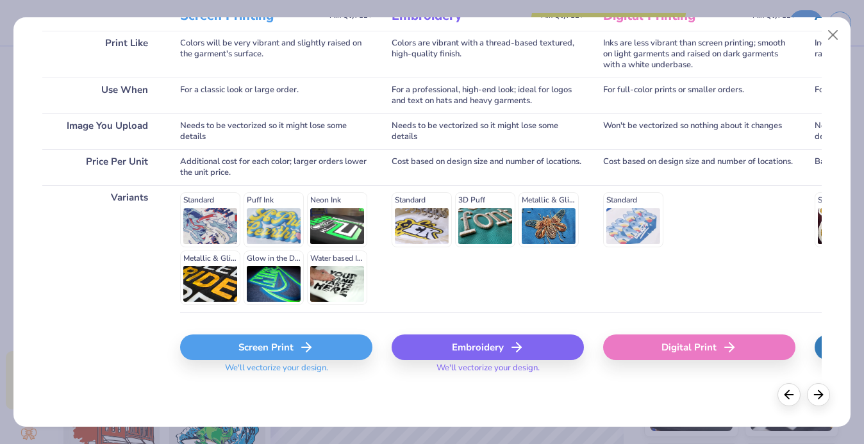
scroll to position [194, 0]
click at [275, 348] on div "Screen Print" at bounding box center [276, 348] width 192 height 26
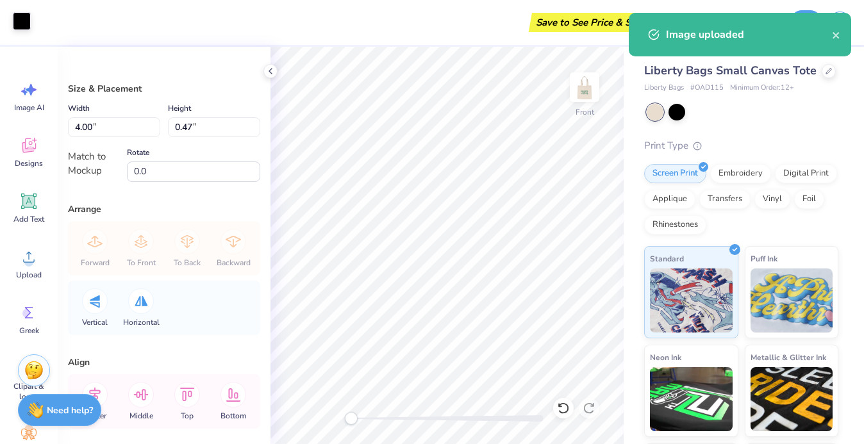
click at [25, 28] on div at bounding box center [22, 21] width 18 height 18
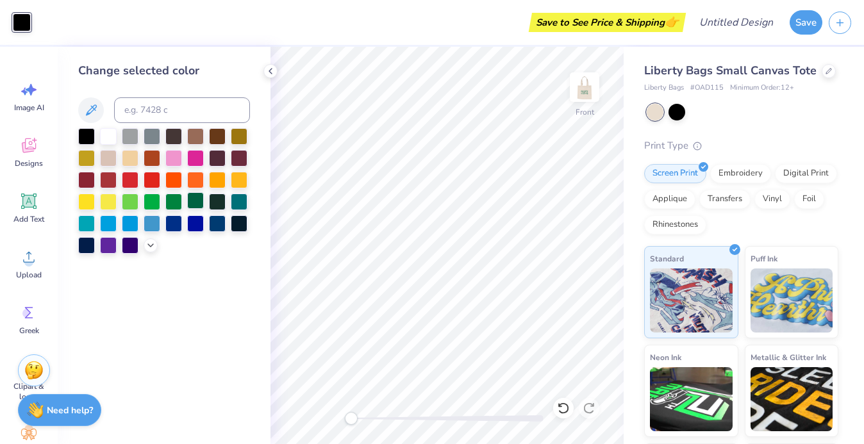
click at [192, 208] on div at bounding box center [195, 200] width 17 height 17
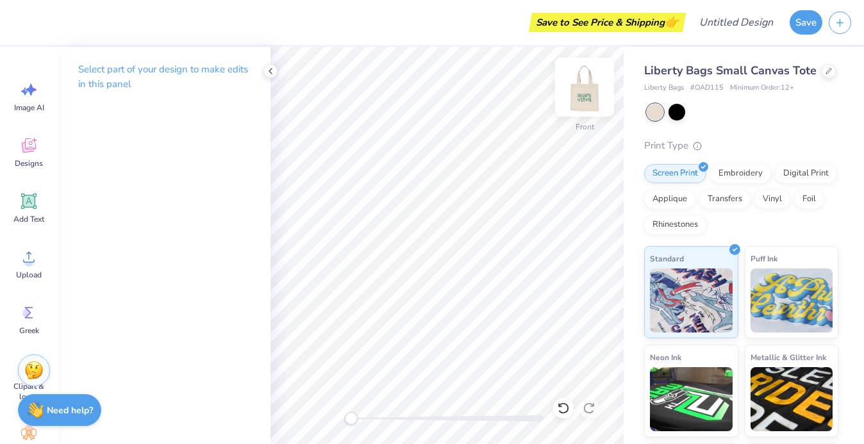
click at [585, 99] on img at bounding box center [584, 87] width 51 height 51
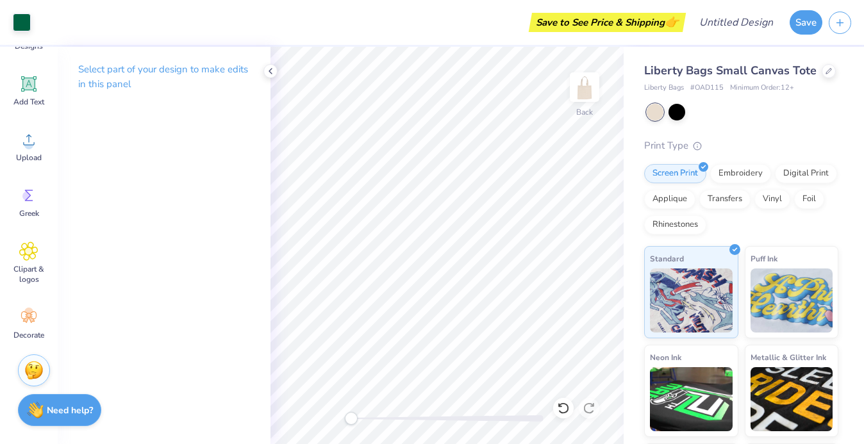
scroll to position [117, 0]
click at [33, 271] on span "Clipart & logos" at bounding box center [29, 274] width 42 height 21
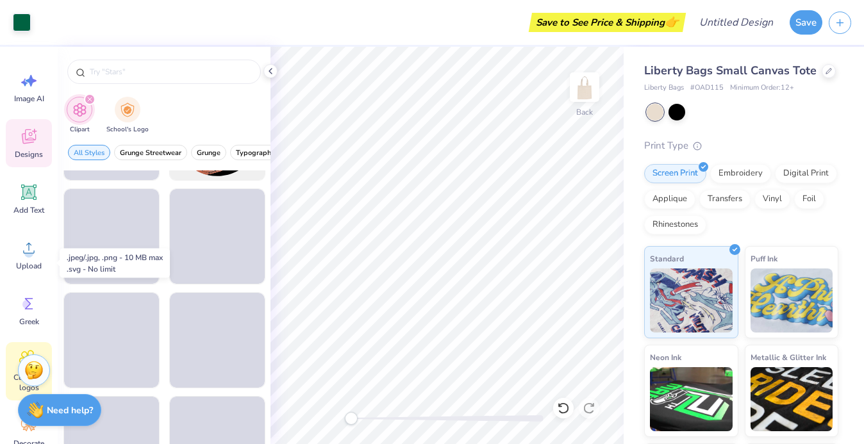
scroll to position [1, 0]
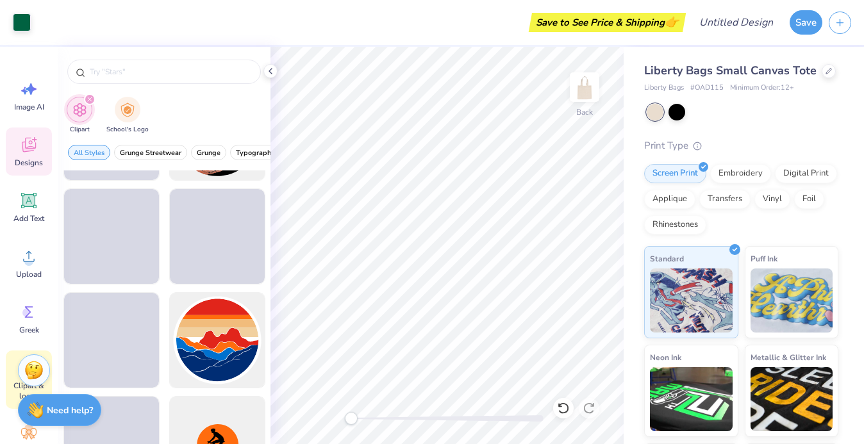
click at [33, 148] on icon at bounding box center [29, 145] width 14 height 15
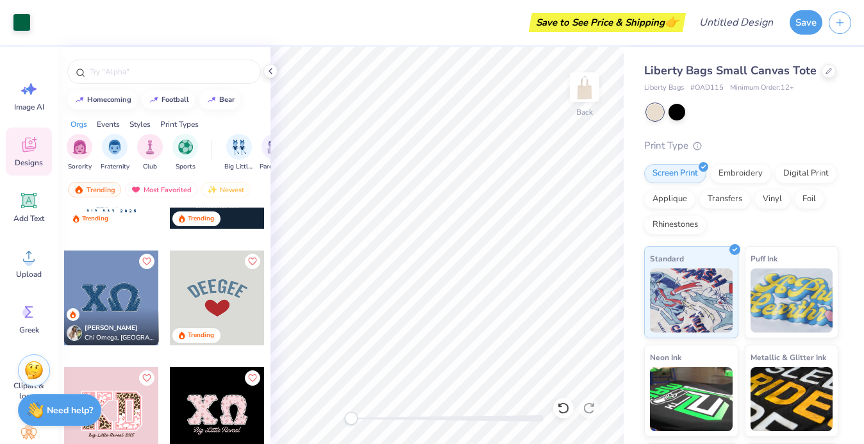
scroll to position [5832, 0]
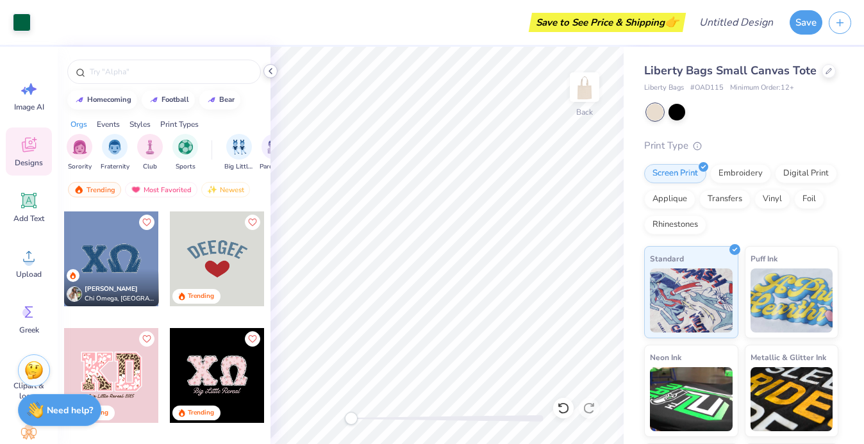
click at [269, 70] on icon at bounding box center [270, 71] width 10 height 10
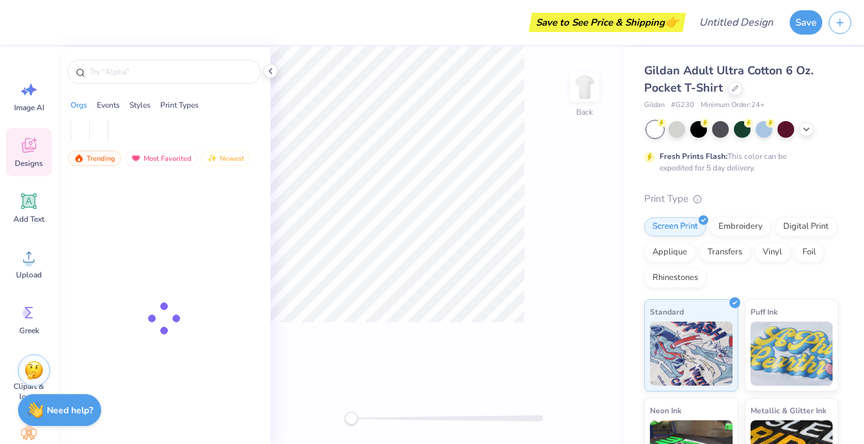
click at [646, 1] on div "Save to See Price & Shipping 👉" at bounding box center [351, 22] width 664 height 45
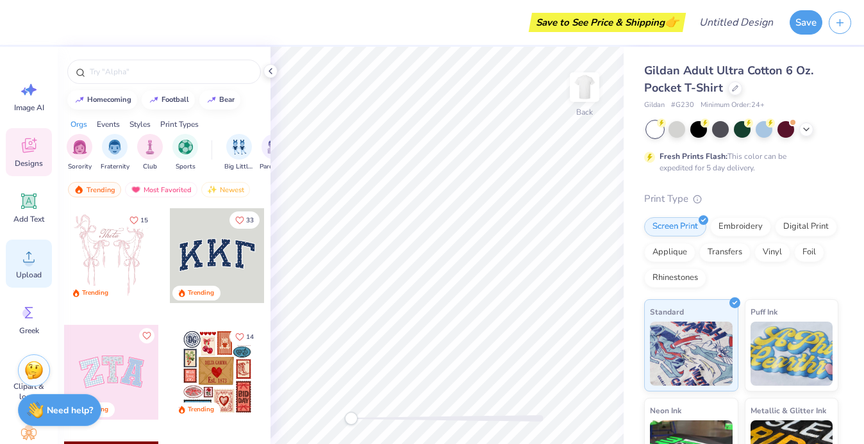
click at [31, 256] on icon at bounding box center [28, 257] width 19 height 19
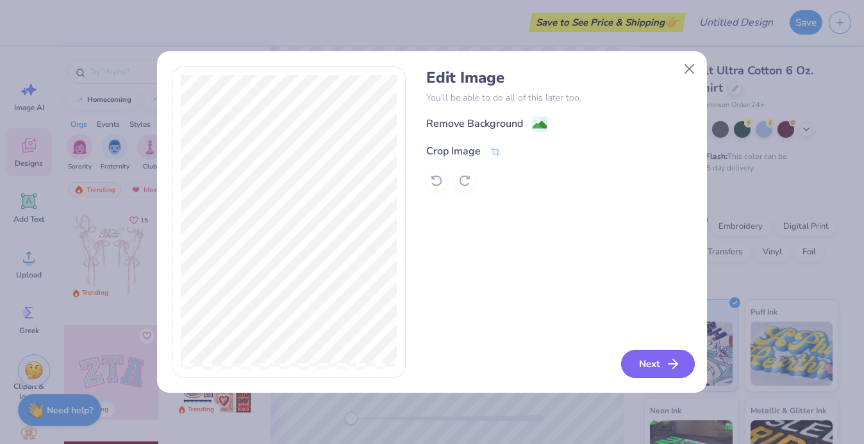
click at [657, 357] on button "Next" at bounding box center [658, 364] width 74 height 28
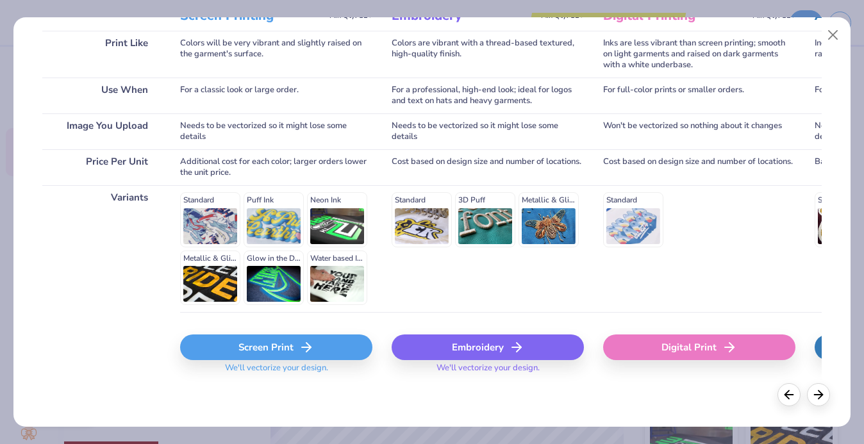
click at [289, 342] on div "Screen Print" at bounding box center [276, 348] width 192 height 26
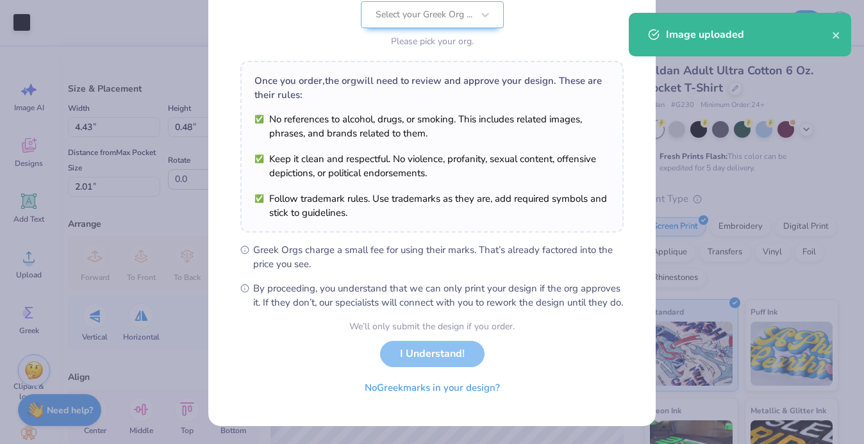
scroll to position [156, 0]
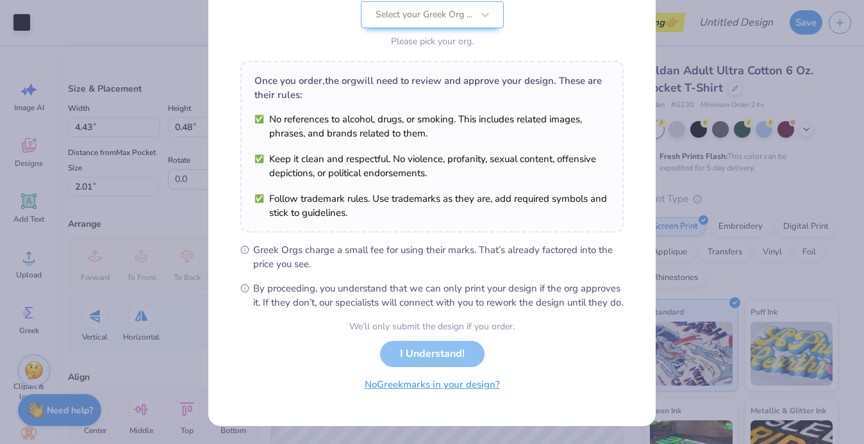
click at [399, 383] on button "No Greek marks in your design?" at bounding box center [432, 385] width 157 height 26
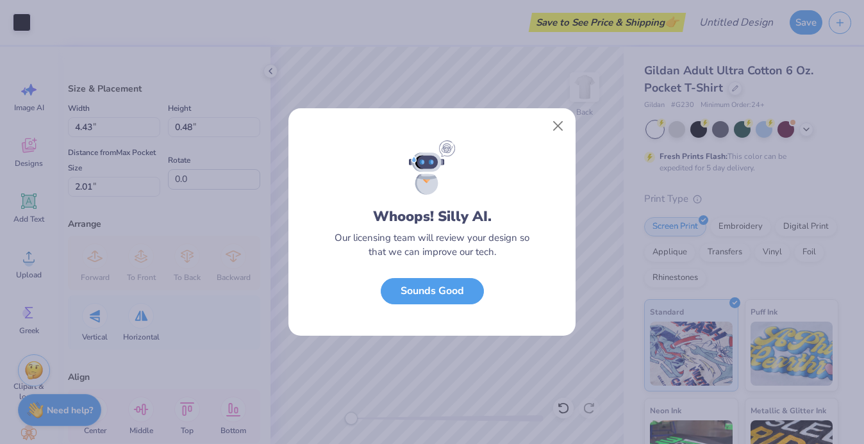
scroll to position [0, 0]
click at [433, 296] on button "Sounds Good" at bounding box center [432, 288] width 103 height 26
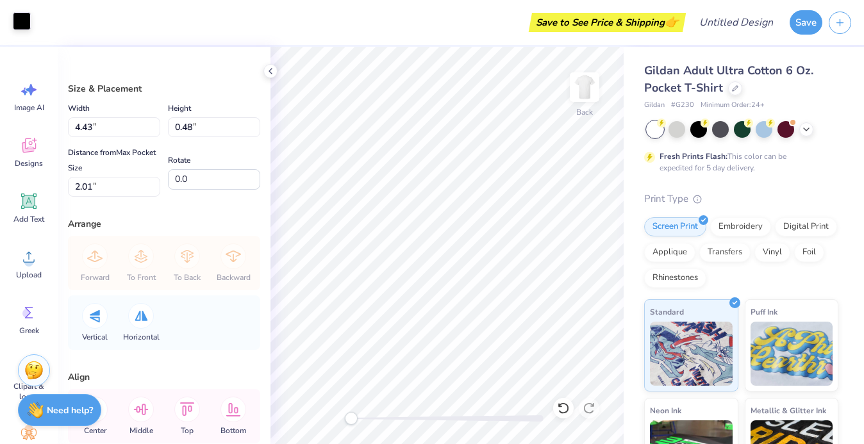
click at [21, 30] on div at bounding box center [22, 21] width 18 height 18
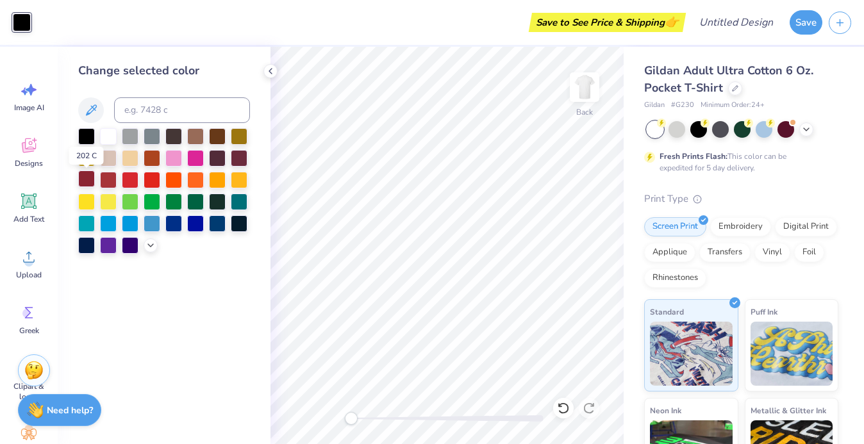
click at [87, 181] on div at bounding box center [86, 179] width 17 height 17
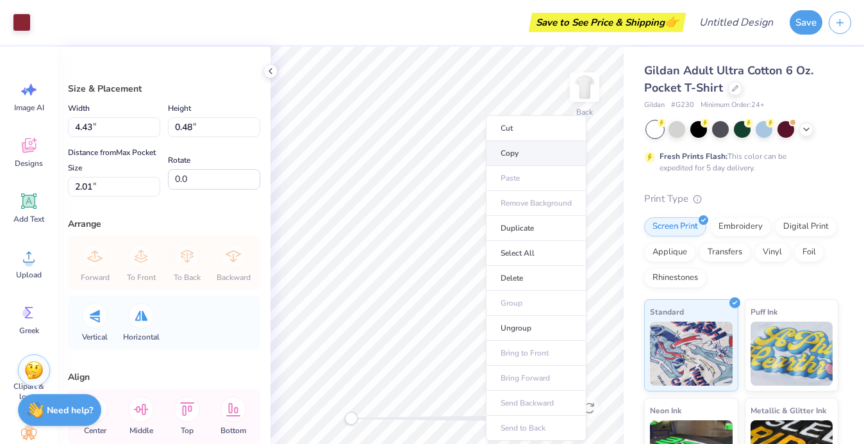
click at [518, 153] on li "Copy" at bounding box center [536, 153] width 101 height 25
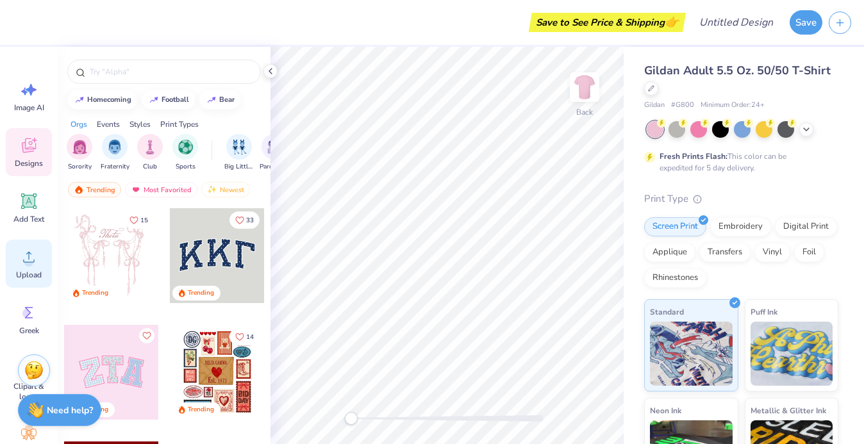
click at [37, 264] on icon at bounding box center [28, 257] width 19 height 19
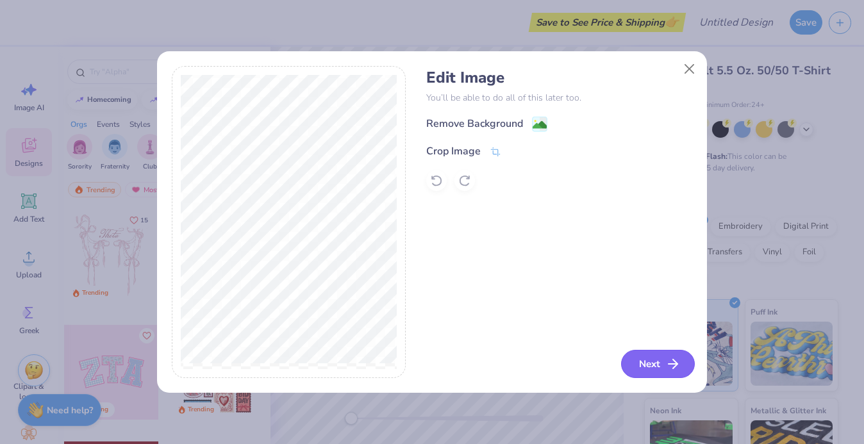
click at [655, 357] on button "Next" at bounding box center [658, 364] width 74 height 28
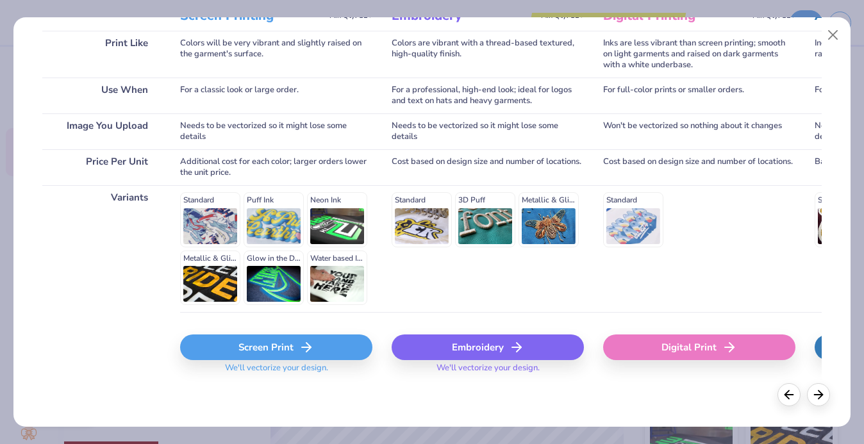
scroll to position [194, 0]
click at [308, 340] on icon at bounding box center [306, 347] width 15 height 15
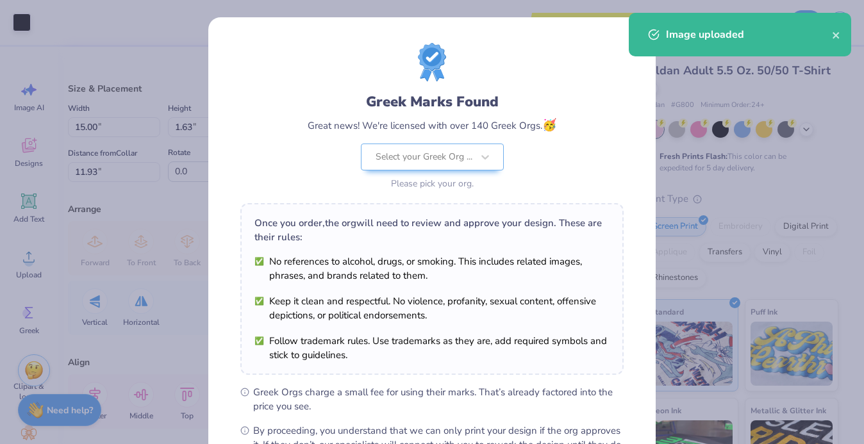
click at [18, 17] on div "Greek Marks Found Great news! We're licensed with over 140 Greek Orgs. 🥳 Select…" at bounding box center [432, 222] width 864 height 444
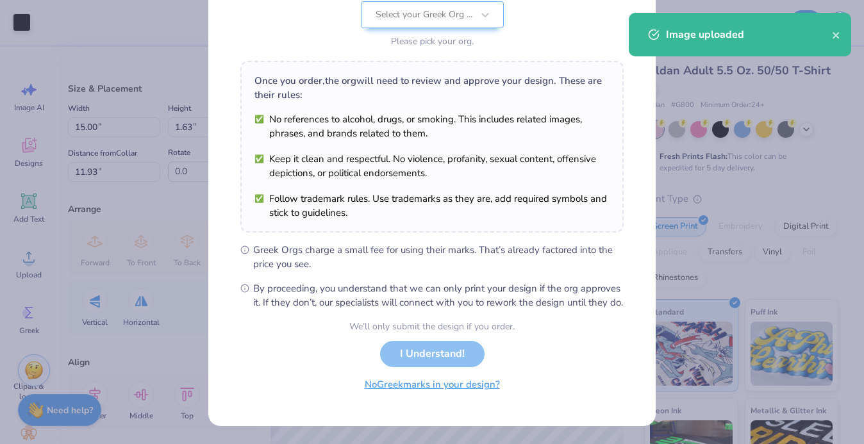
scroll to position [156, 0]
click at [439, 383] on button "No Greek marks in your design?" at bounding box center [432, 385] width 157 height 26
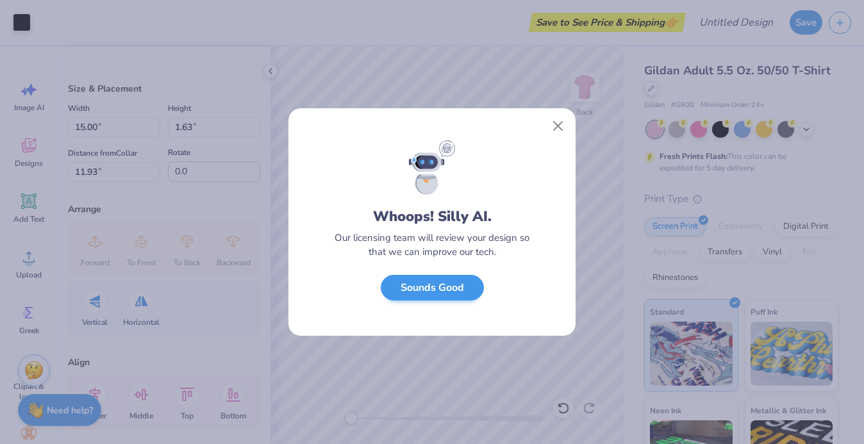
click at [428, 291] on button "Sounds Good" at bounding box center [432, 288] width 103 height 26
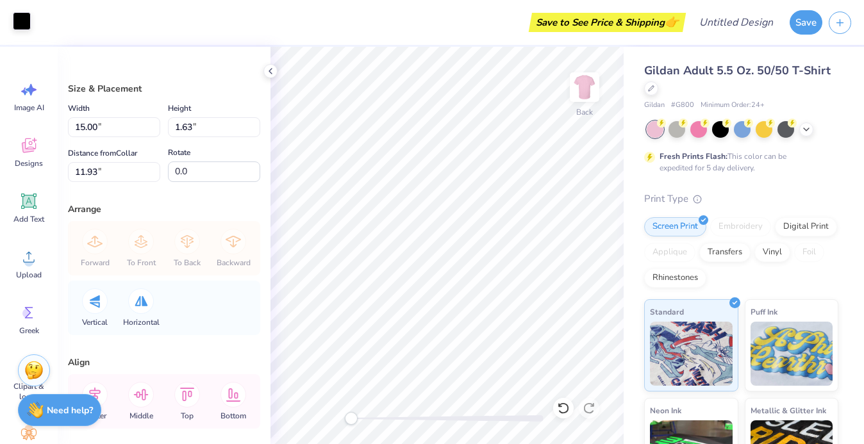
click at [22, 19] on div at bounding box center [22, 21] width 18 height 18
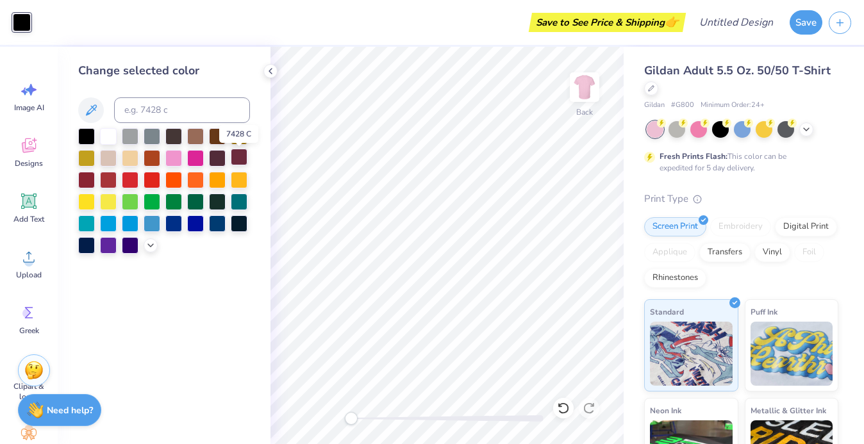
click at [244, 164] on div at bounding box center [239, 157] width 17 height 17
click at [195, 206] on div at bounding box center [195, 200] width 17 height 17
click at [102, 137] on div at bounding box center [108, 135] width 17 height 17
click at [676, 128] on div at bounding box center [677, 128] width 17 height 17
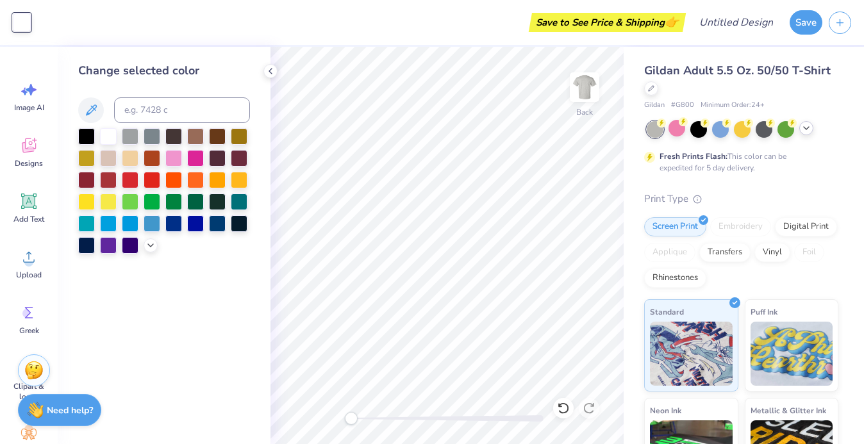
click at [804, 130] on icon at bounding box center [807, 128] width 10 height 10
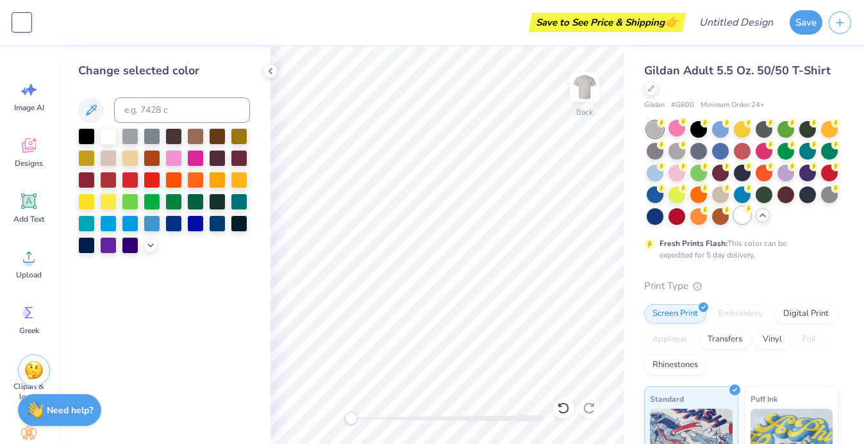
click at [742, 218] on div at bounding box center [742, 215] width 17 height 17
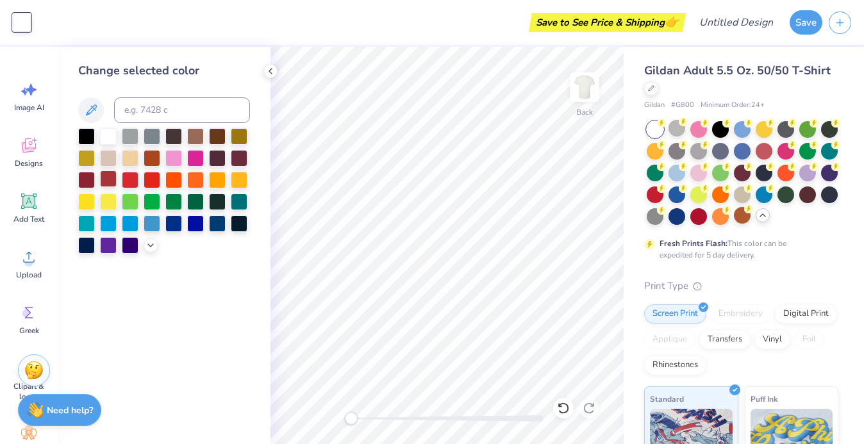
click at [112, 181] on div at bounding box center [108, 179] width 17 height 17
click at [90, 180] on div at bounding box center [86, 179] width 17 height 17
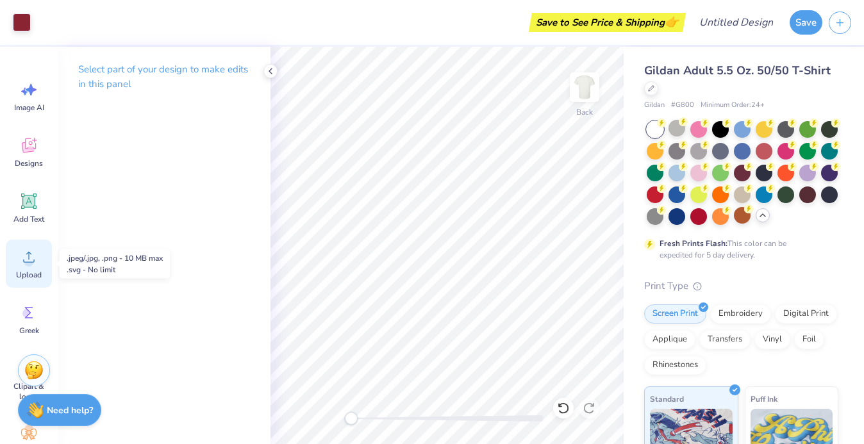
click at [29, 268] on div "Upload" at bounding box center [29, 264] width 46 height 48
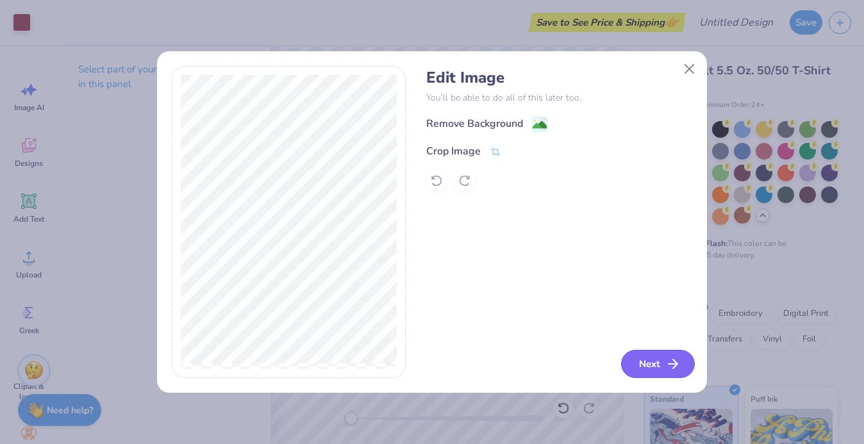
click at [667, 365] on icon "button" at bounding box center [673, 364] width 15 height 15
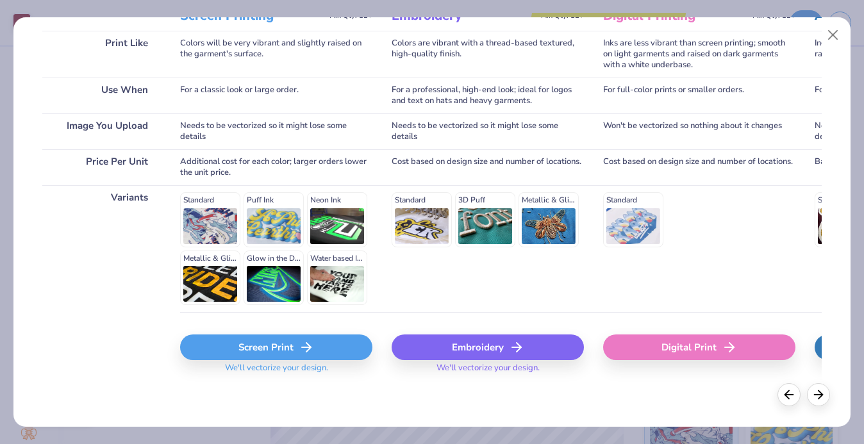
click at [319, 346] on div "Screen Print" at bounding box center [276, 348] width 192 height 26
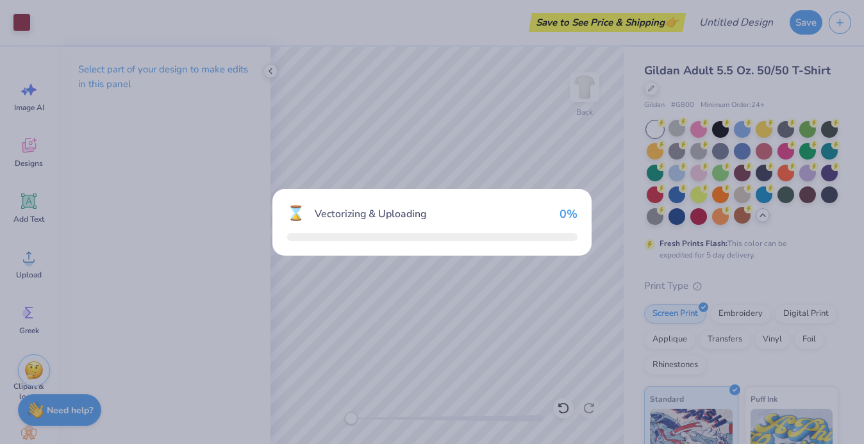
scroll to position [194, 0]
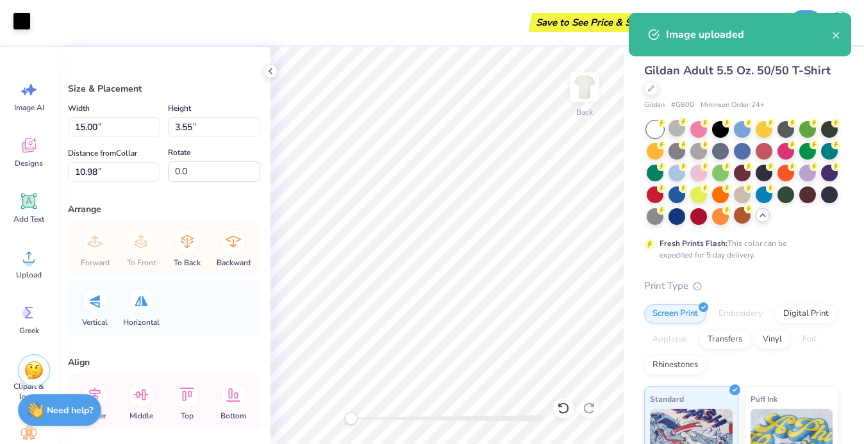
click at [26, 28] on div at bounding box center [22, 21] width 18 height 18
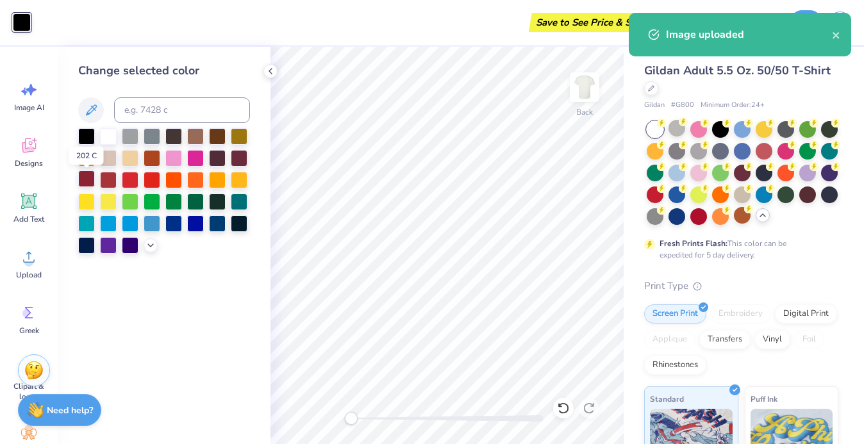
click at [87, 179] on div at bounding box center [86, 179] width 17 height 17
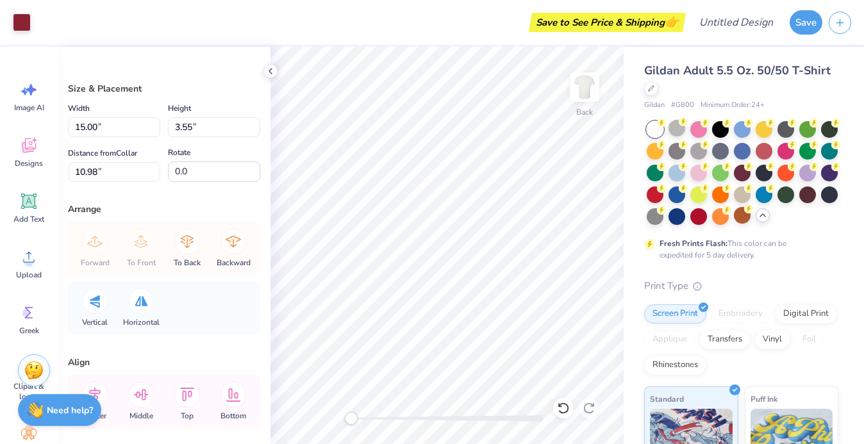
type input "8.19"
type input "1.94"
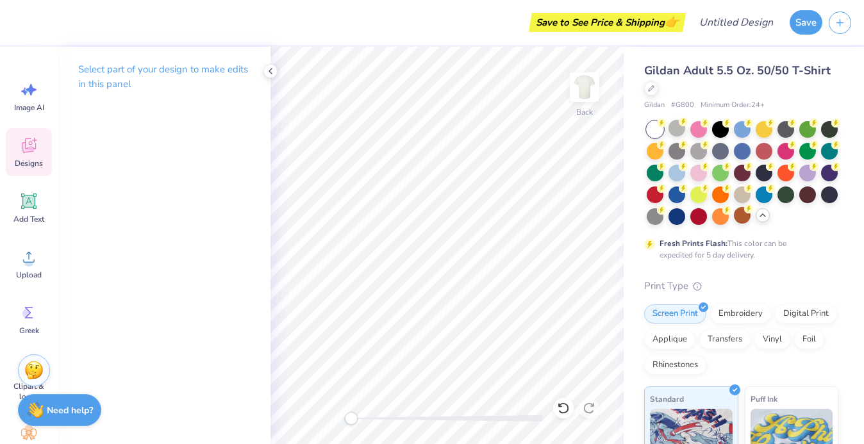
click at [33, 169] on div "Designs" at bounding box center [29, 152] width 46 height 48
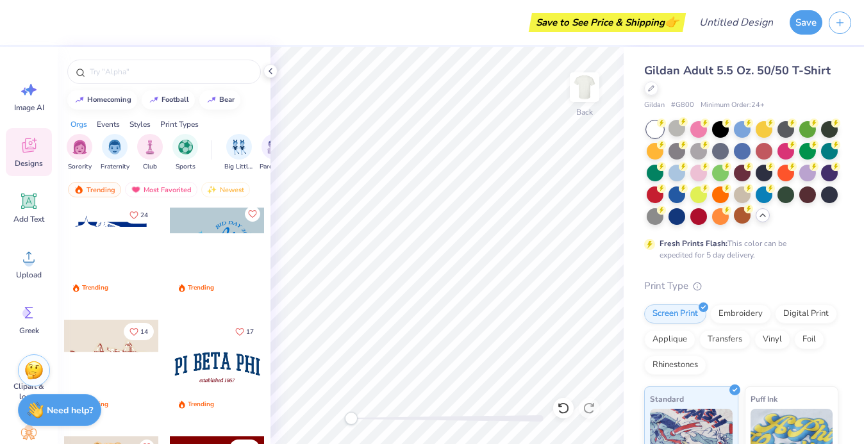
scroll to position [1377, 0]
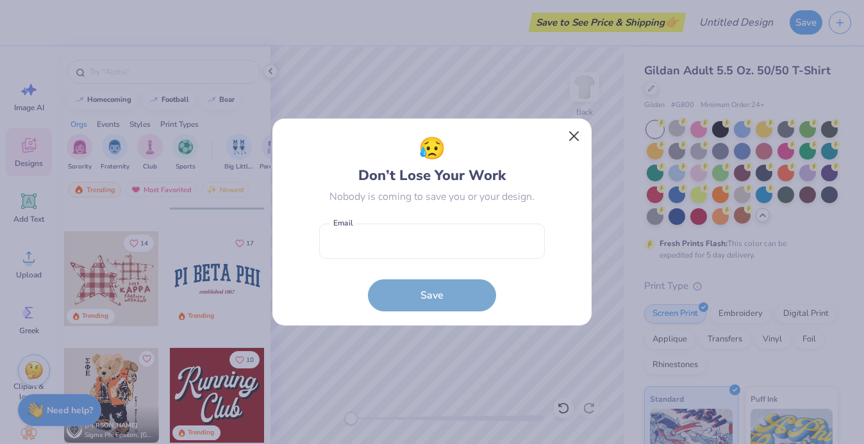
click at [567, 139] on button "Close" at bounding box center [574, 136] width 24 height 24
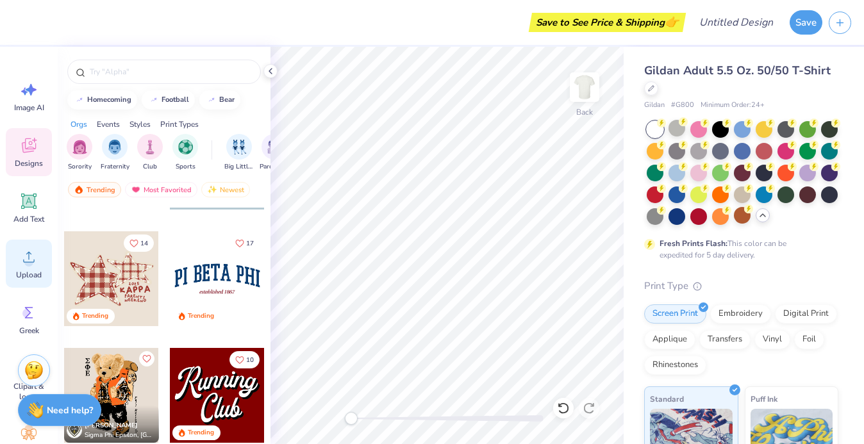
click at [33, 278] on span "Upload" at bounding box center [29, 275] width 26 height 10
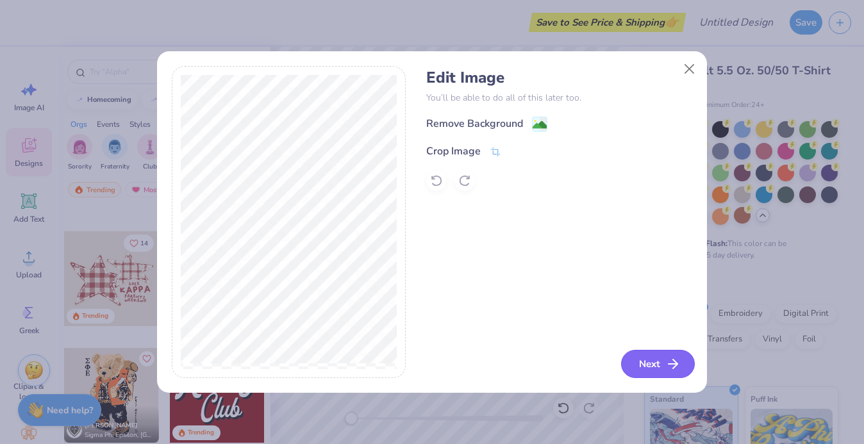
click at [665, 364] on button "Next" at bounding box center [658, 364] width 74 height 28
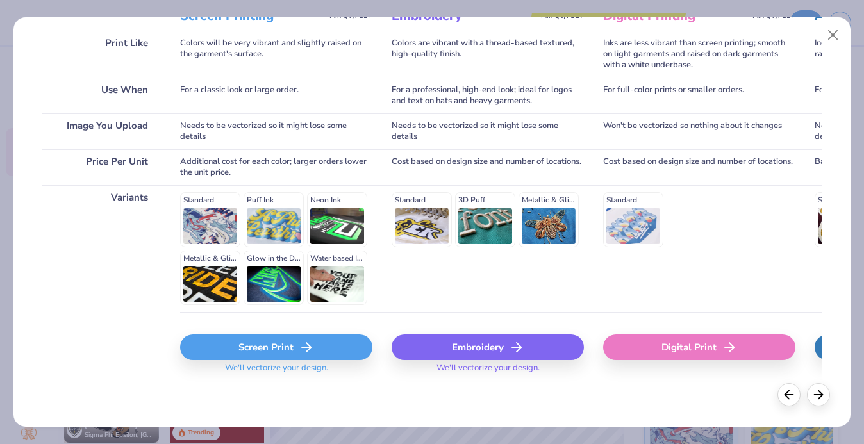
scroll to position [194, 0]
click at [283, 347] on div "Screen Print" at bounding box center [276, 348] width 192 height 26
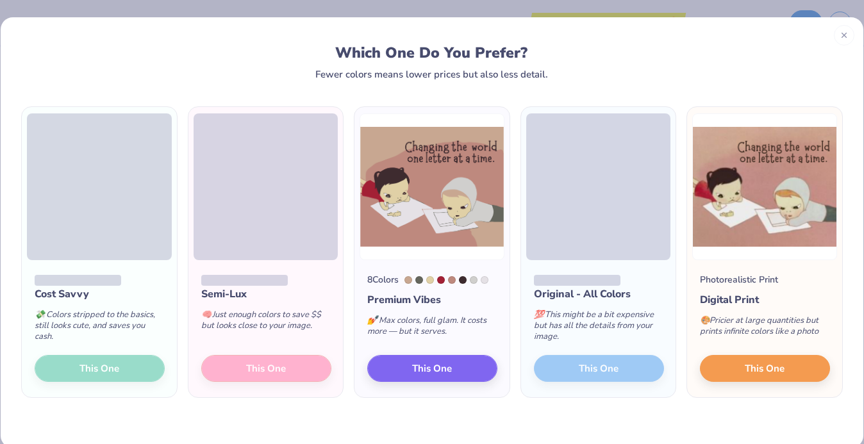
click at [81, 365] on div "Cost Savvy 💸 Colors stripped to the basics, still looks cute, and saves you cas…" at bounding box center [99, 328] width 155 height 137
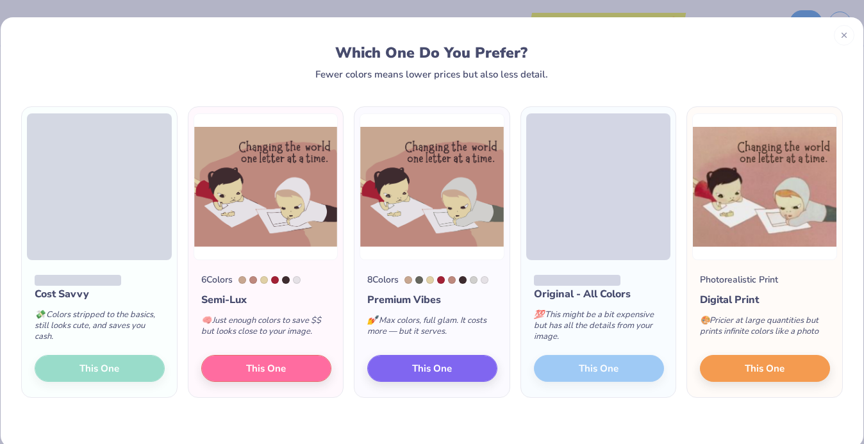
scroll to position [0, 0]
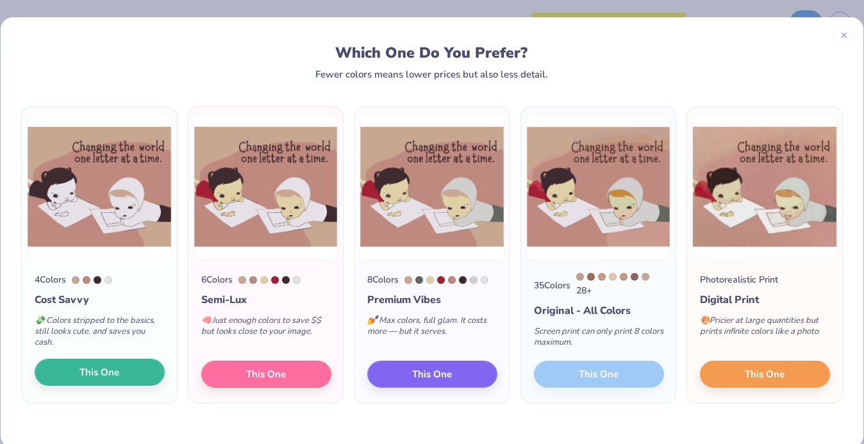
click at [91, 373] on span "This One" at bounding box center [100, 372] width 40 height 15
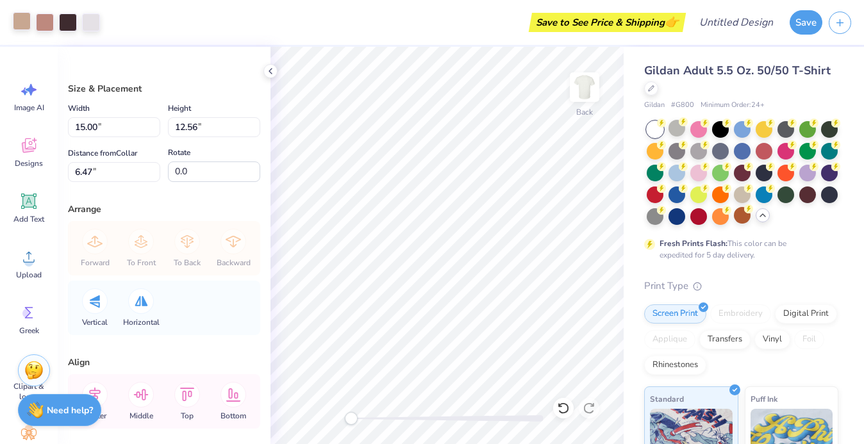
click at [24, 24] on div at bounding box center [22, 21] width 18 height 18
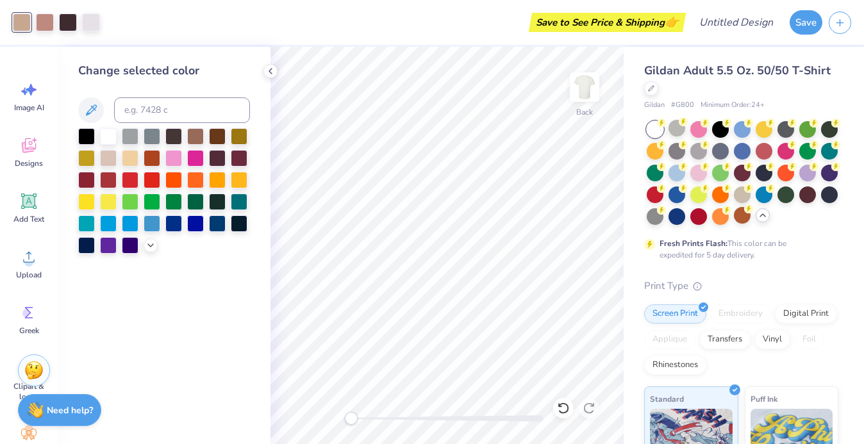
click at [183, 162] on div at bounding box center [164, 191] width 172 height 126
click at [174, 159] on div at bounding box center [173, 157] width 17 height 17
